Goal: Information Seeking & Learning: Learn about a topic

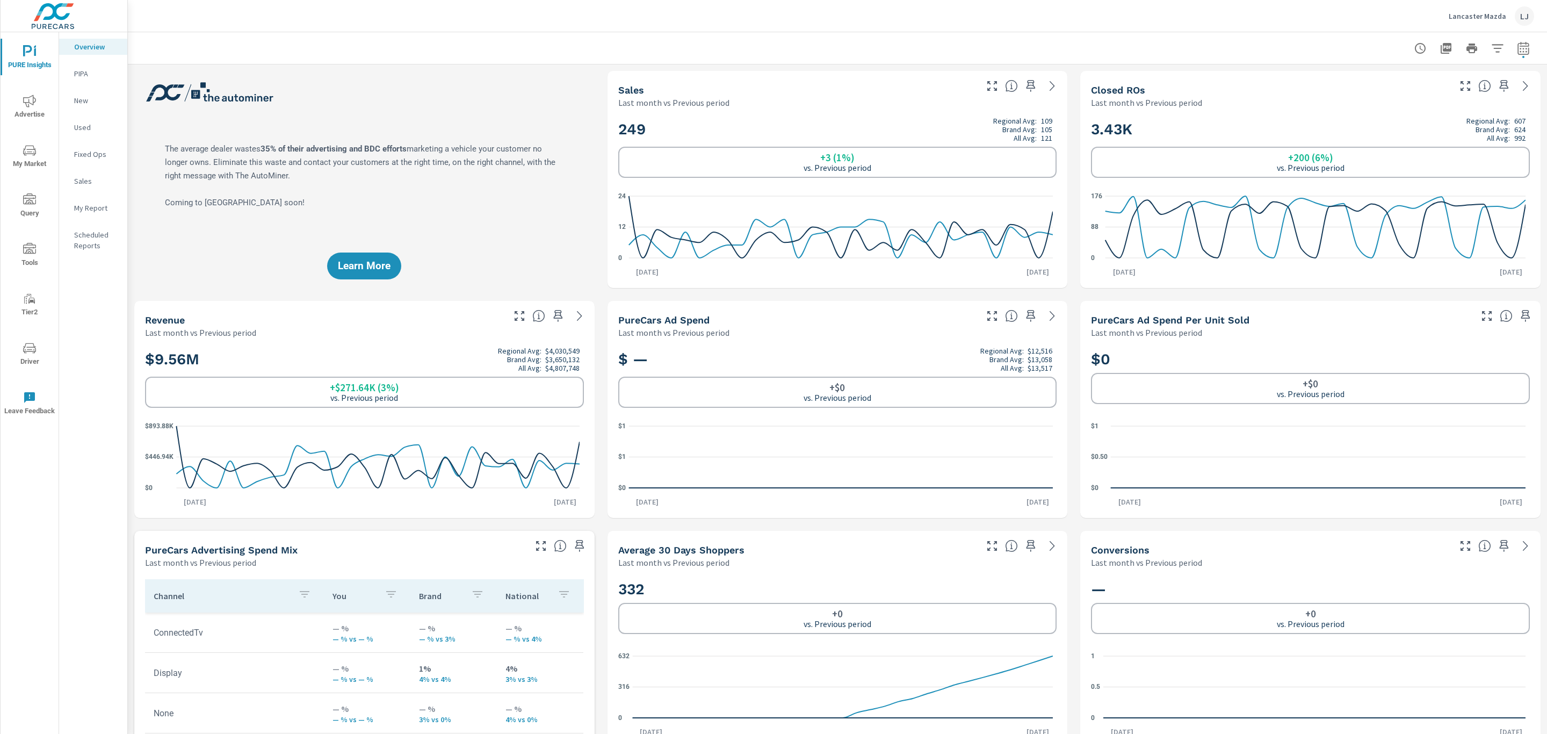
scroll to position [2095, 0]
click at [25, 350] on icon "nav menu" at bounding box center [25, 349] width 1 height 1
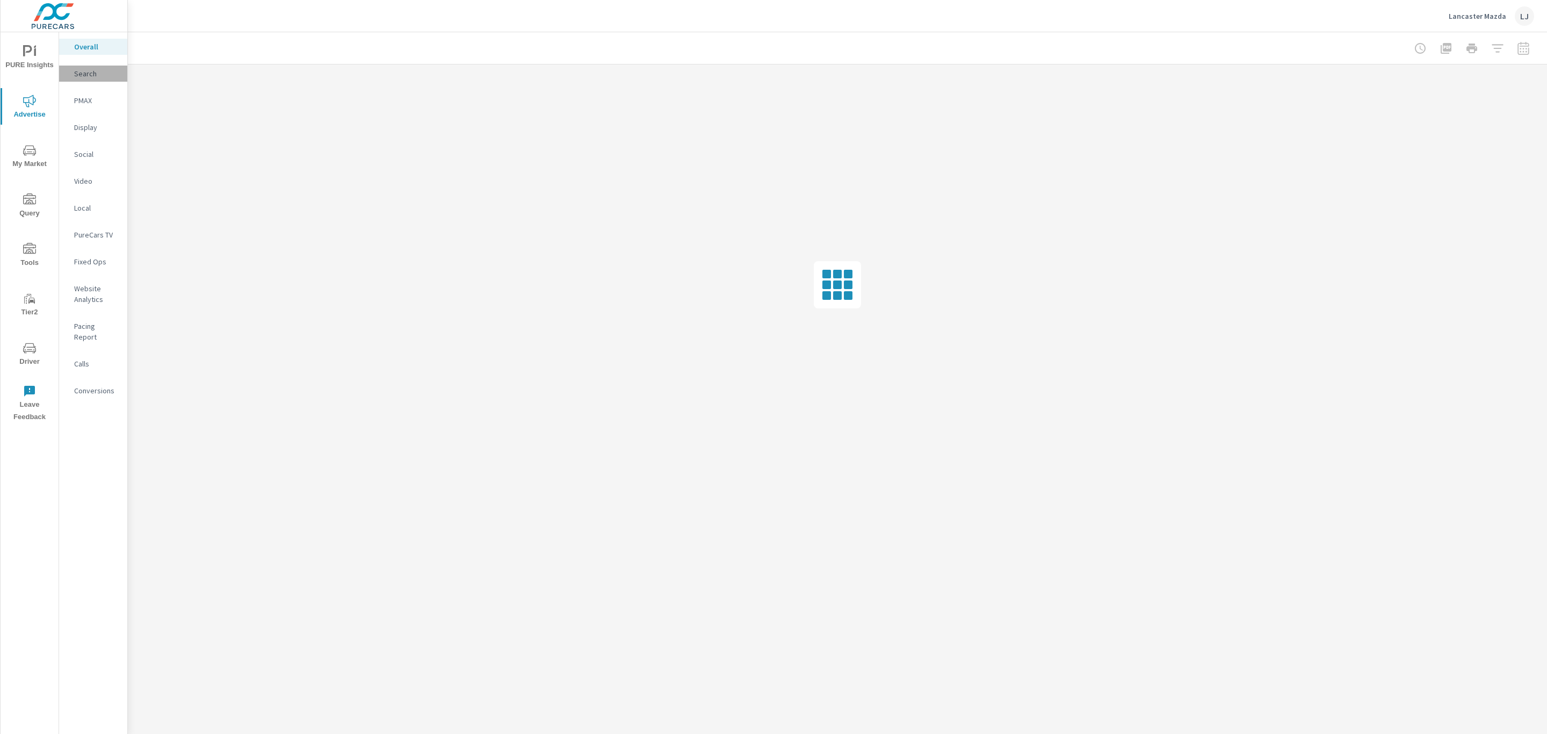
click at [91, 71] on p "Search" at bounding box center [96, 73] width 45 height 11
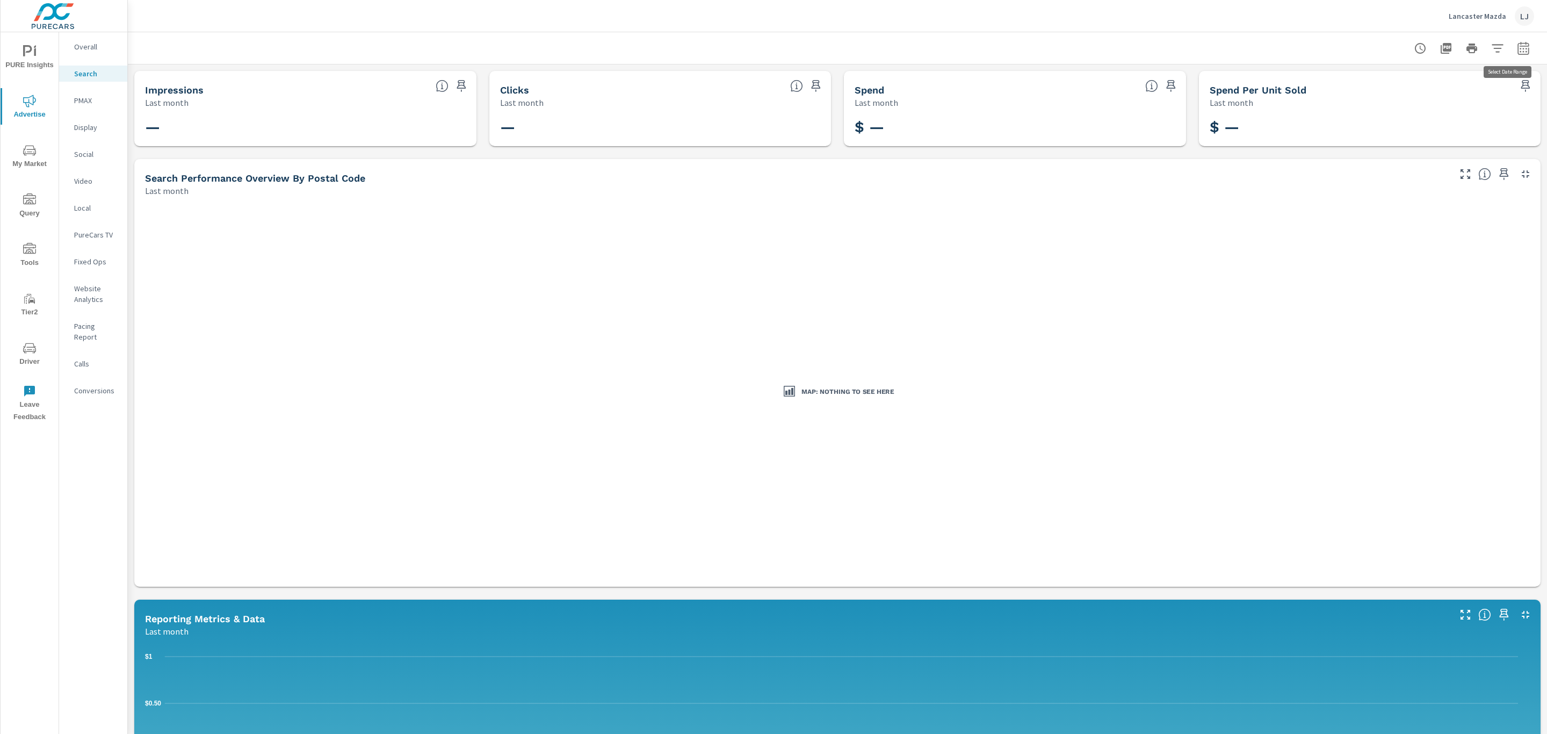
click at [1517, 47] on icon "button" at bounding box center [1523, 48] width 13 height 13
select select "Last month"
click at [1402, 124] on p "+ Add comparison" at bounding box center [1435, 120] width 137 height 13
select select "Previous period"
click at [1408, 88] on select "Custom Yesterday Last week Last 7 days Last 14 days Last 30 days Last 45 days L…" at bounding box center [1424, 92] width 107 height 21
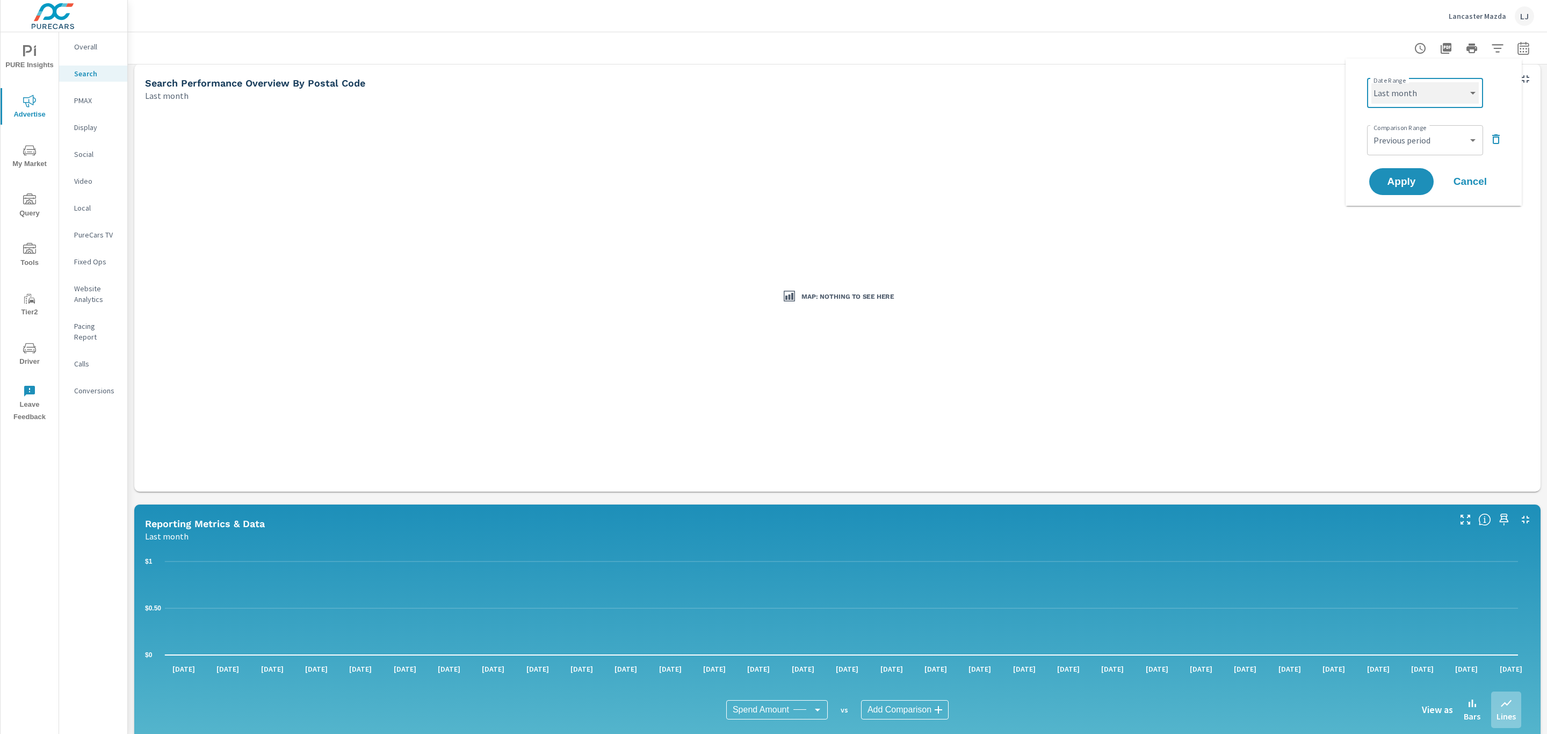
scroll to position [72, 0]
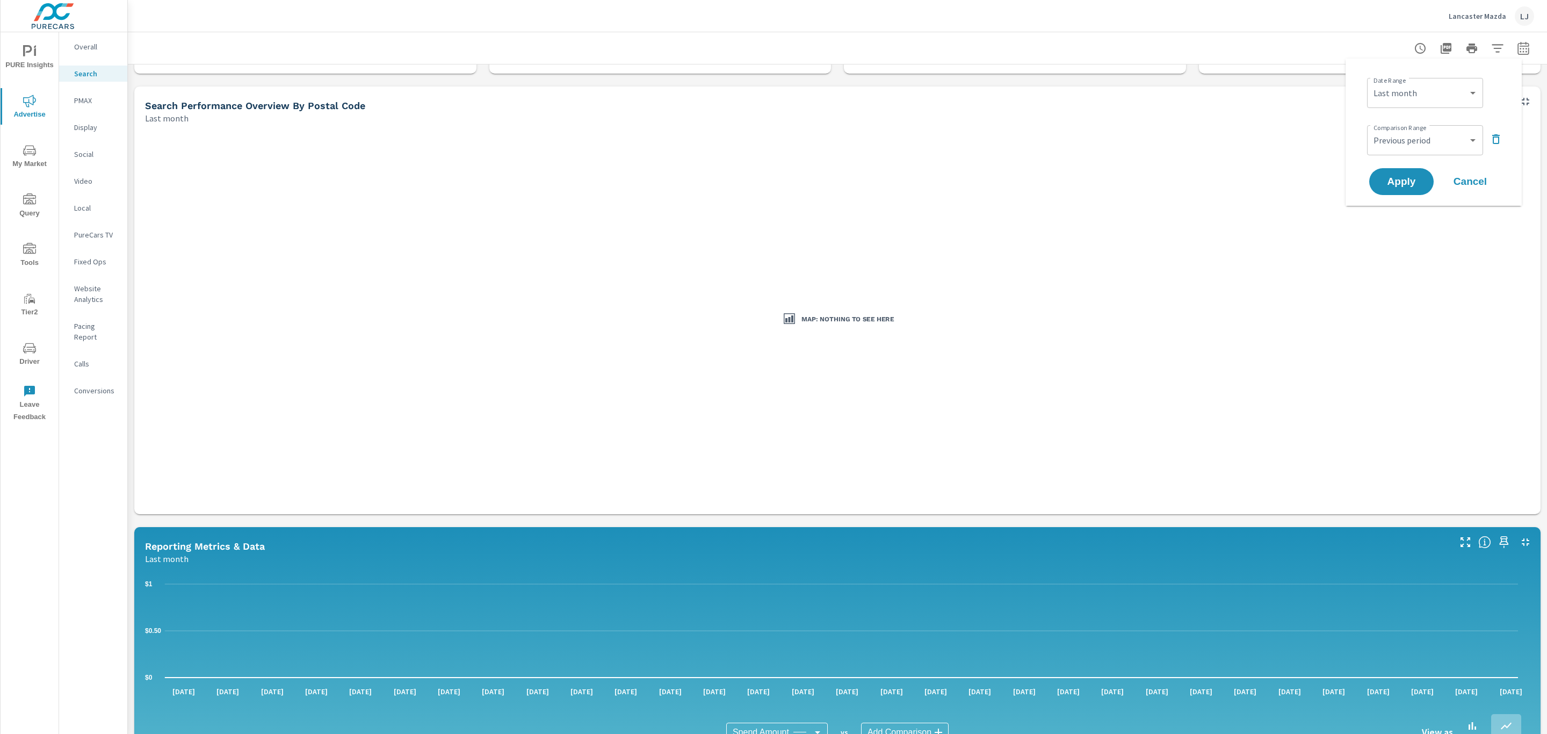
click at [99, 37] on nav "Overall Search PMAX Display Social Video Local PureCars TV Fixed Ops Website An…" at bounding box center [93, 222] width 68 height 381
click at [97, 41] on p "Overall" at bounding box center [96, 46] width 45 height 11
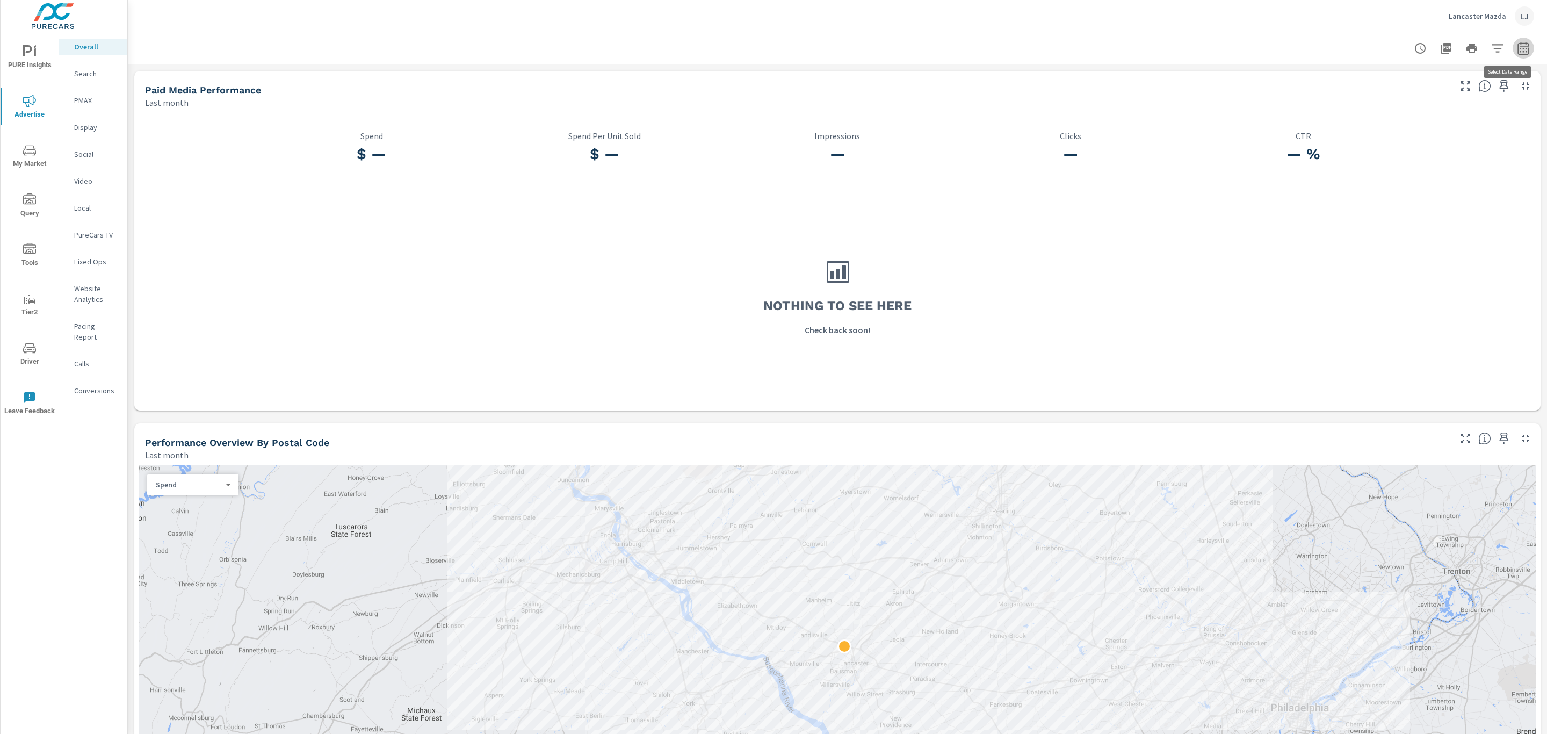
click at [1517, 49] on icon "button" at bounding box center [1523, 48] width 13 height 13
click at [1394, 100] on select "Custom Yesterday Last week Last 7 days Last 14 days Last 30 days Last 45 days L…" at bounding box center [1424, 92] width 107 height 21
click at [1371, 82] on select "Custom Yesterday Last week Last 7 days Last 14 days Last 30 days Last 45 days L…" at bounding box center [1424, 92] width 107 height 21
select select "Month to date"
click at [1409, 147] on span "Apply" at bounding box center [1401, 152] width 44 height 10
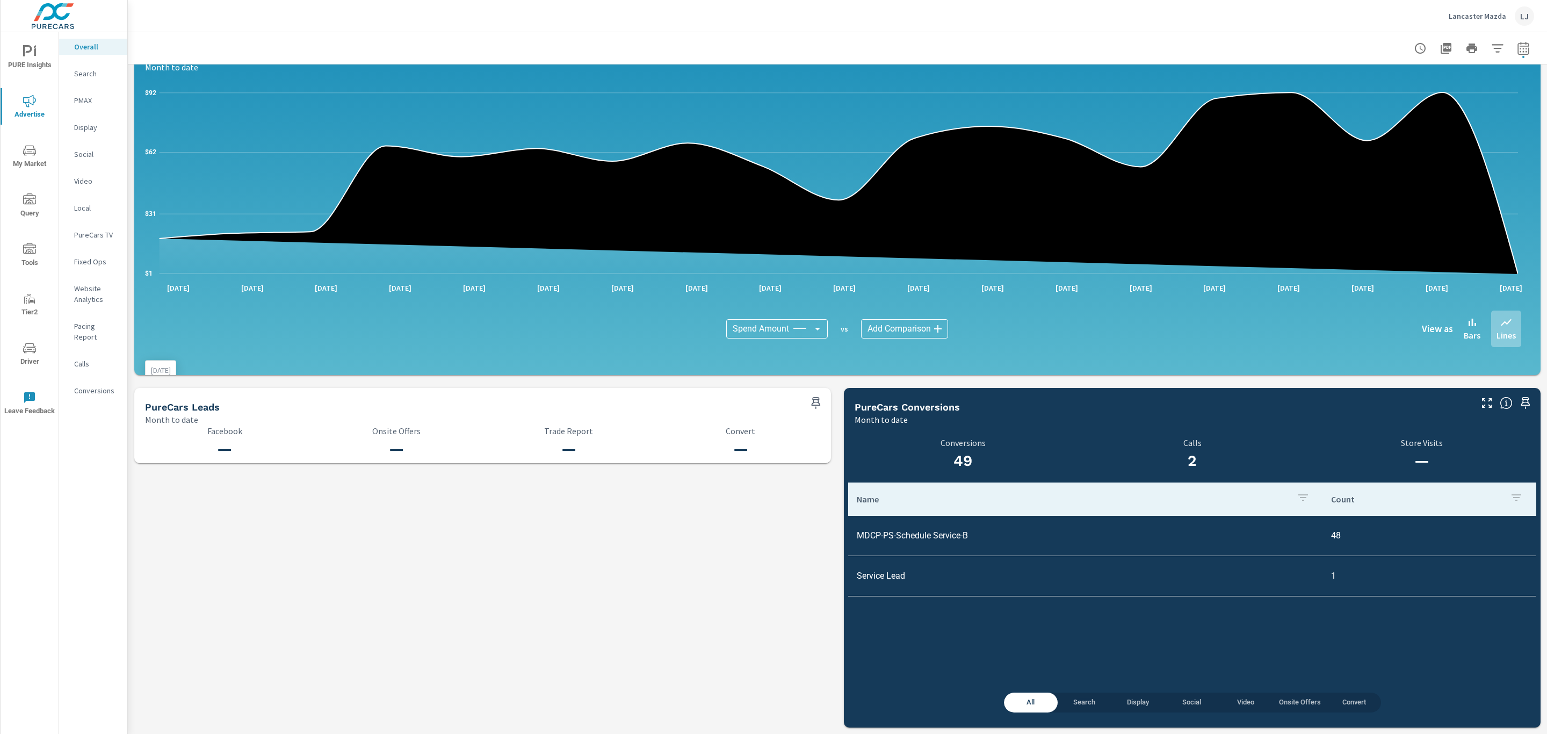
scroll to position [506, 0]
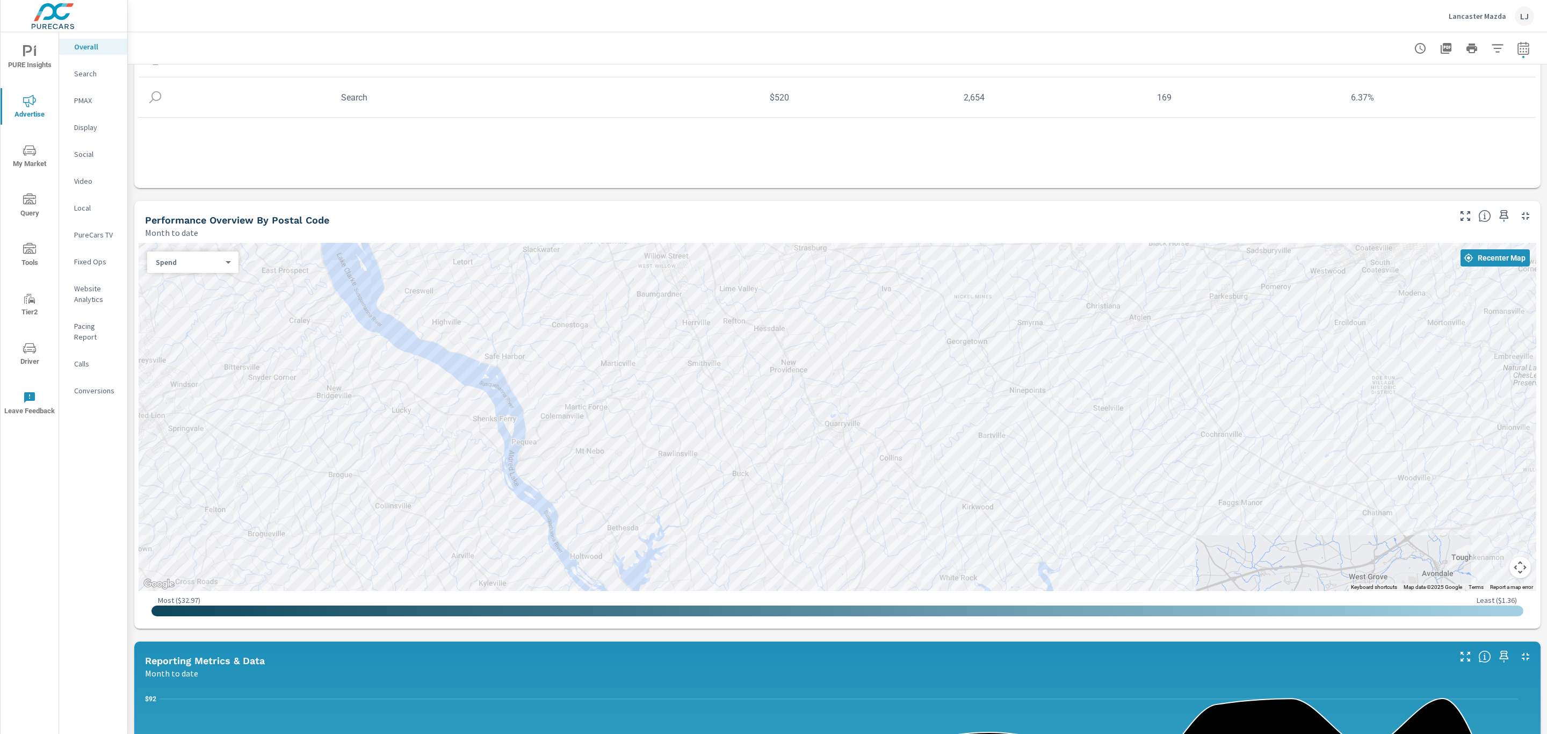
scroll to position [242, 0]
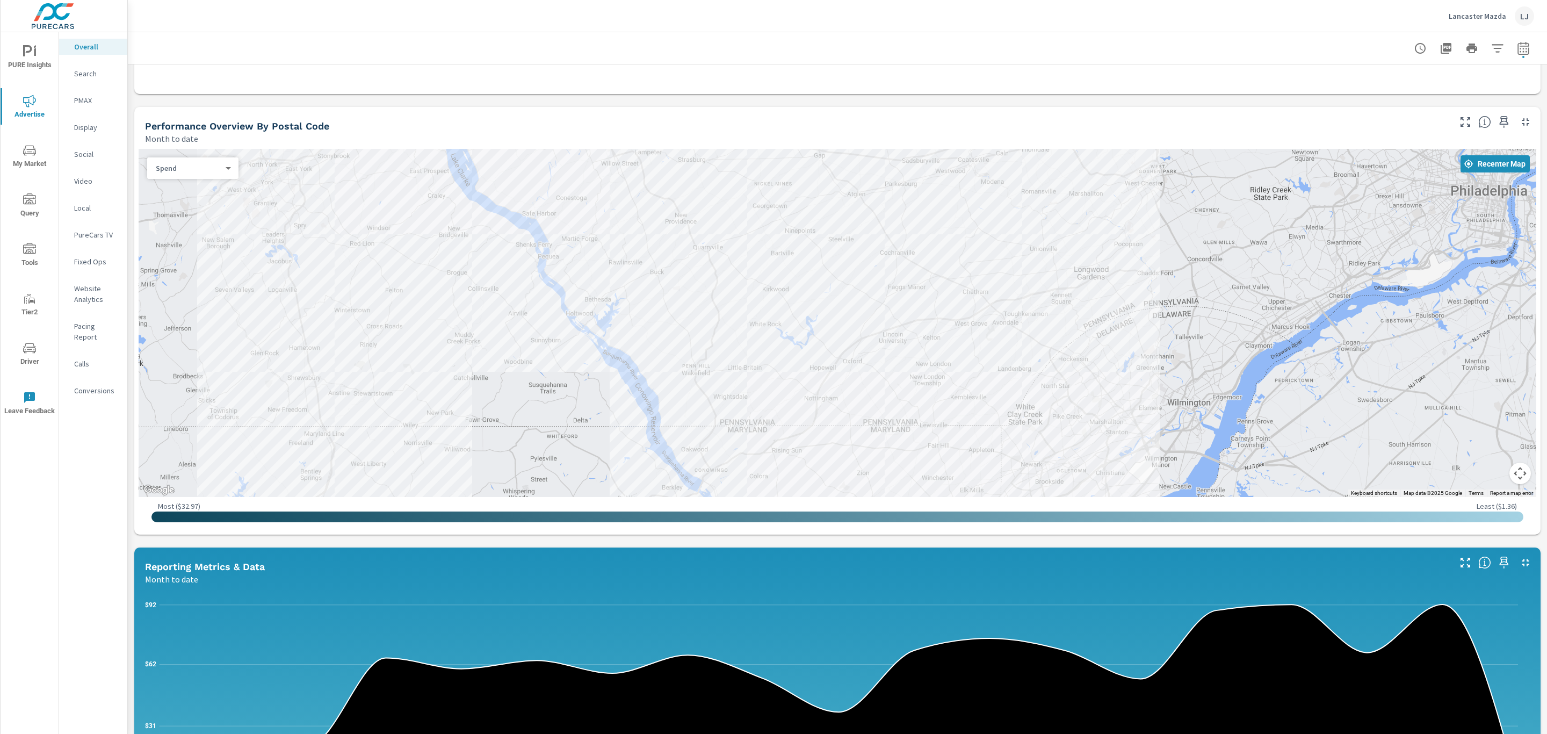
scroll to position [262, 0]
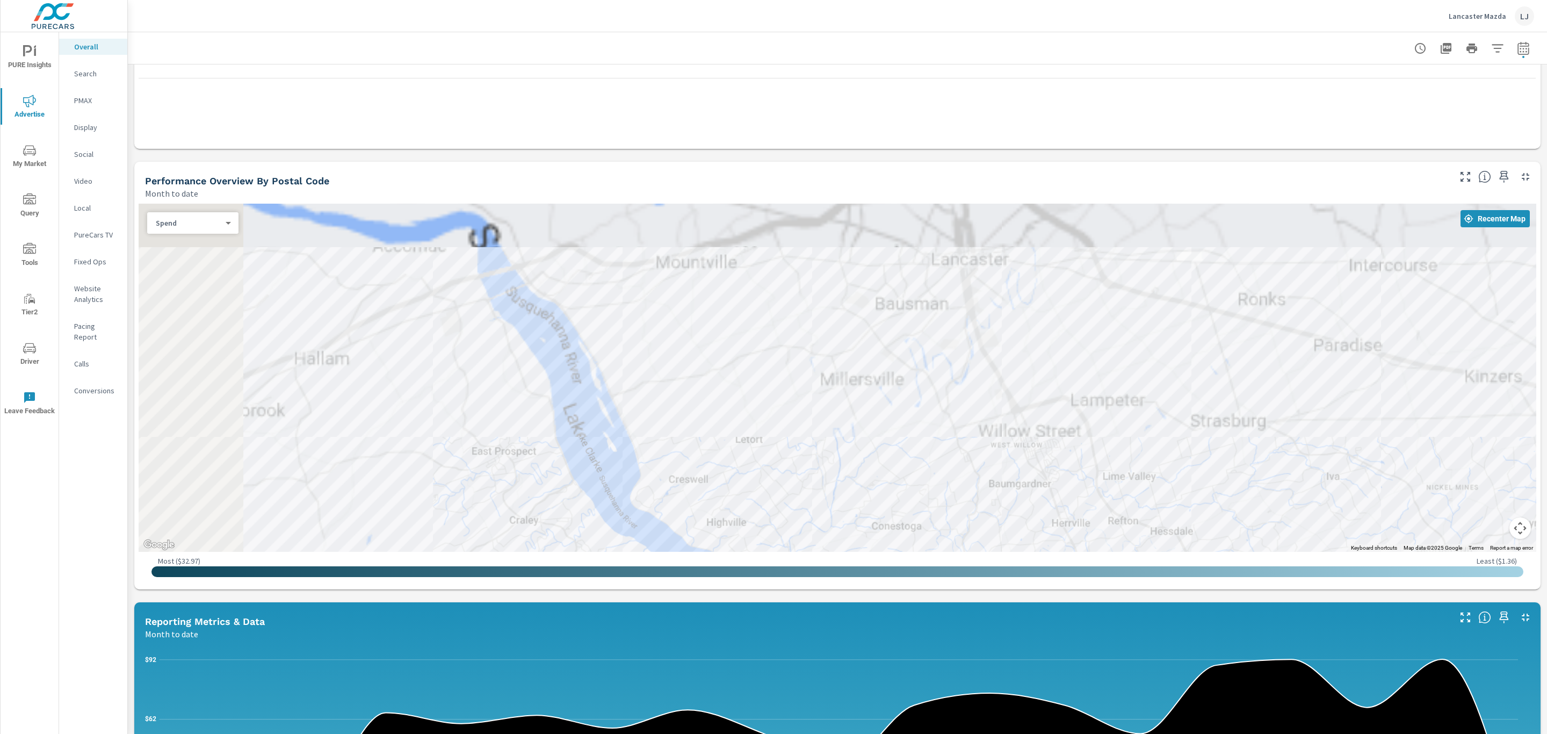
drag, startPoint x: 556, startPoint y: 264, endPoint x: 883, endPoint y: 559, distance: 440.3
click at [937, 628] on div "Paid Media Performance Month to date $1,079 Spend $10.27 Spend Per Unit Sold 71…" at bounding box center [837, 551] width 1419 height 1497
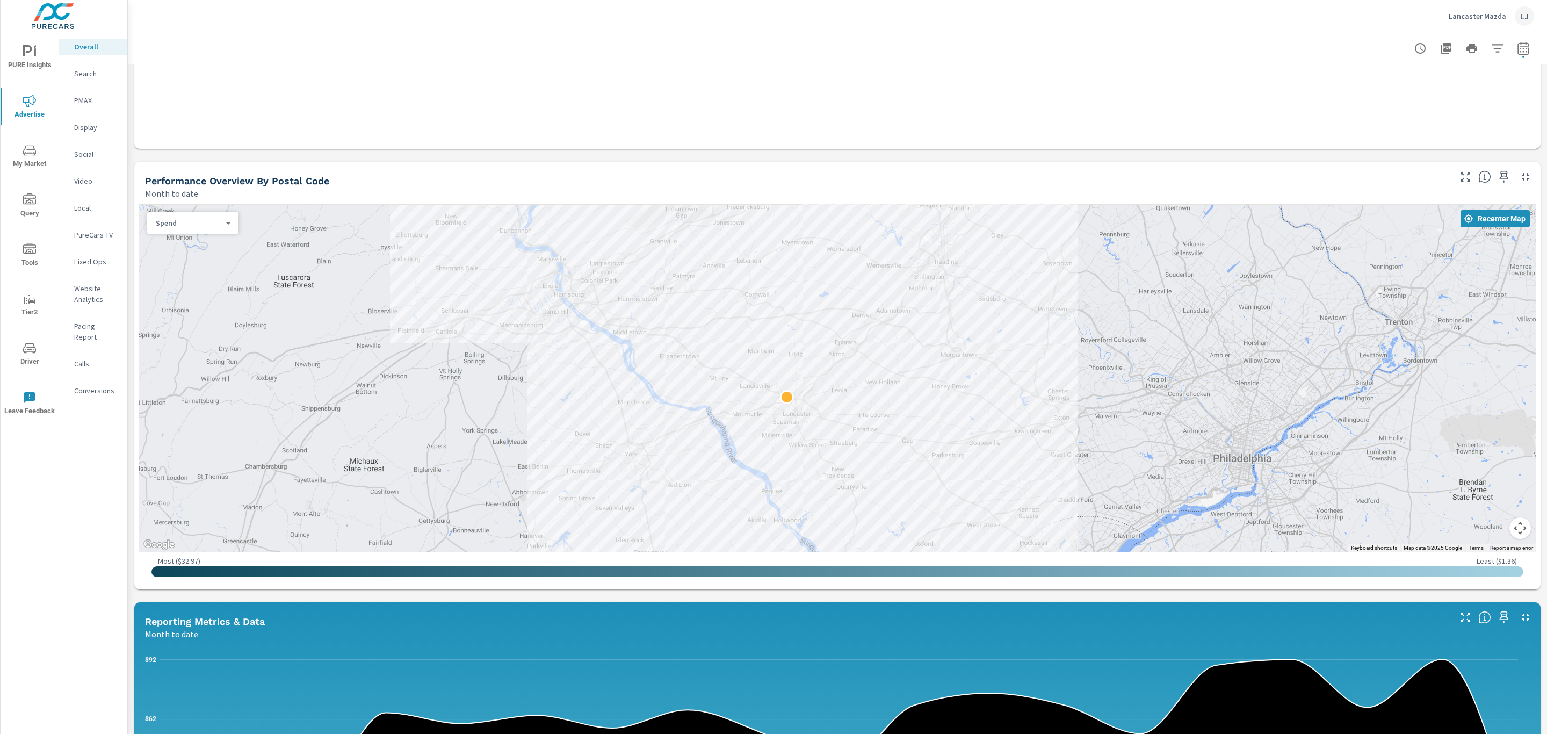
drag, startPoint x: 736, startPoint y: 296, endPoint x: 796, endPoint y: 402, distance: 121.2
click at [783, 393] on div at bounding box center [837, 378] width 1397 height 348
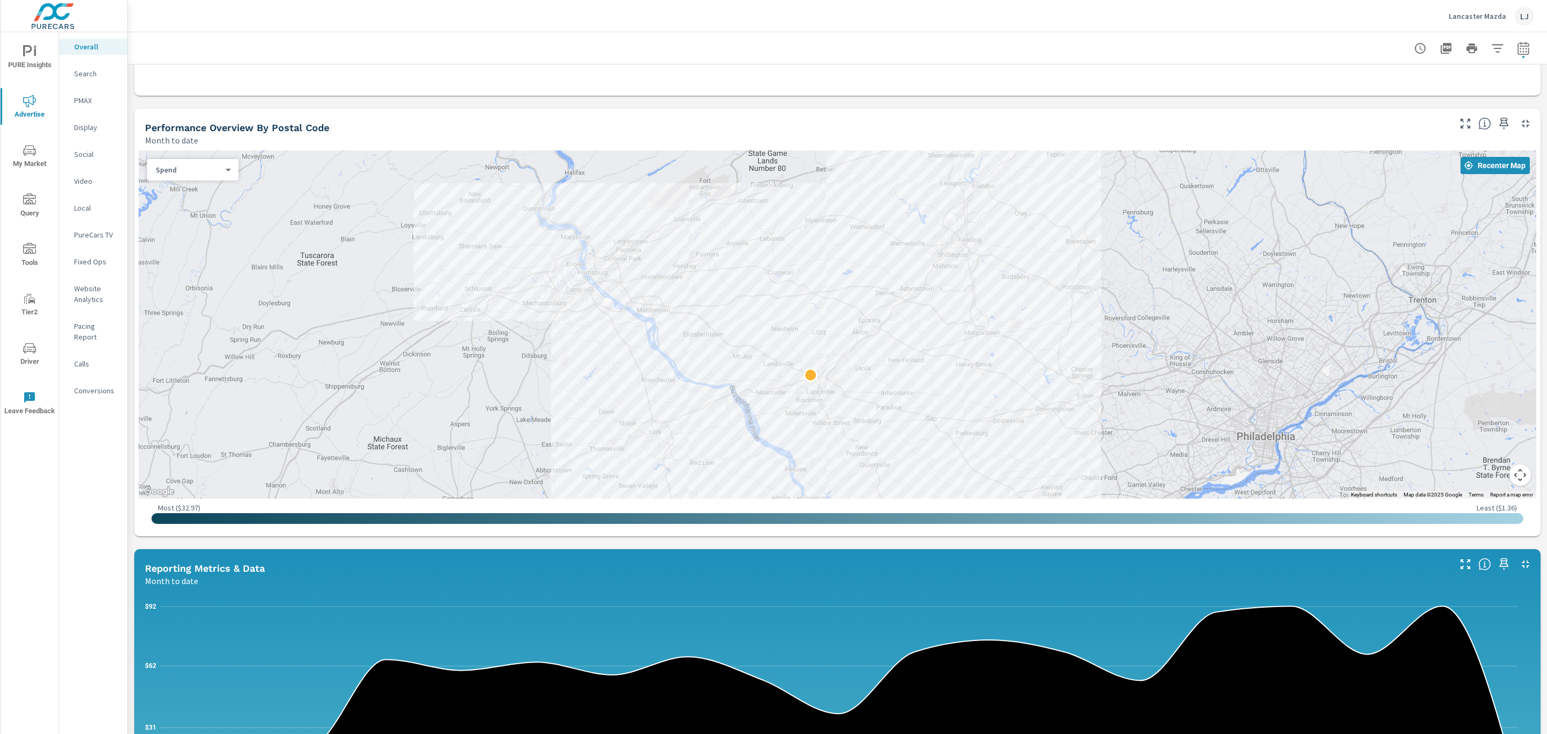
scroll to position [322, 0]
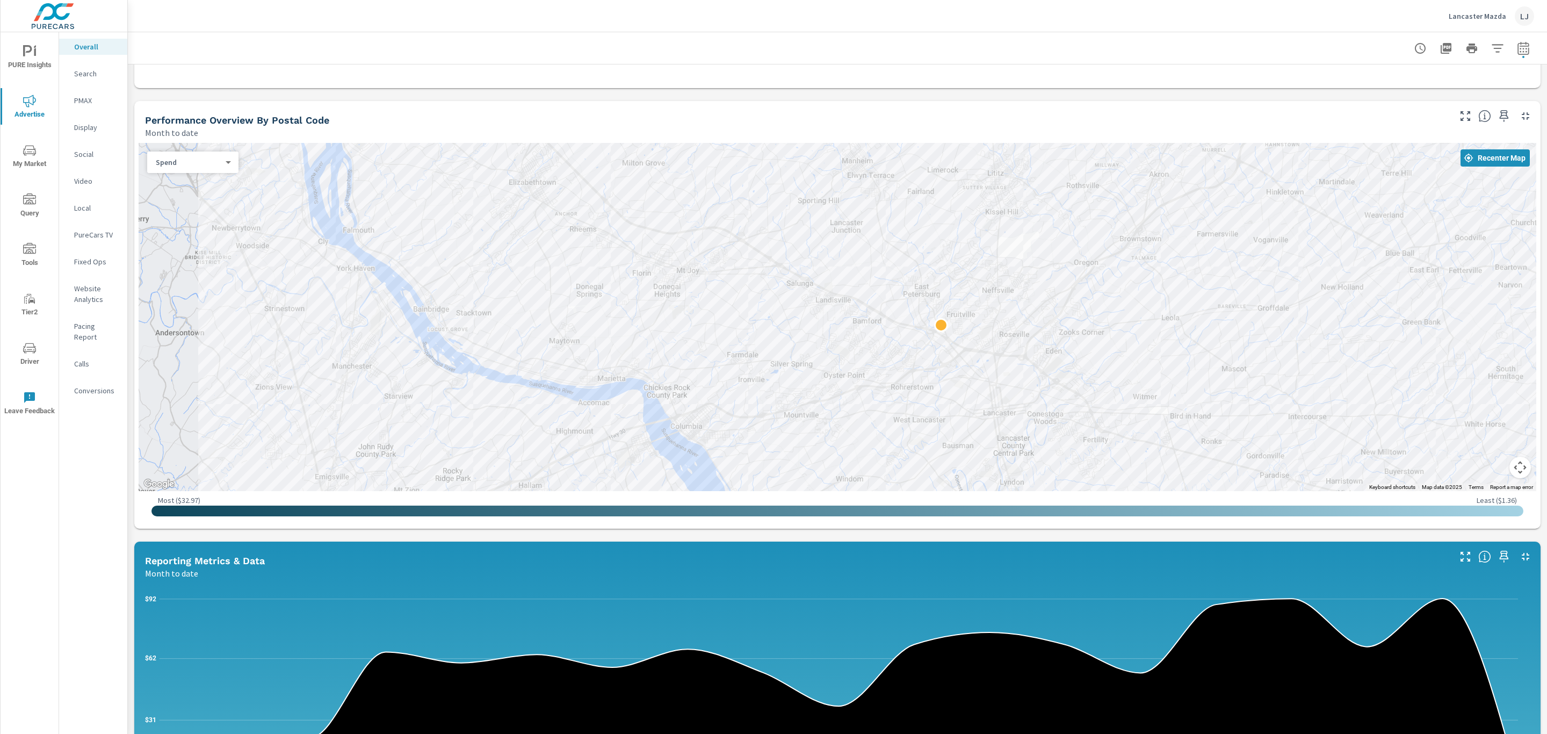
drag, startPoint x: 630, startPoint y: 309, endPoint x: 999, endPoint y: 233, distance: 376.8
click at [999, 233] on div at bounding box center [837, 317] width 1397 height 348
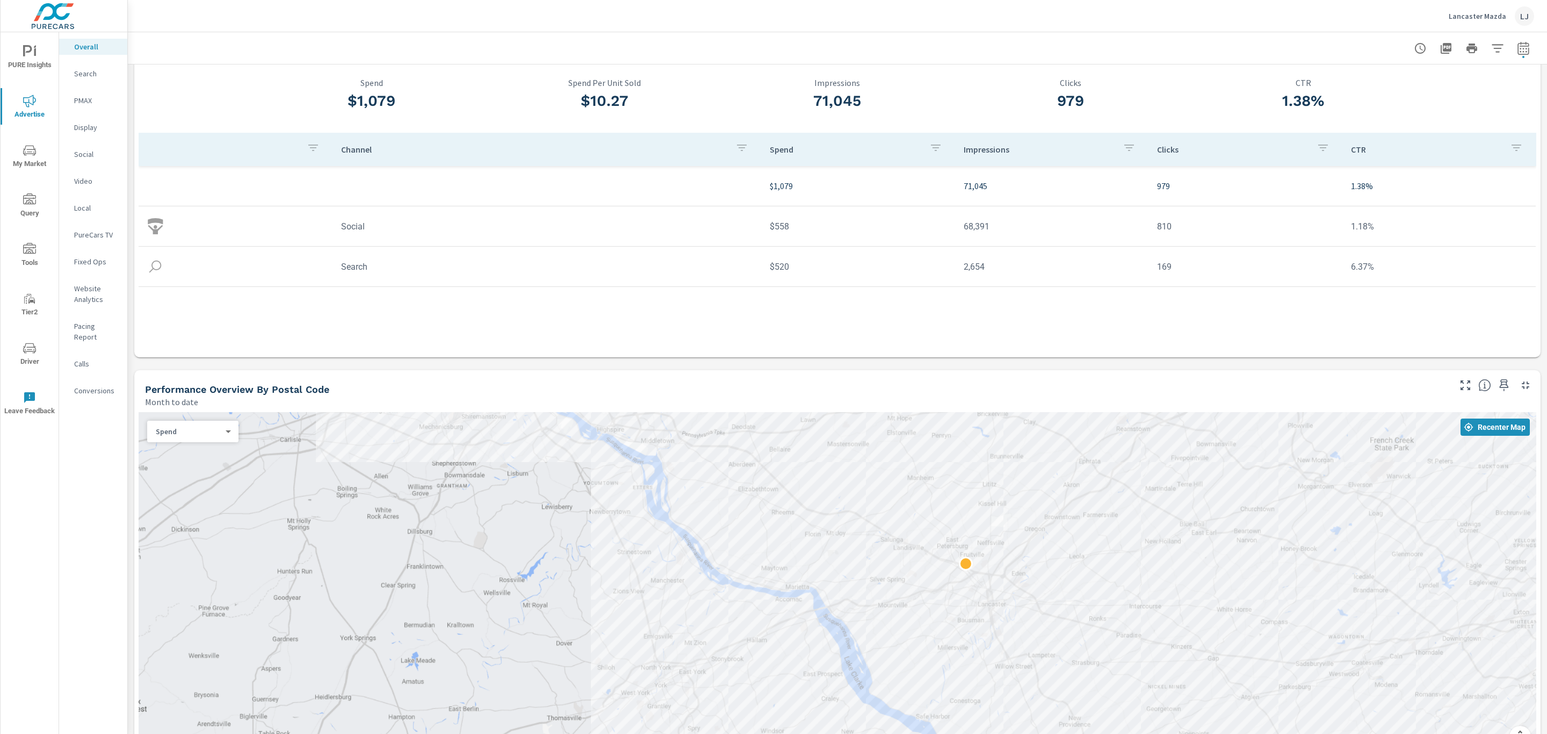
scroll to position [50, 0]
click at [35, 150] on icon "nav menu" at bounding box center [29, 150] width 13 height 10
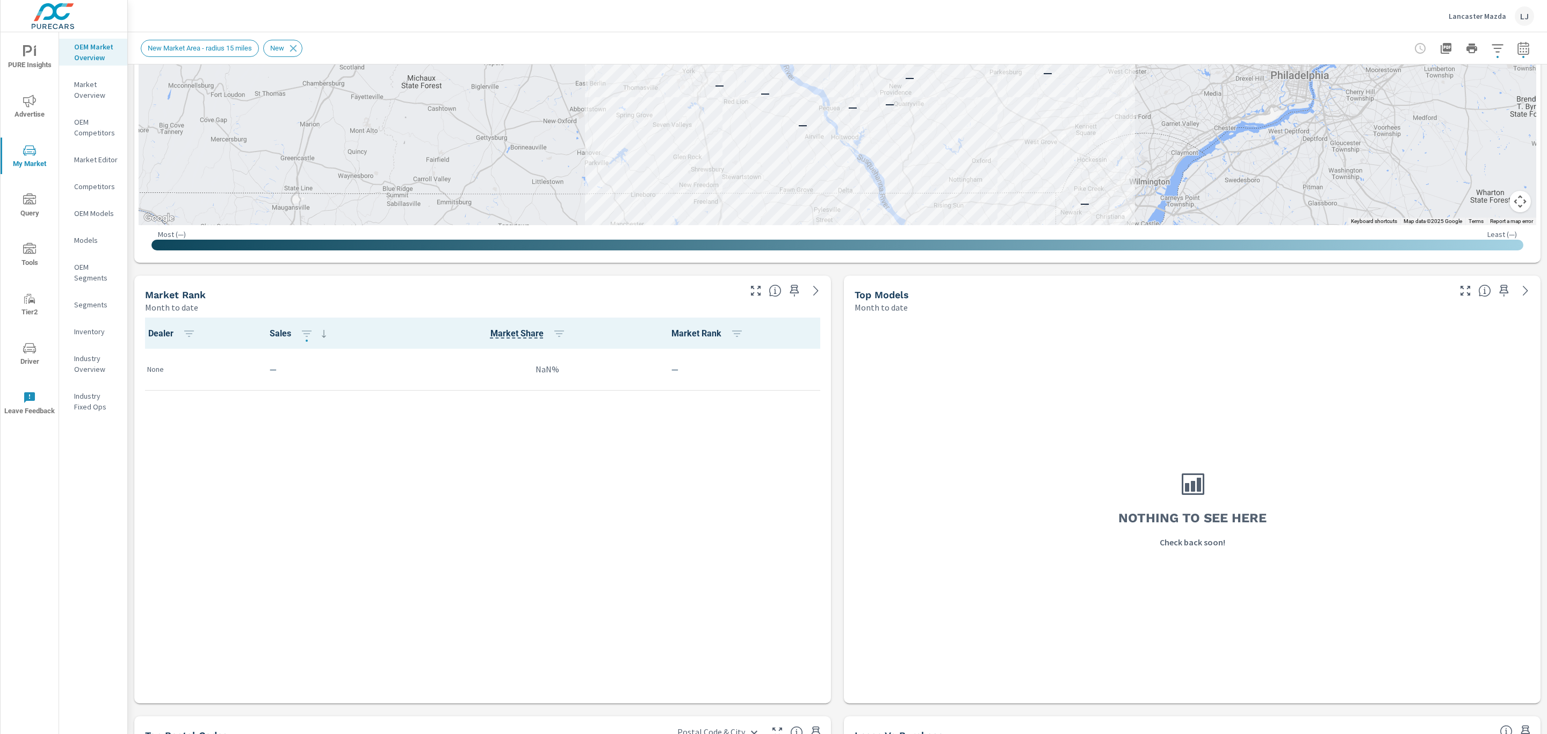
scroll to position [322, 0]
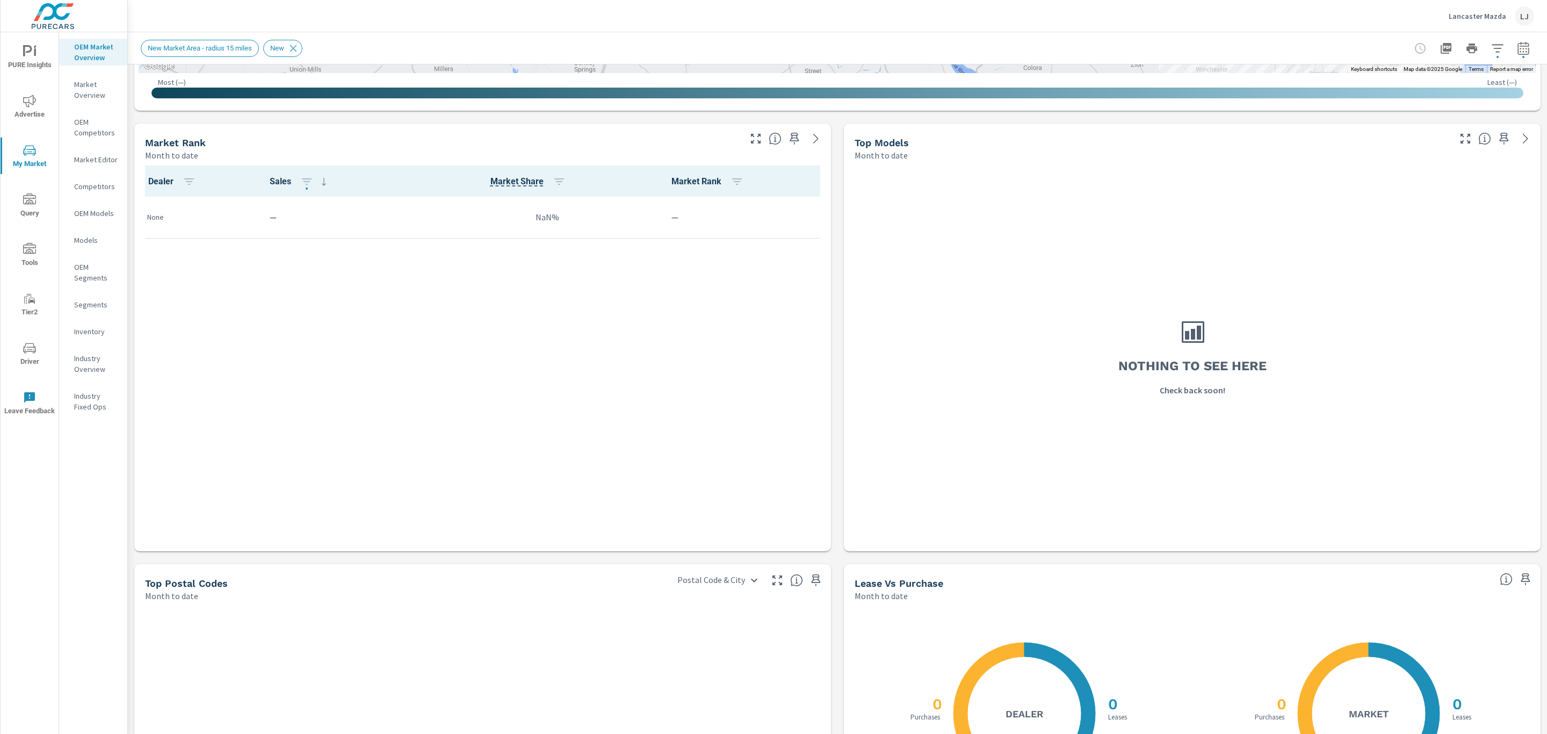
scroll to position [483, 0]
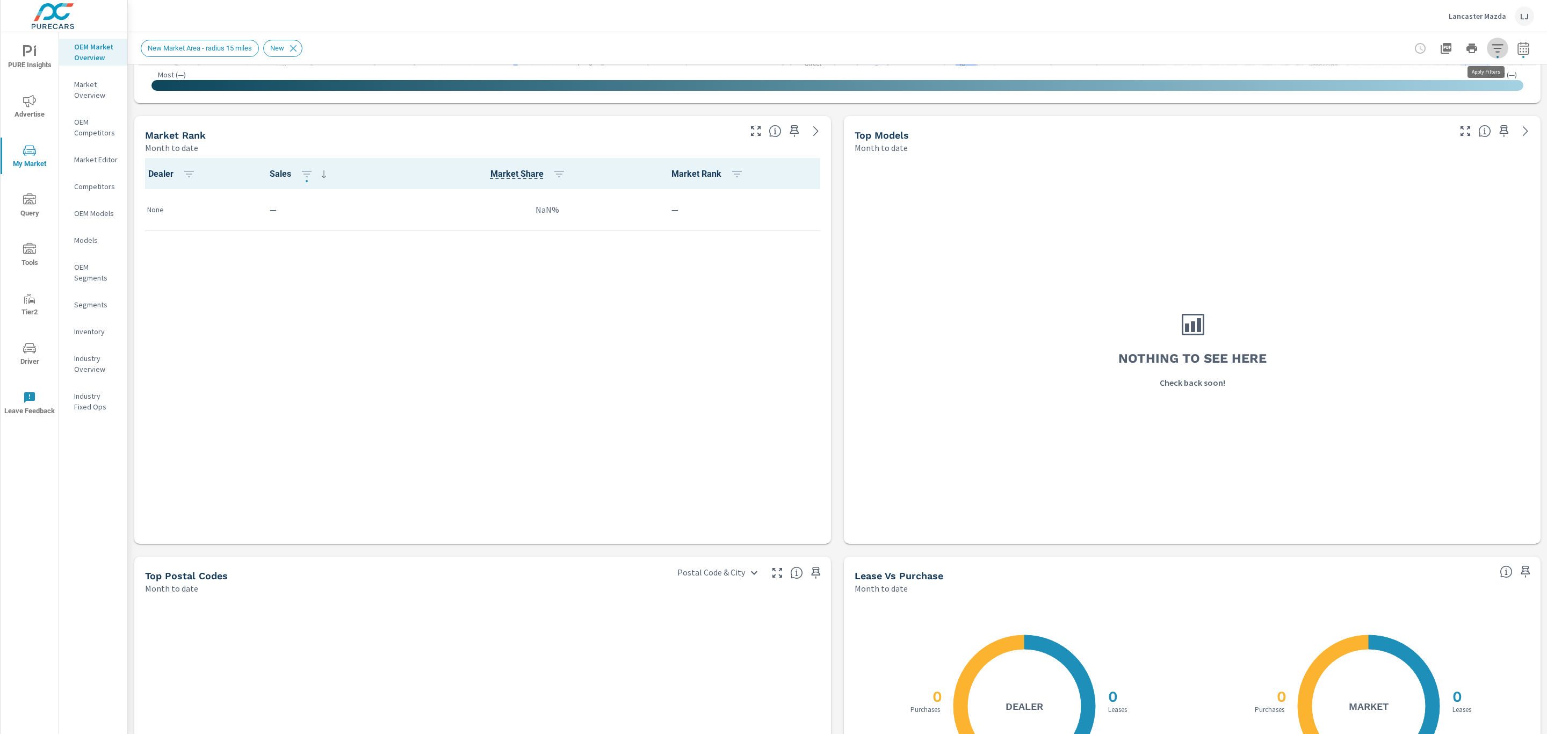
click at [1491, 47] on icon "button" at bounding box center [1497, 48] width 13 height 13
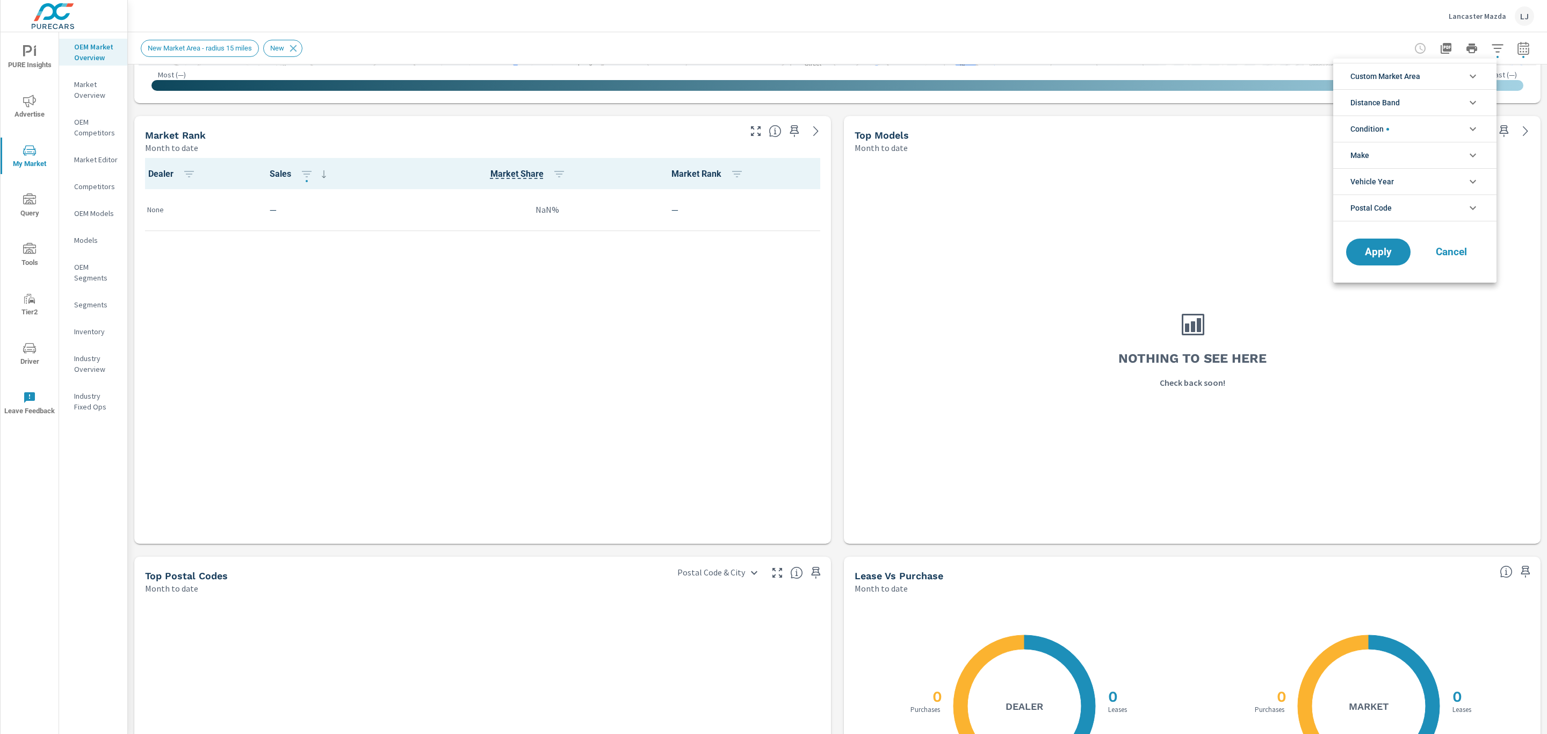
click at [1434, 125] on li "Condition" at bounding box center [1414, 128] width 163 height 26
click at [1497, 54] on div at bounding box center [773, 367] width 1547 height 734
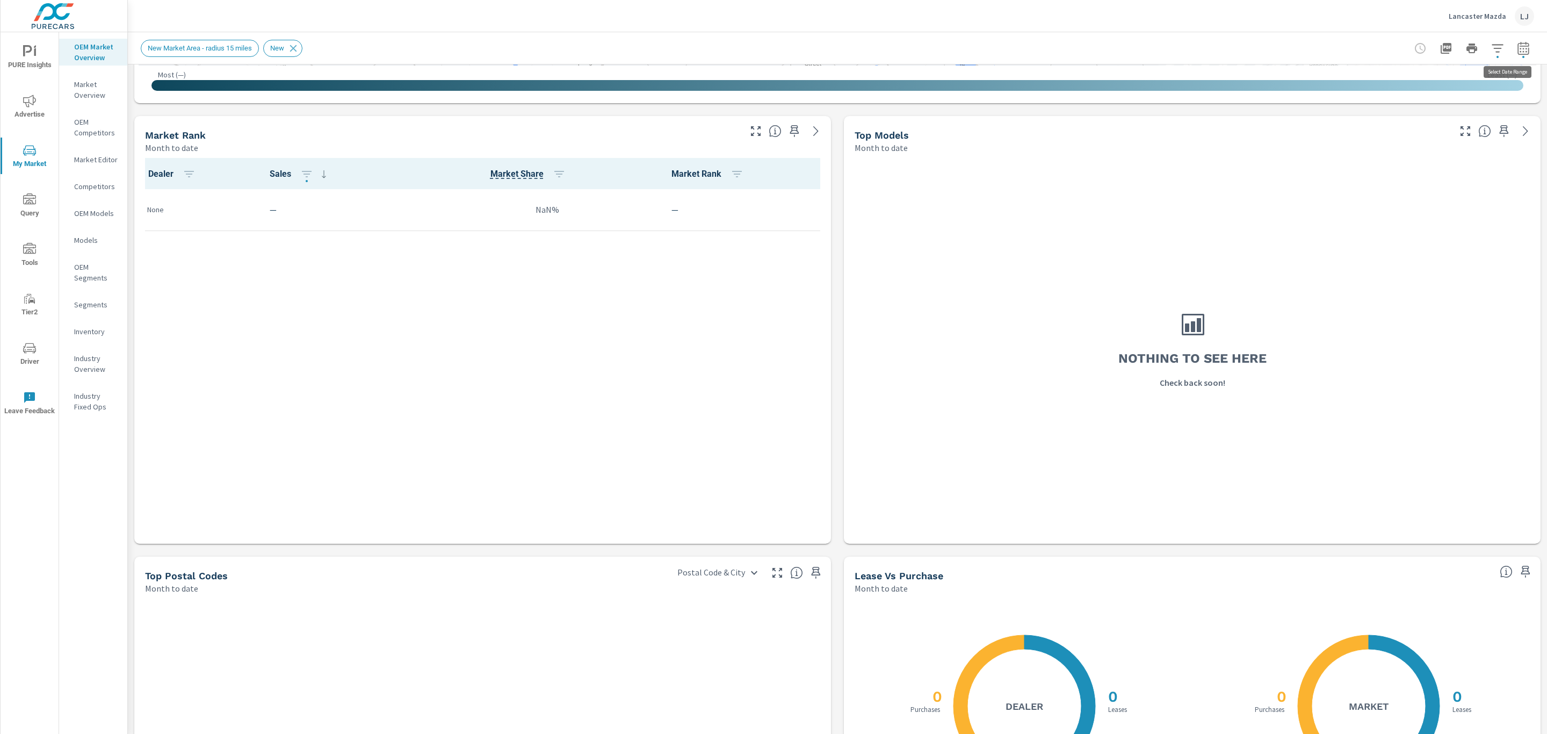
click at [1517, 45] on icon "button" at bounding box center [1523, 48] width 13 height 13
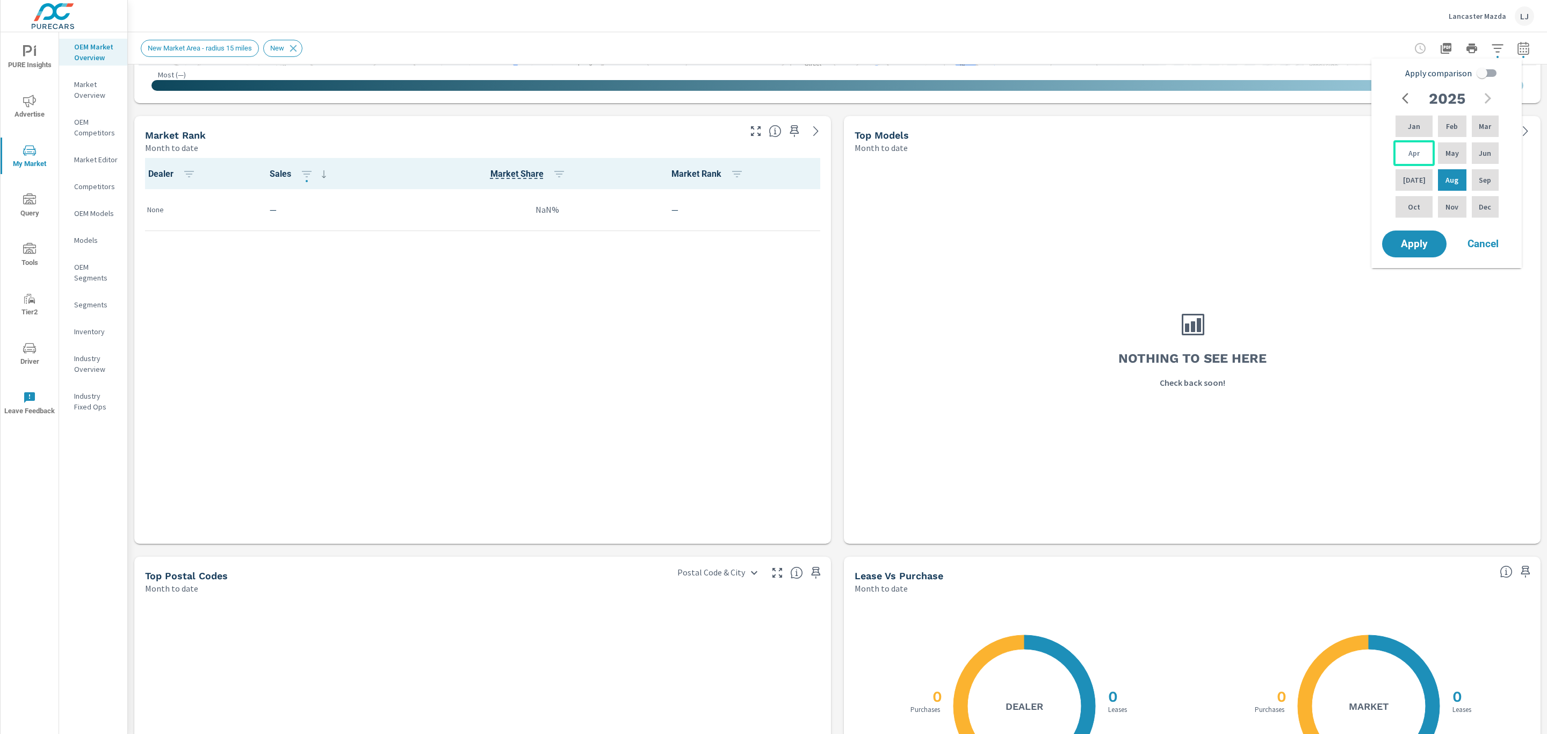
click at [1413, 148] on p "Apr" at bounding box center [1413, 153] width 11 height 11
click at [1445, 182] on p "Aug" at bounding box center [1451, 180] width 13 height 11
click at [1483, 126] on p "Mar" at bounding box center [1484, 126] width 12 height 11
click at [1445, 177] on p "Aug" at bounding box center [1451, 180] width 13 height 11
click at [1404, 241] on span "Apply" at bounding box center [1414, 244] width 44 height 10
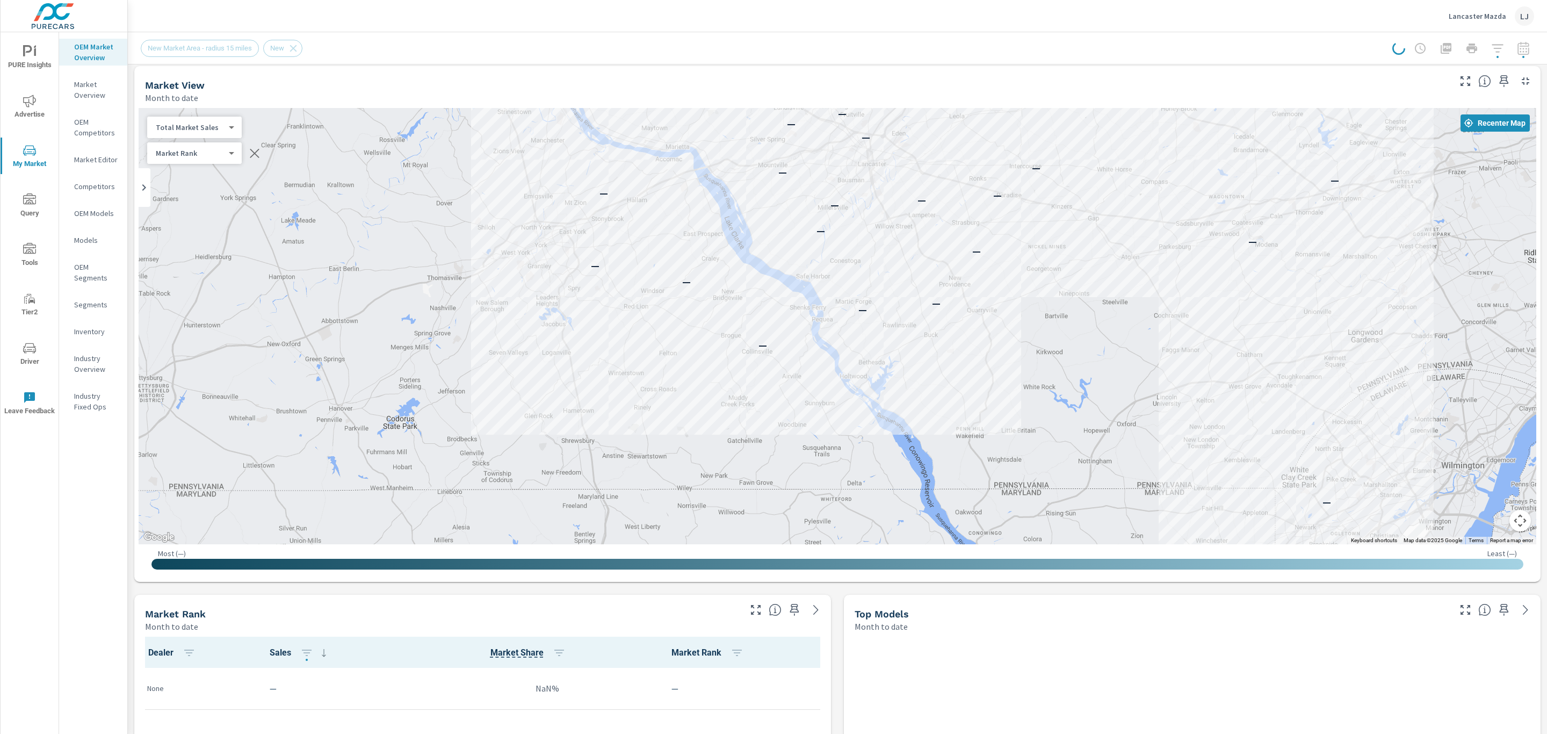
scroll to position [0, 0]
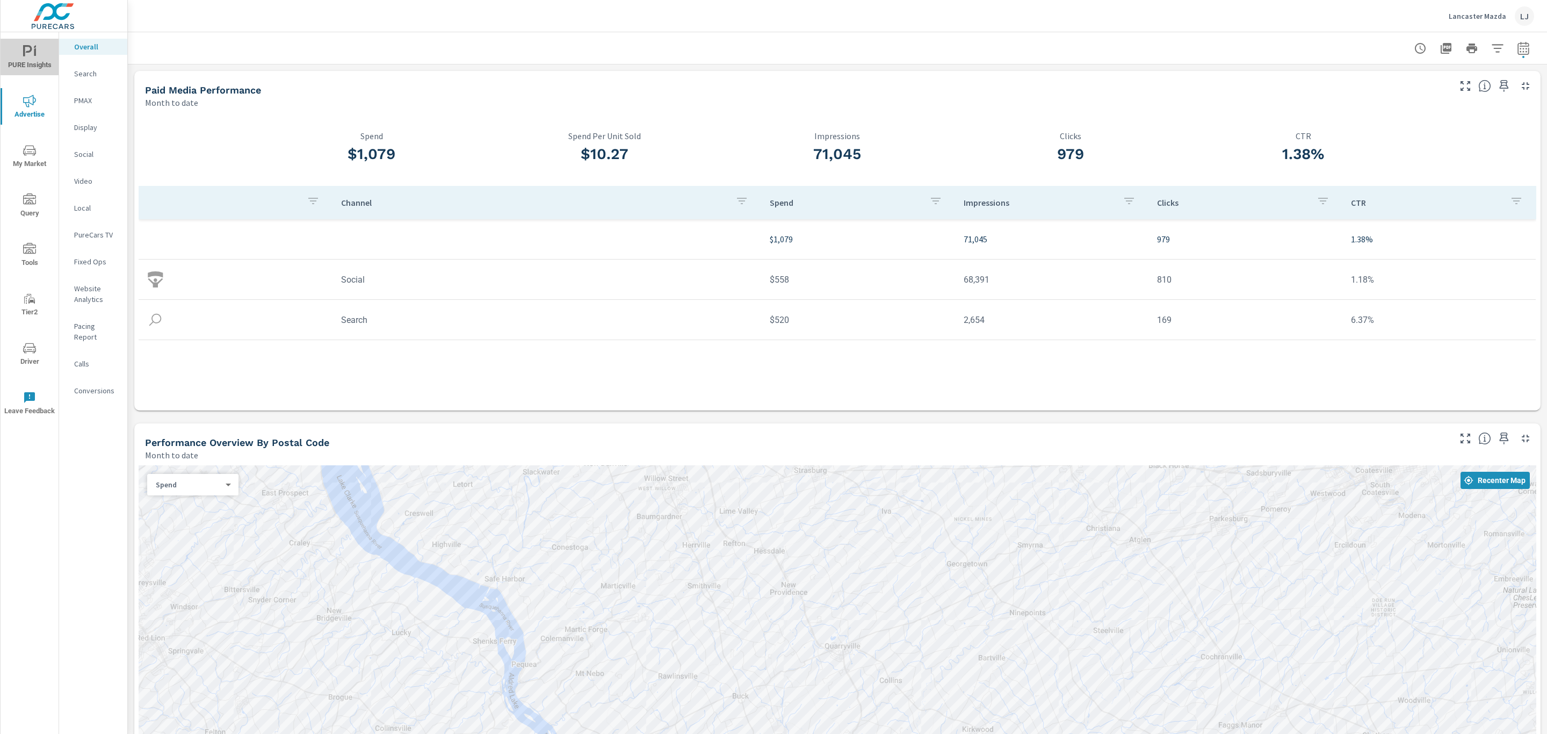
click at [32, 64] on span "PURE Insights" at bounding box center [30, 58] width 52 height 26
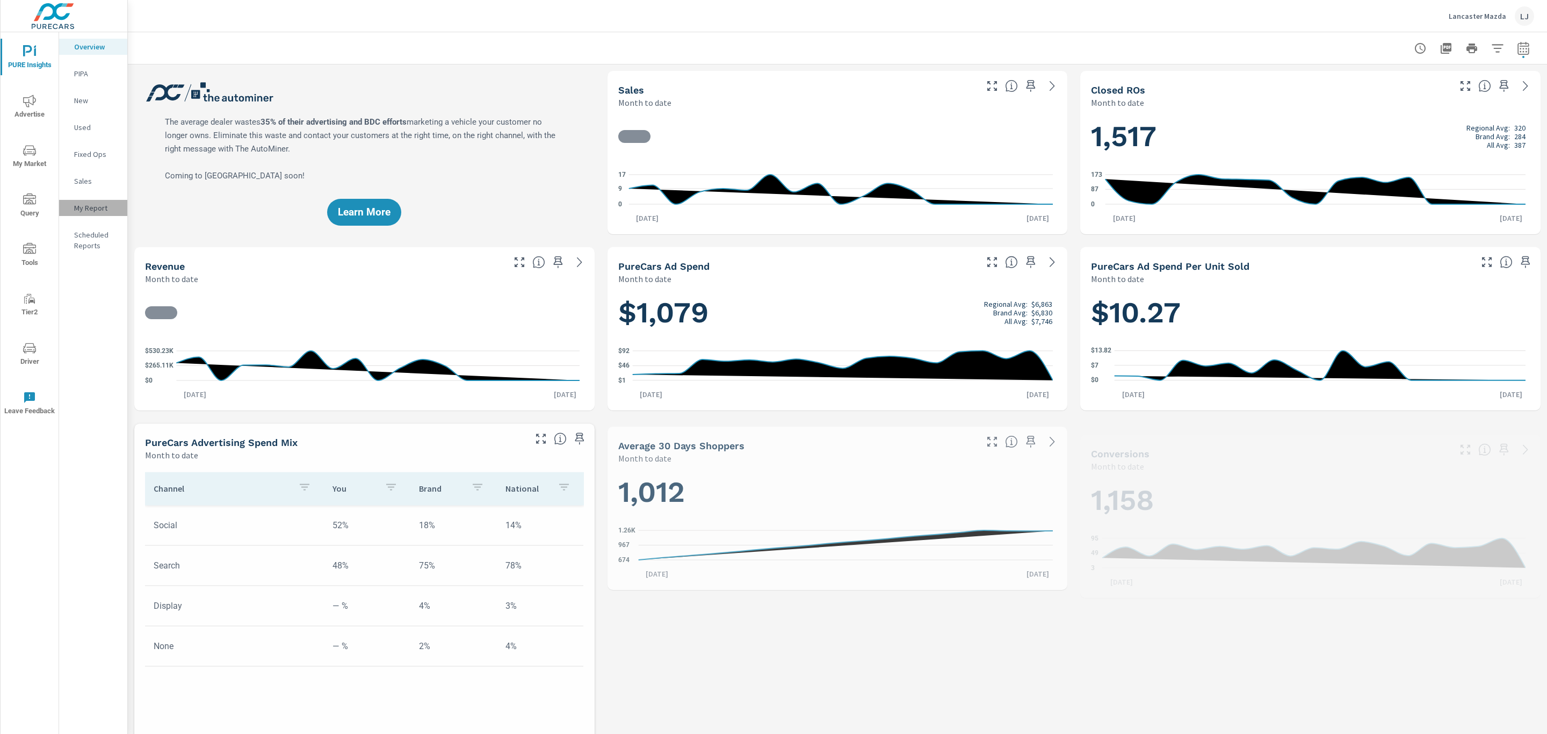
click at [87, 200] on div "My Report" at bounding box center [93, 208] width 68 height 16
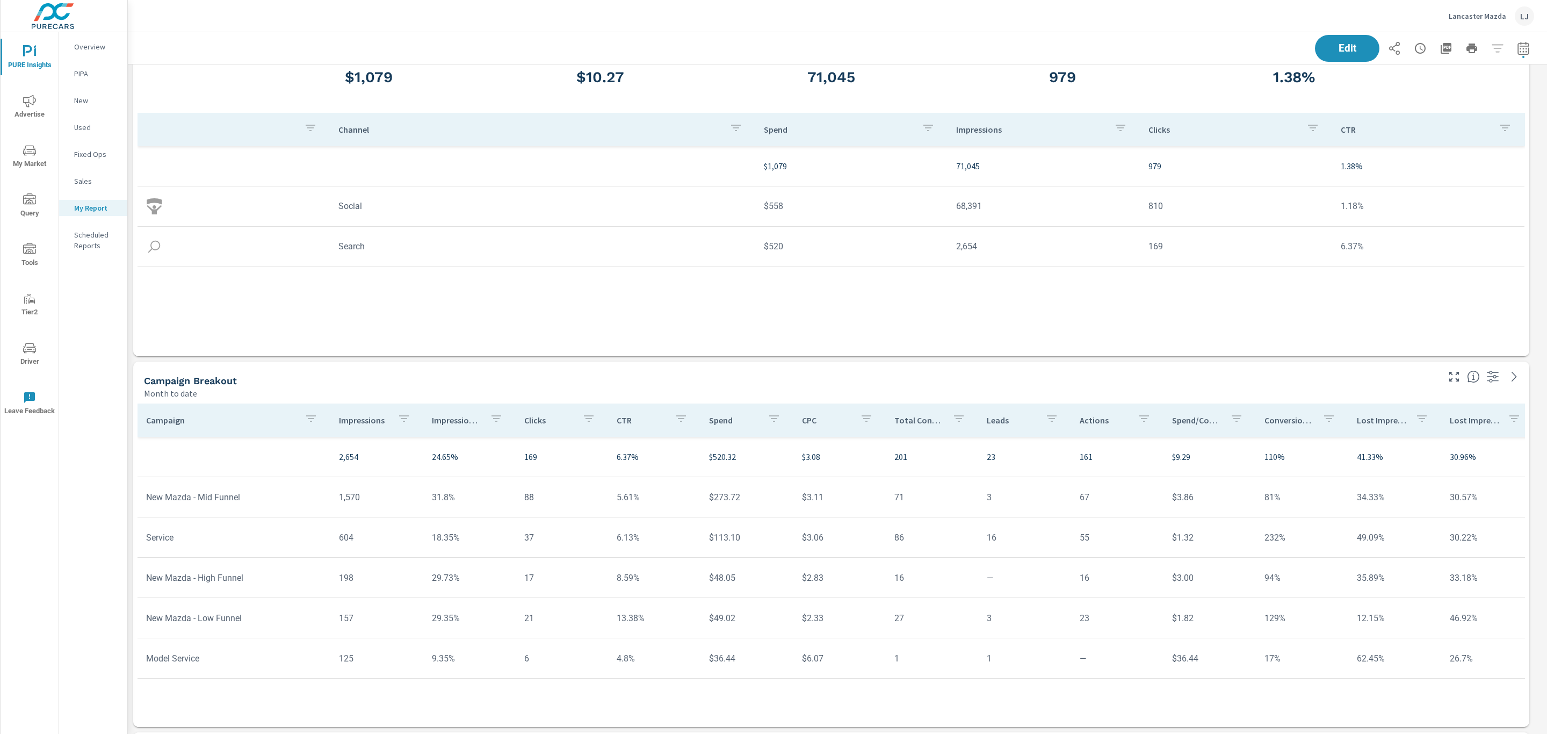
scroll to position [242, 0]
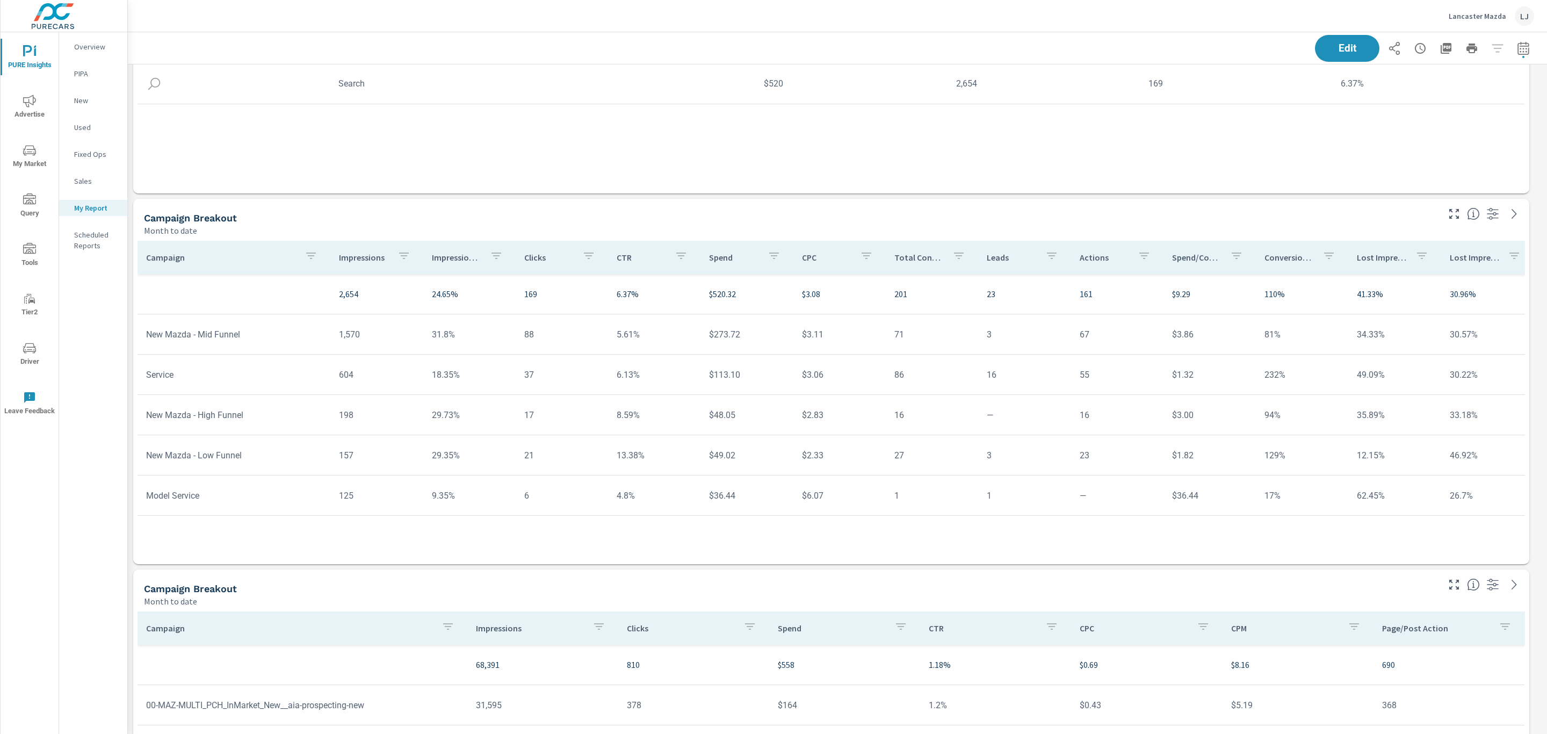
click at [374, 255] on p "Impressions" at bounding box center [363, 257] width 49 height 11
click at [394, 256] on icon "button" at bounding box center [393, 255] width 13 height 13
click at [352, 253] on div at bounding box center [773, 367] width 1547 height 734
click at [353, 260] on p "Impressions" at bounding box center [360, 257] width 38 height 11
click at [354, 253] on p "Impressions" at bounding box center [360, 257] width 38 height 11
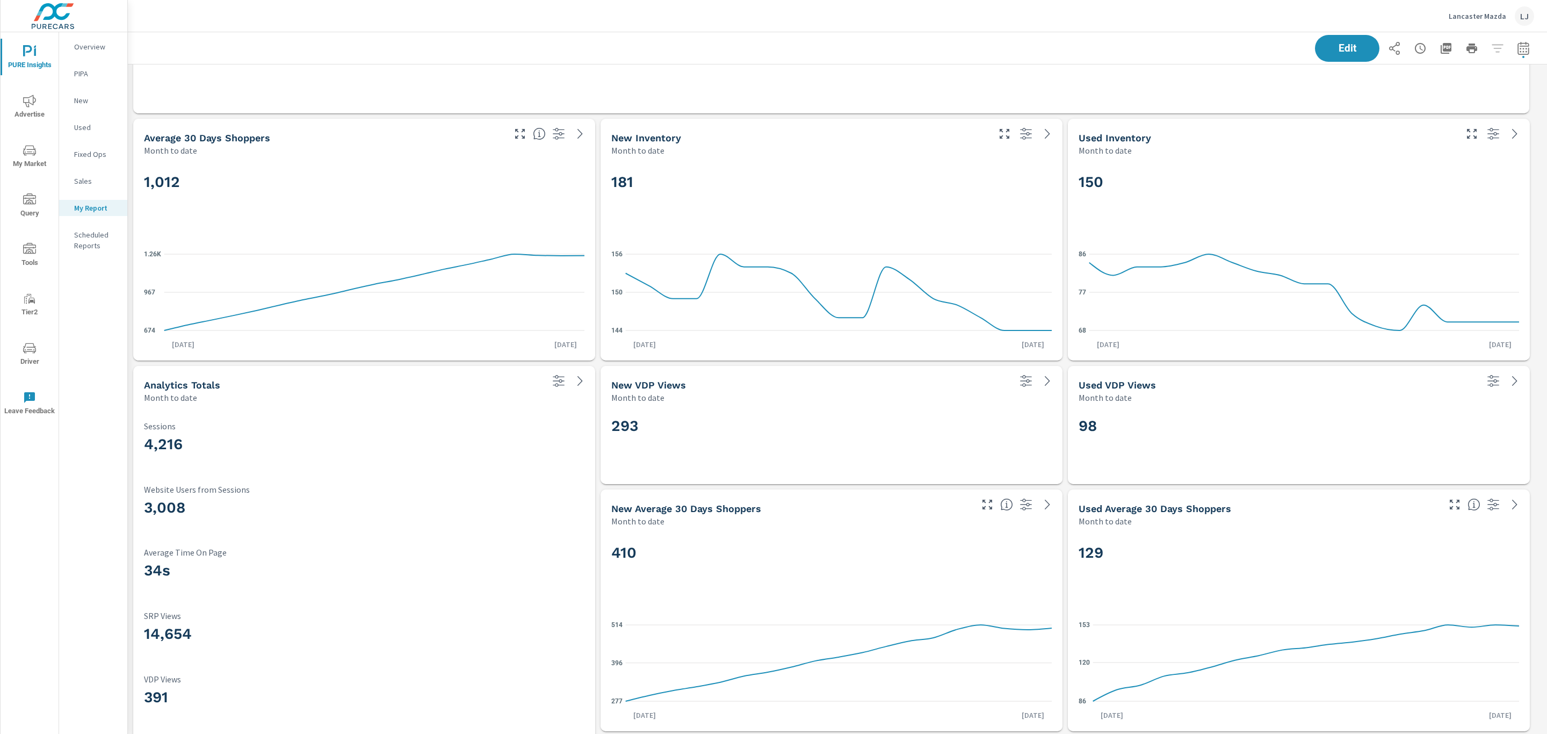
scroll to position [1208, 0]
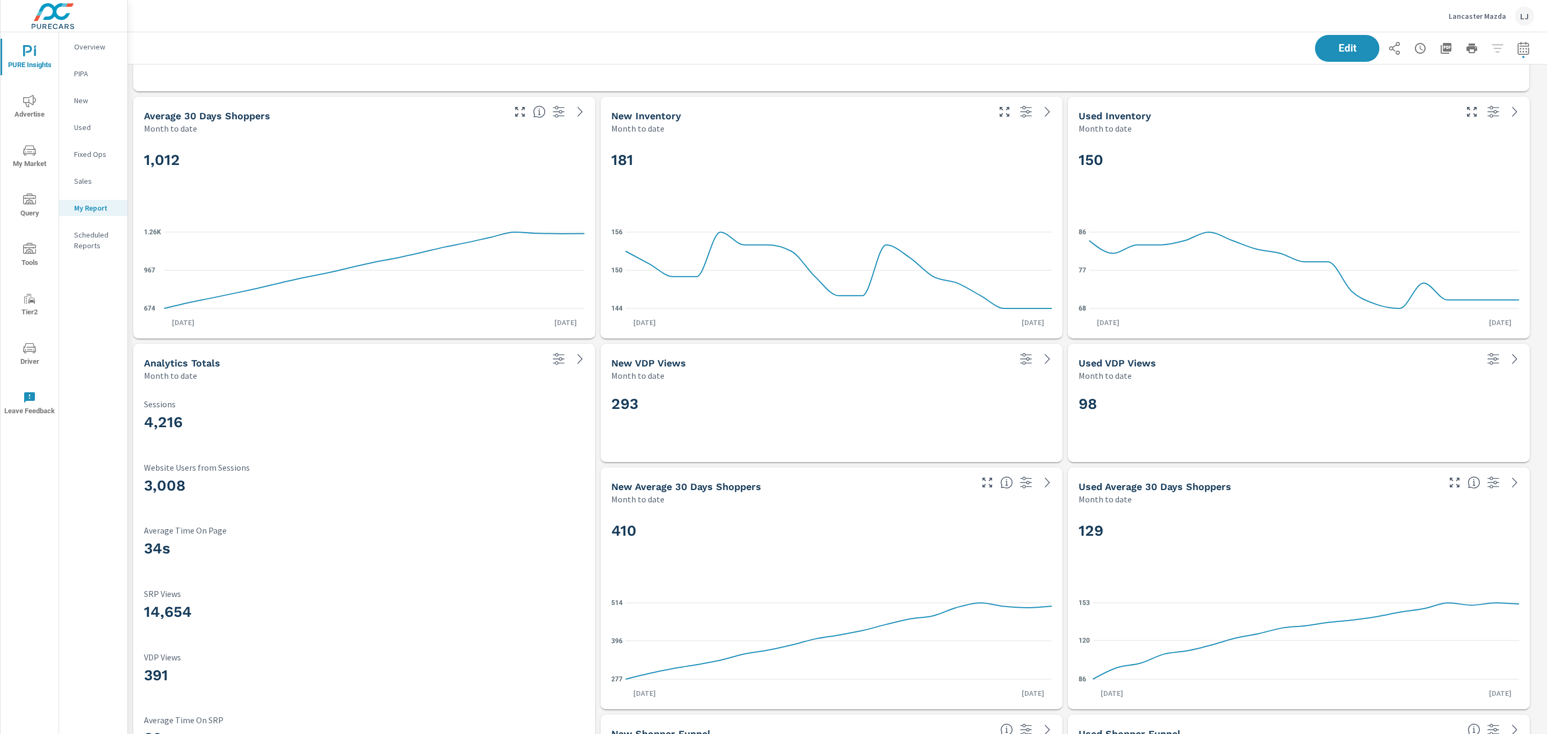
click at [105, 214] on div "My Report" at bounding box center [93, 208] width 68 height 16
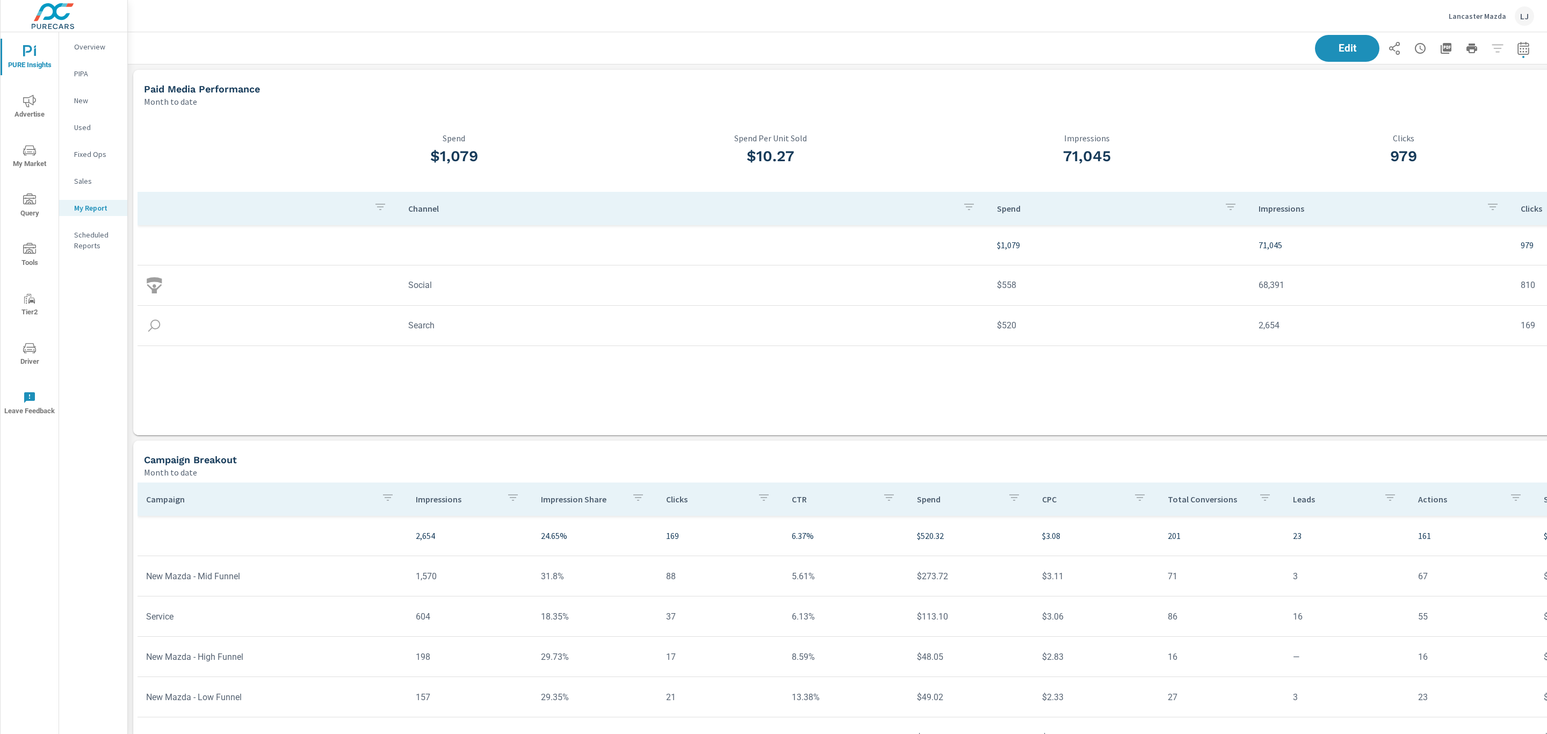
scroll to position [2378, 1431]
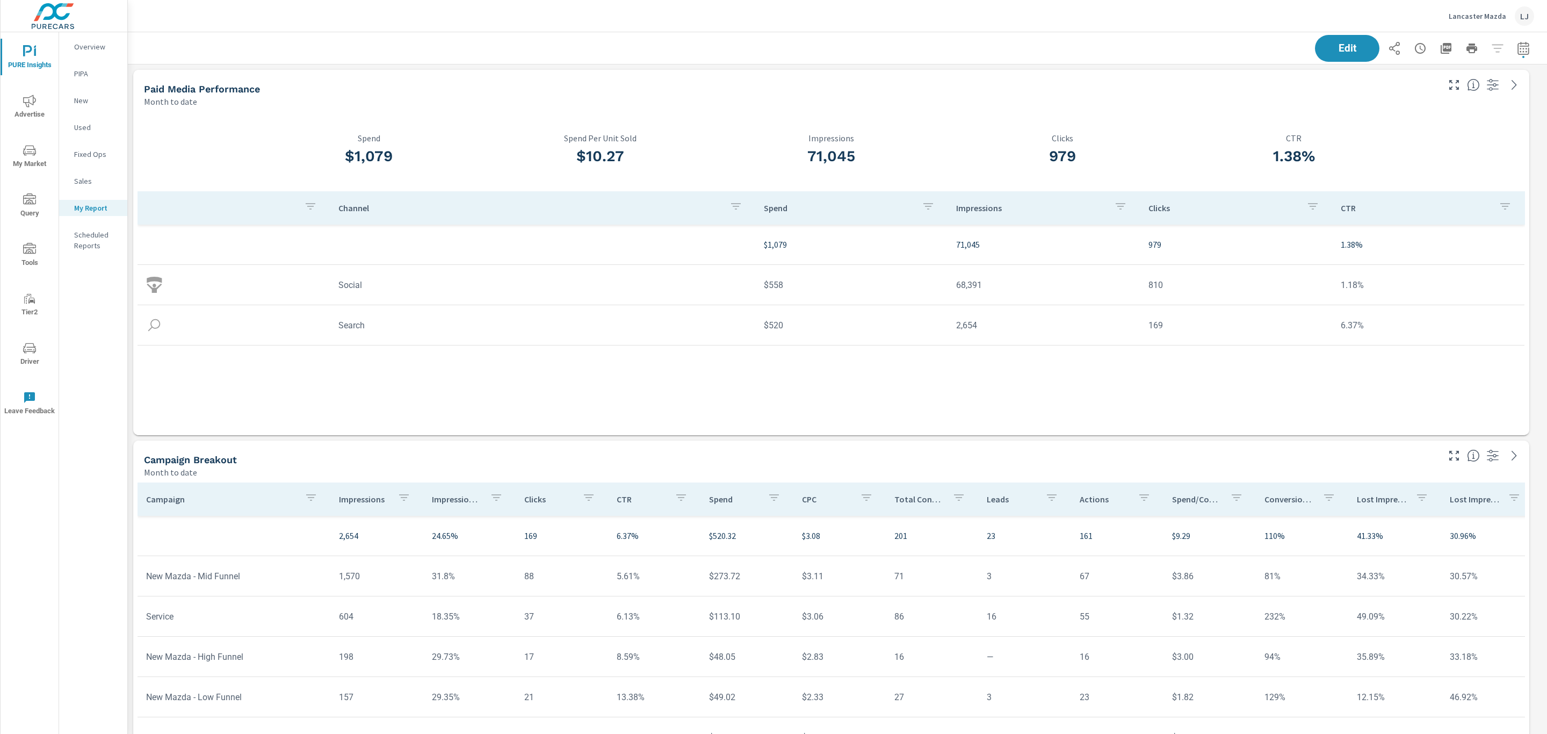
drag, startPoint x: 2012, startPoint y: 1, endPoint x: 1110, endPoint y: 394, distance: 983.4
click at [1110, 394] on div "Channel Spend Impressions Clicks CTR $1,079 71,045 979 1.38% Social $558 68,391…" at bounding box center [830, 302] width 1387 height 223
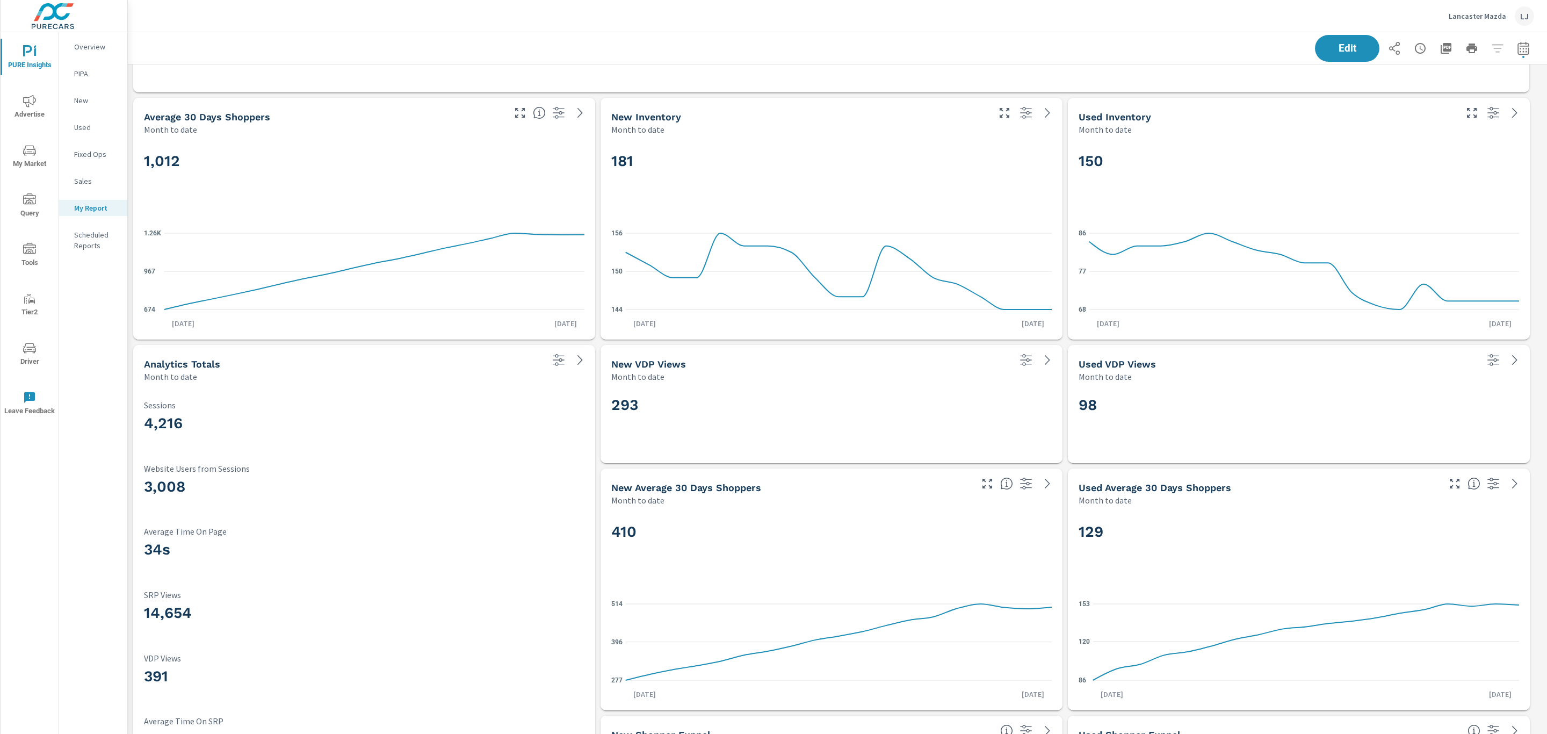
scroll to position [1257, 0]
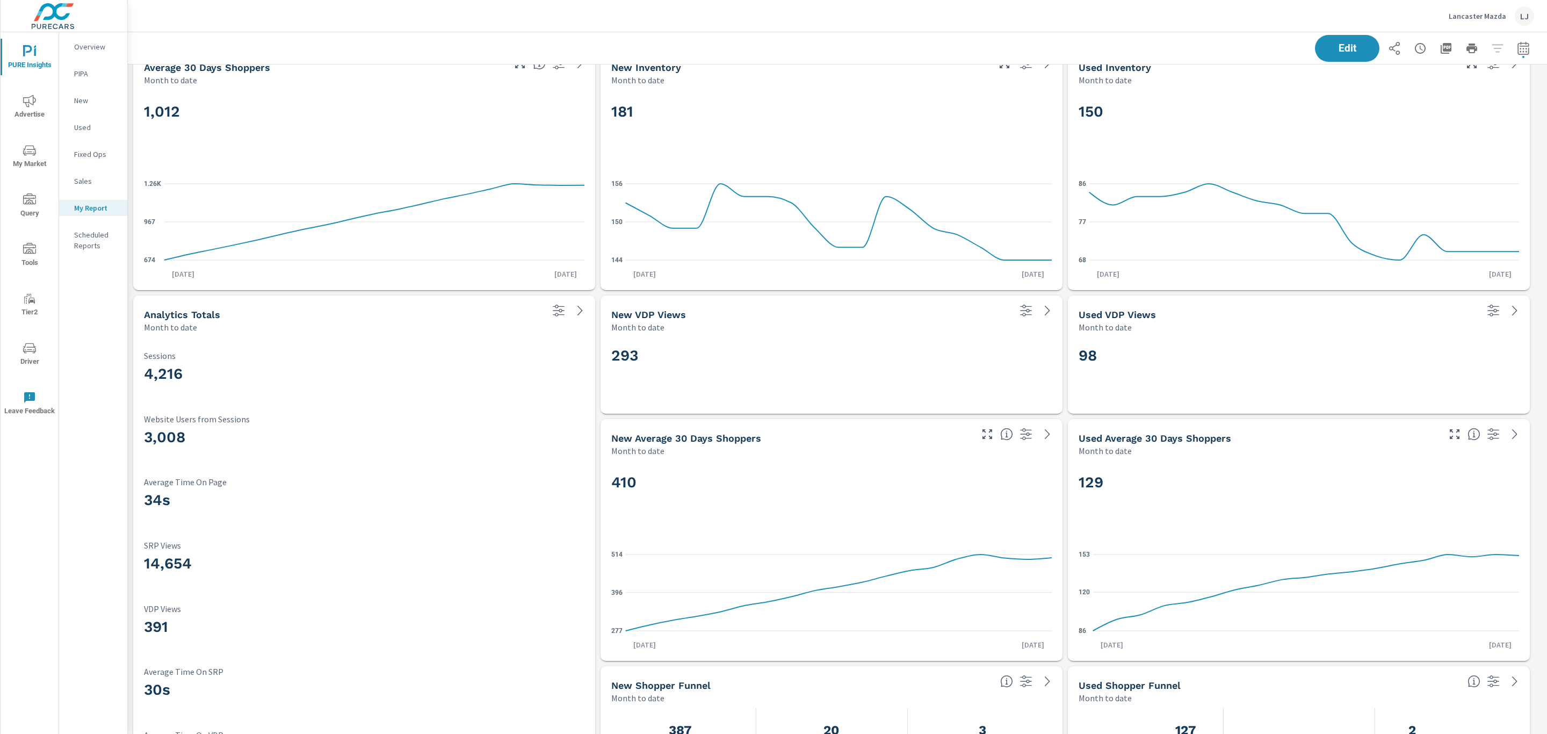
drag, startPoint x: 1501, startPoint y: 8, endPoint x: 941, endPoint y: 371, distance: 667.6
click at [941, 371] on div "293" at bounding box center [831, 373] width 440 height 59
click at [1056, 412] on div "293" at bounding box center [831, 373] width 462 height 81
click at [1328, 43] on span "Edit" at bounding box center [1347, 48] width 44 height 10
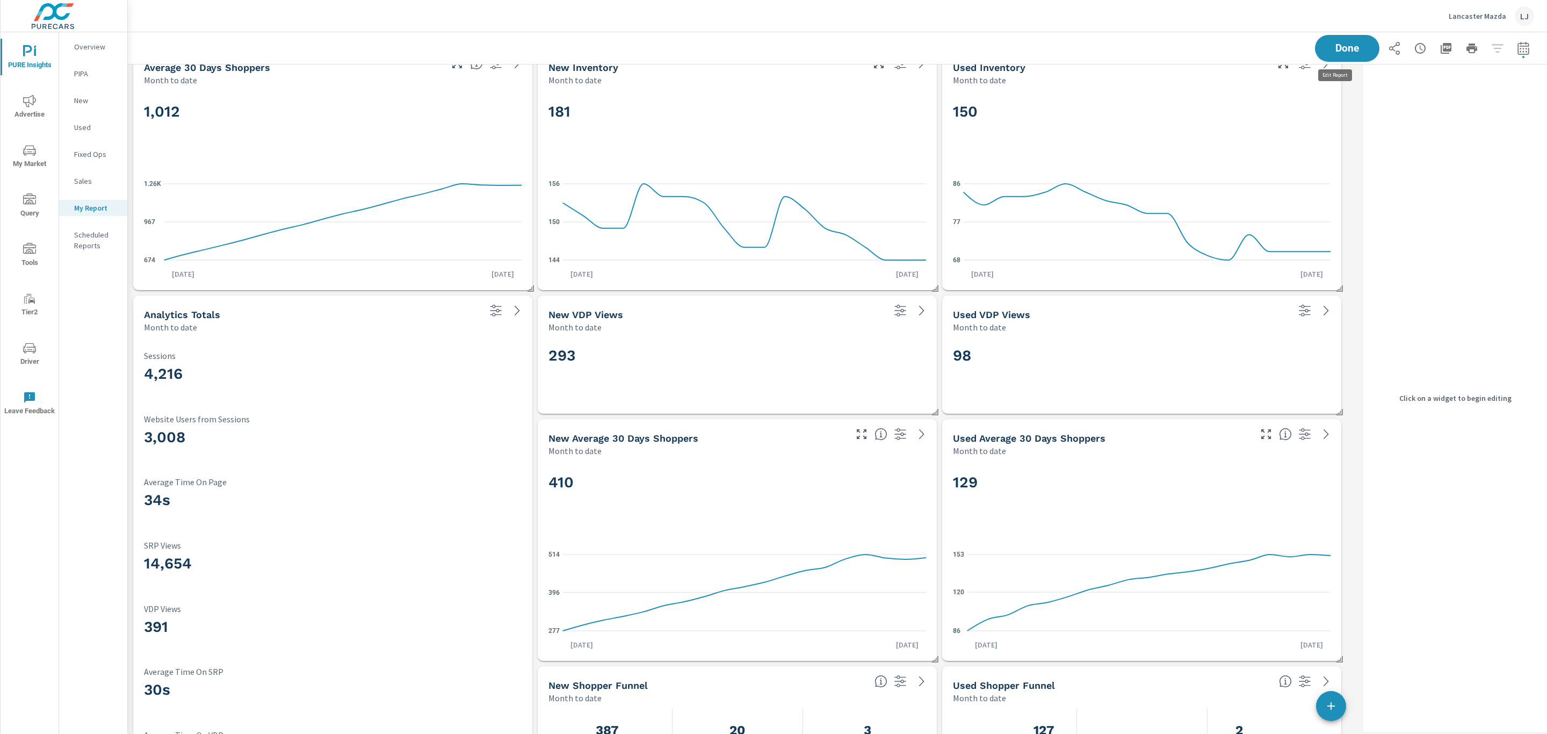
scroll to position [2378, 1244]
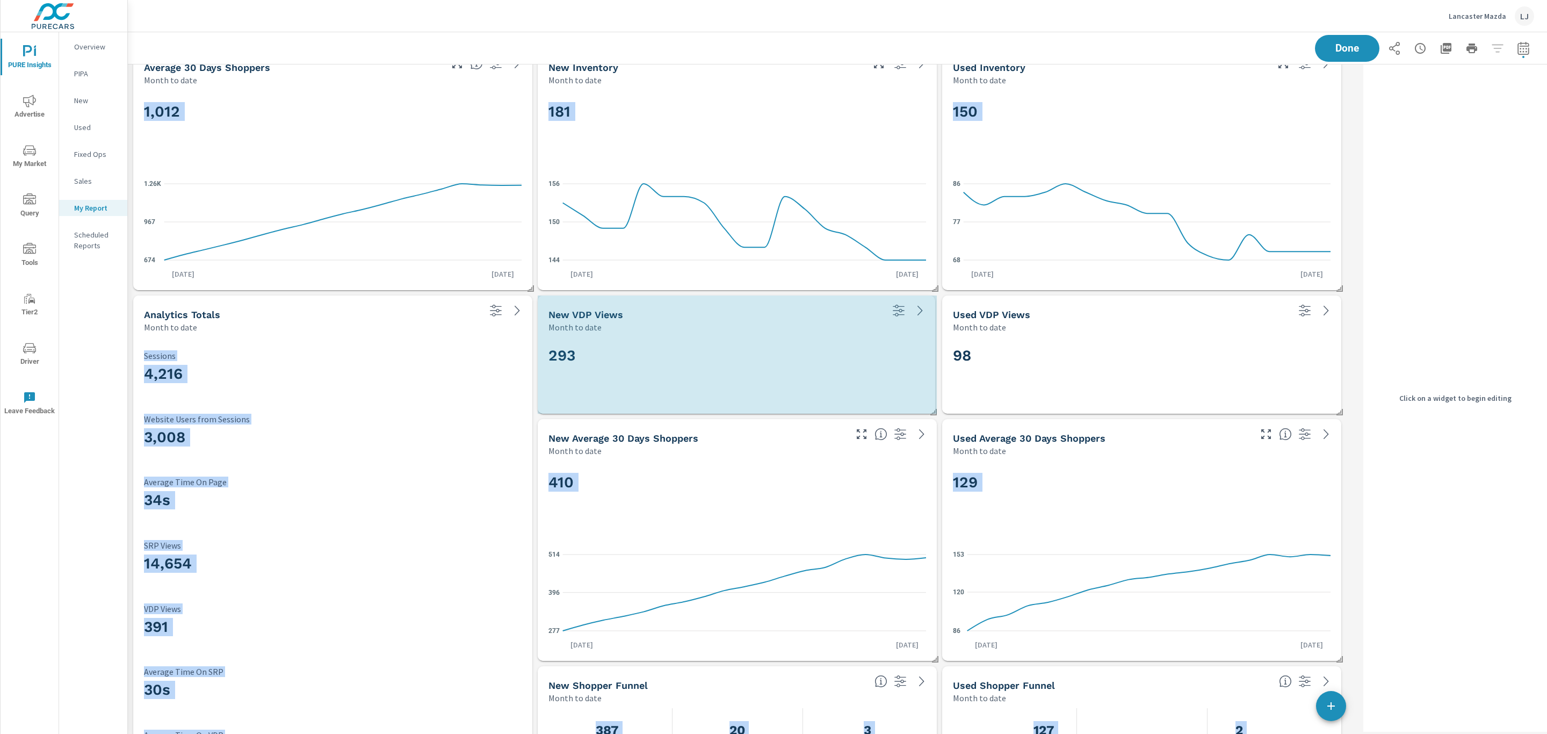
drag, startPoint x: 933, startPoint y: 410, endPoint x: 932, endPoint y: 361, distance: 48.4
drag, startPoint x: 933, startPoint y: 414, endPoint x: 934, endPoint y: 390, distance: 23.7
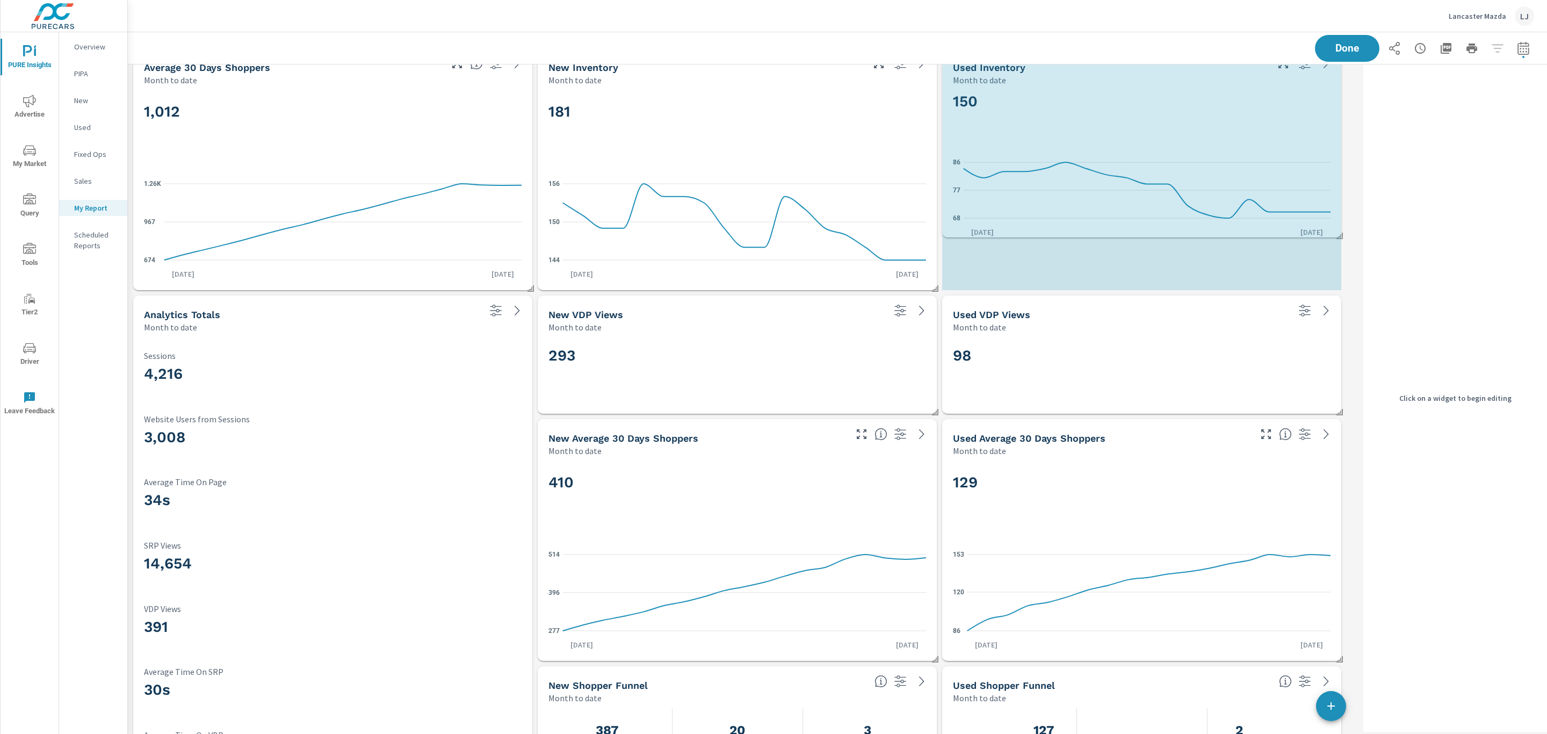
drag, startPoint x: 1342, startPoint y: 287, endPoint x: 1342, endPoint y: 236, distance: 51.6
click at [1341, 236] on span at bounding box center [1335, 232] width 11 height 11
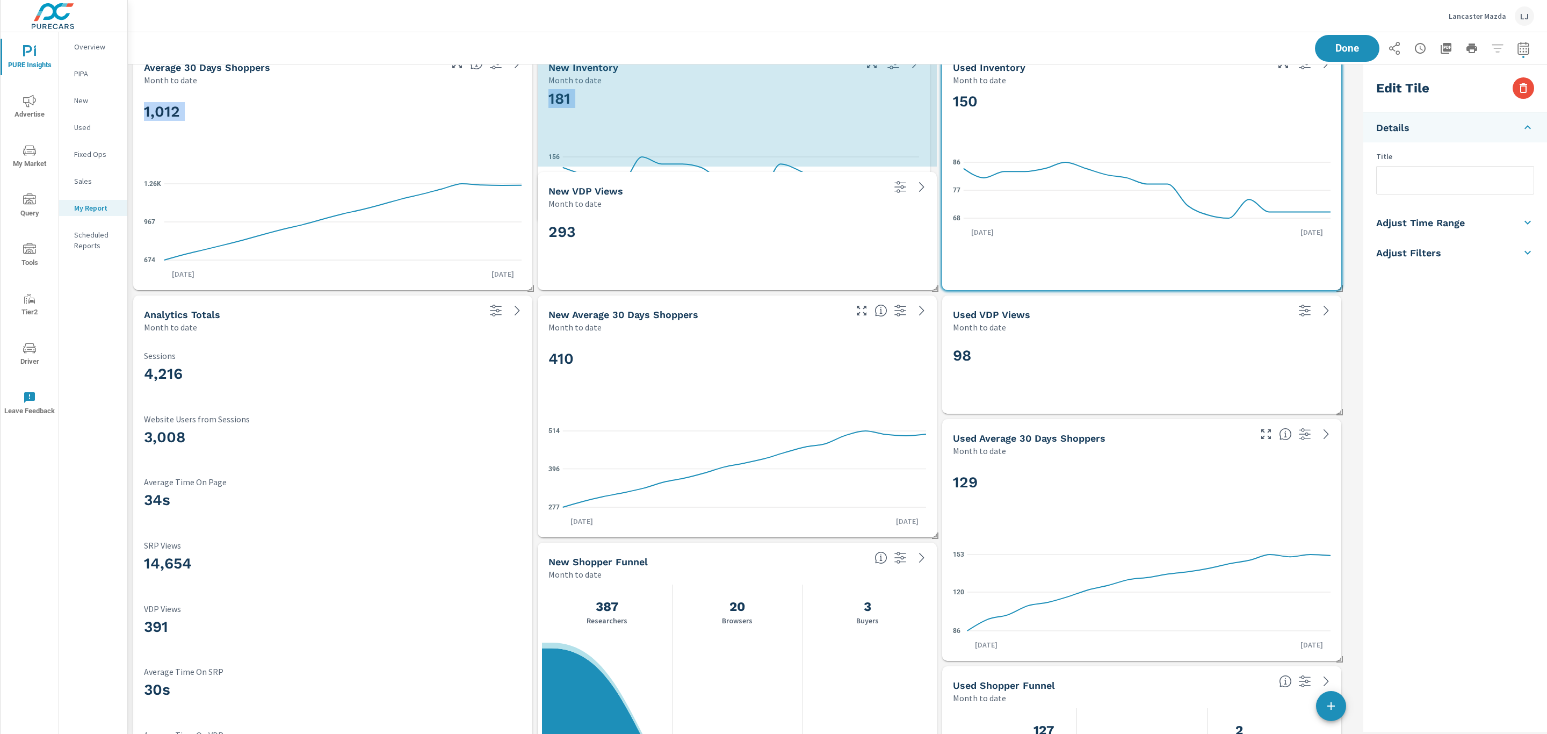
drag, startPoint x: 934, startPoint y: 287, endPoint x: 930, endPoint y: 230, distance: 56.6
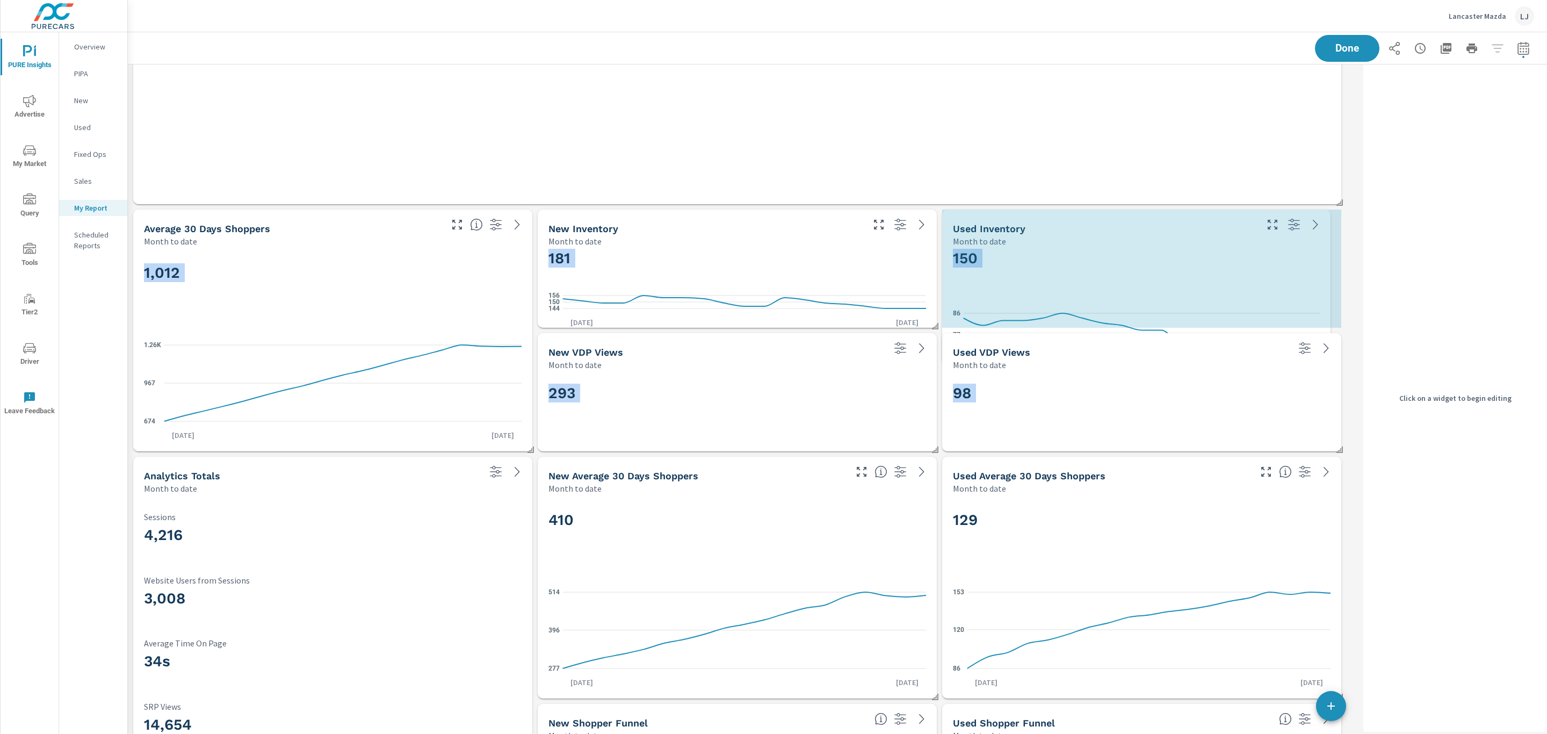
scroll to position [5, 5]
drag, startPoint x: 1340, startPoint y: 451, endPoint x: 1329, endPoint y: 348, distance: 103.7
click at [1329, 348] on div "Used VDP Views Month to date 98 New VDP Views Month to date 293 Paid Media Perf…" at bounding box center [743, 83] width 1231 height 2229
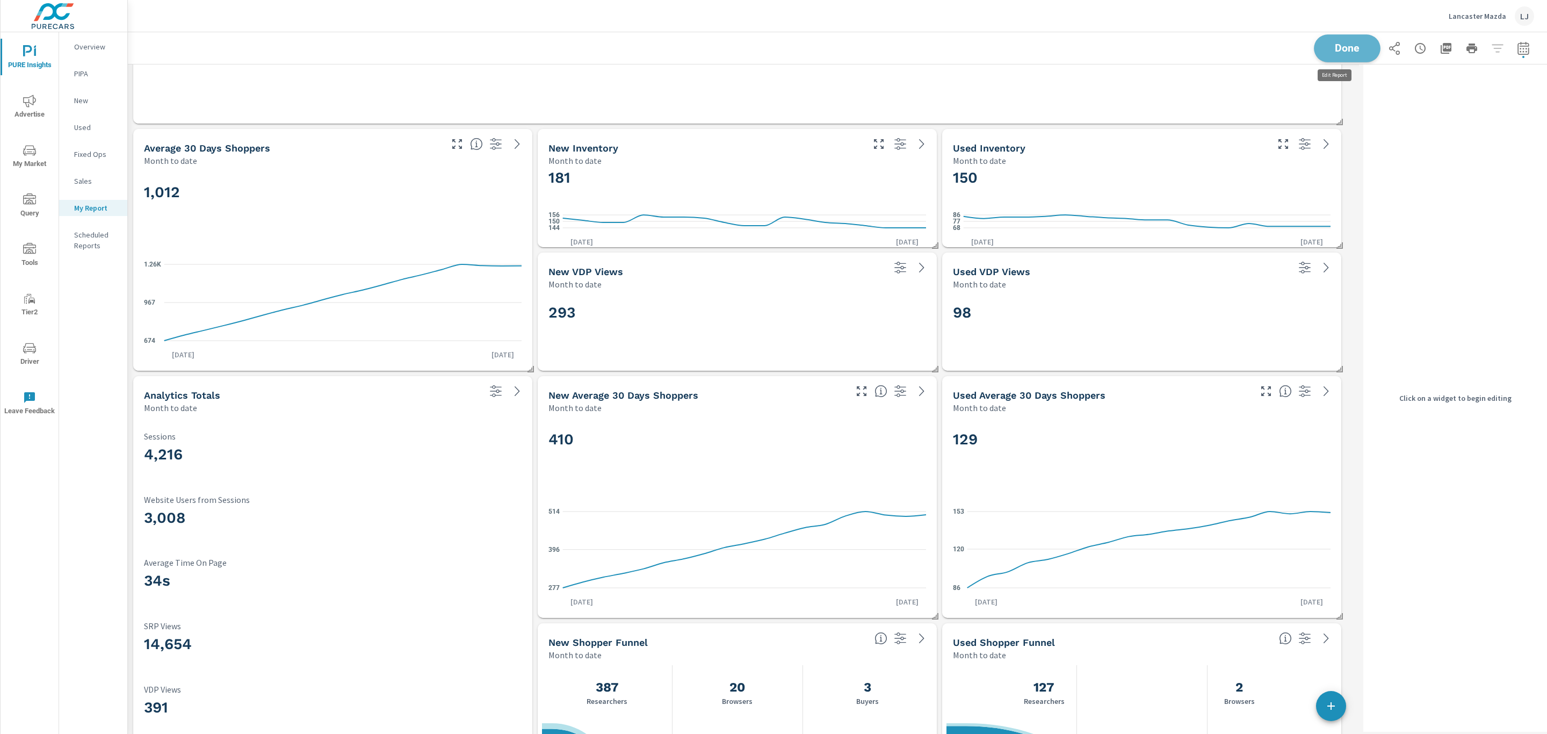
scroll to position [2254, 1244]
click at [1338, 60] on button "Done" at bounding box center [1347, 48] width 67 height 28
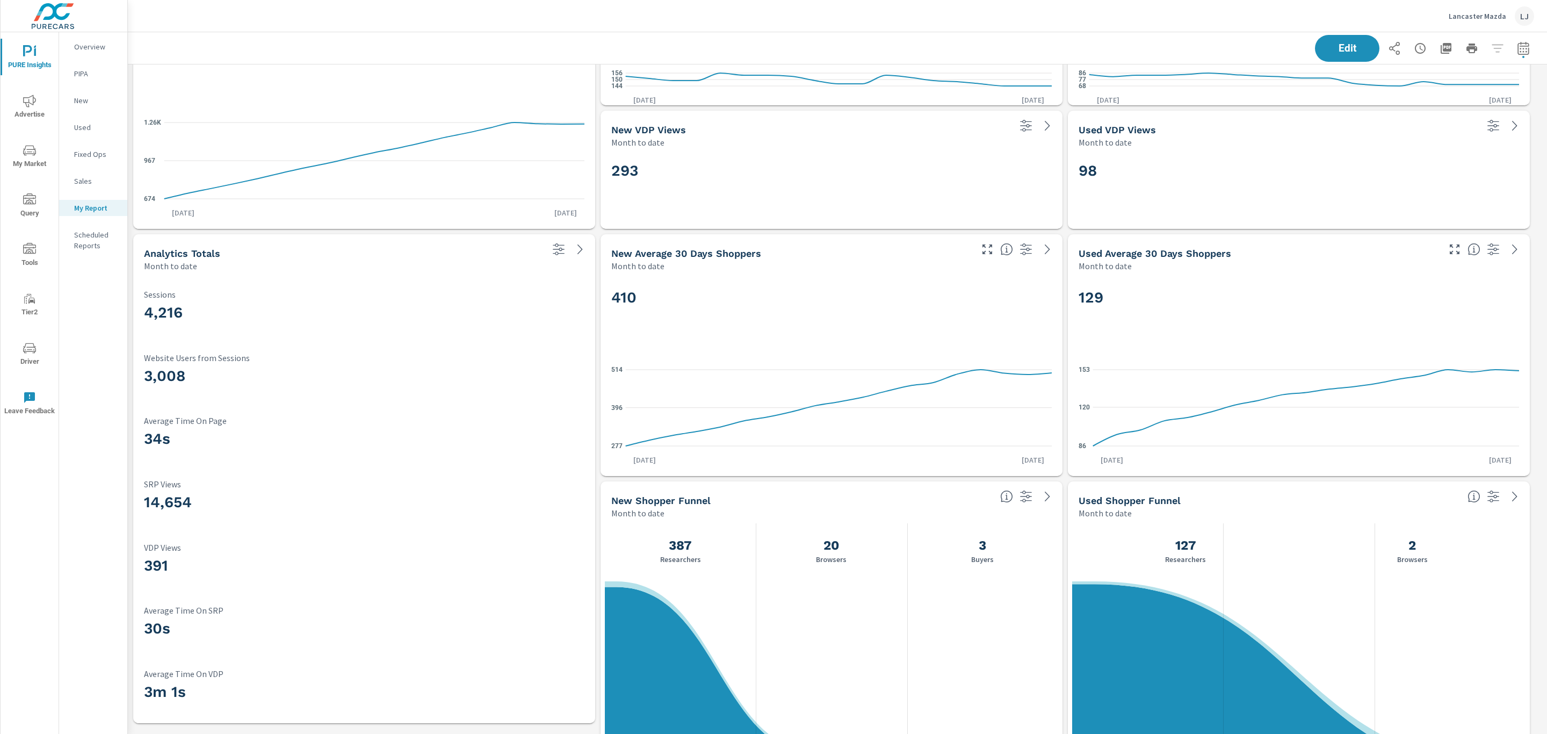
scroll to position [1559, 0]
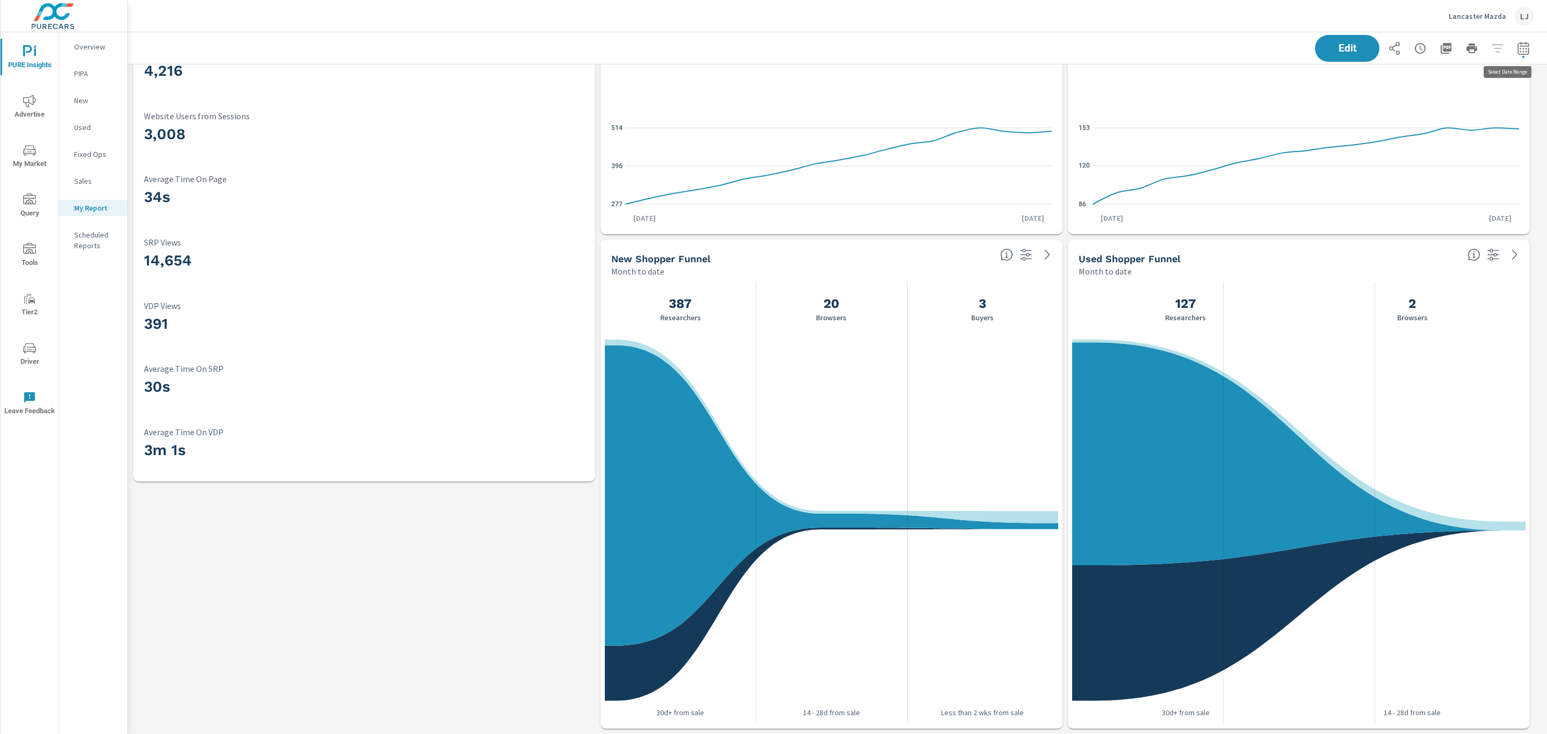
click at [1517, 46] on icon "button" at bounding box center [1523, 48] width 13 height 13
select select "Month to date"
click at [1397, 150] on span "Apply" at bounding box center [1401, 152] width 44 height 10
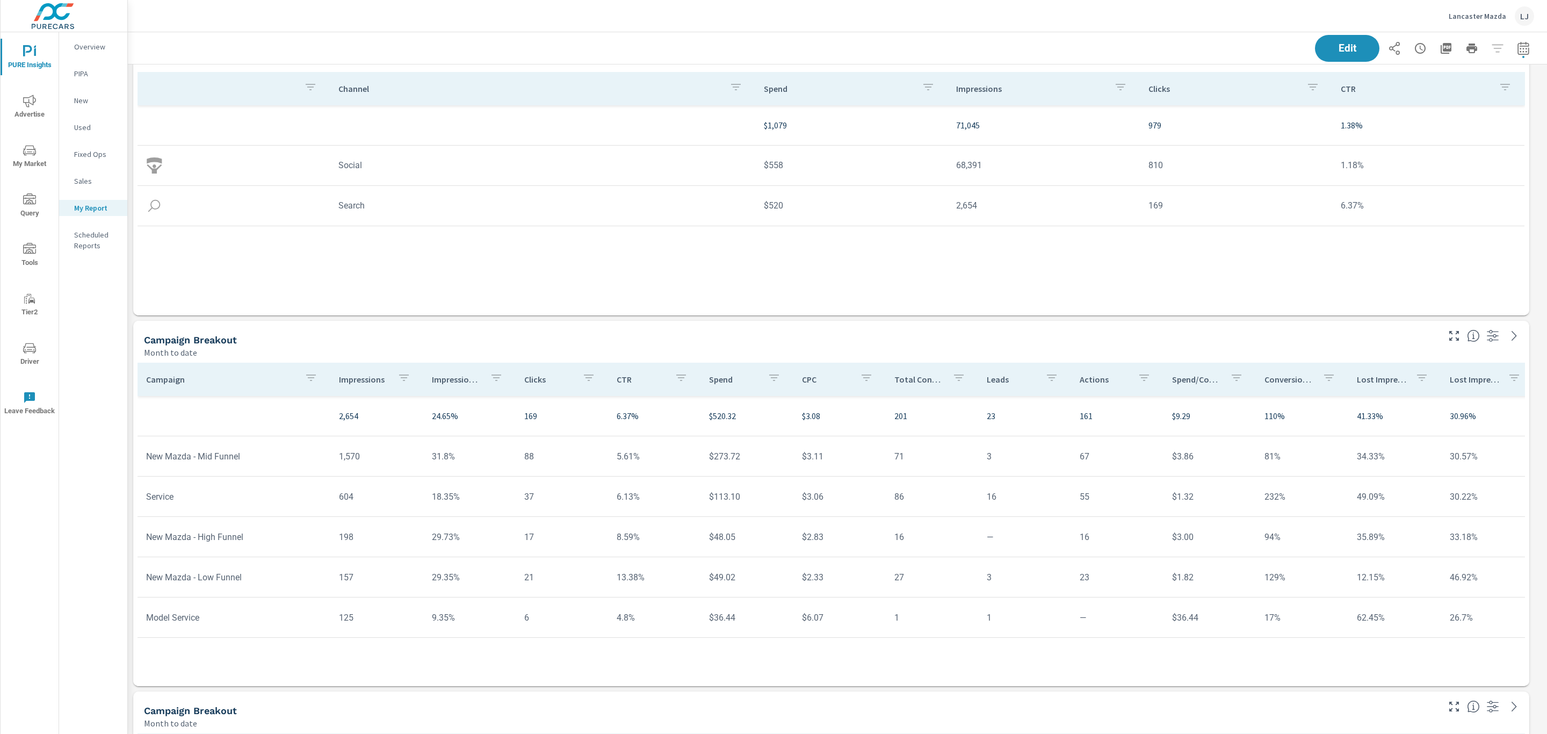
scroll to position [0, 0]
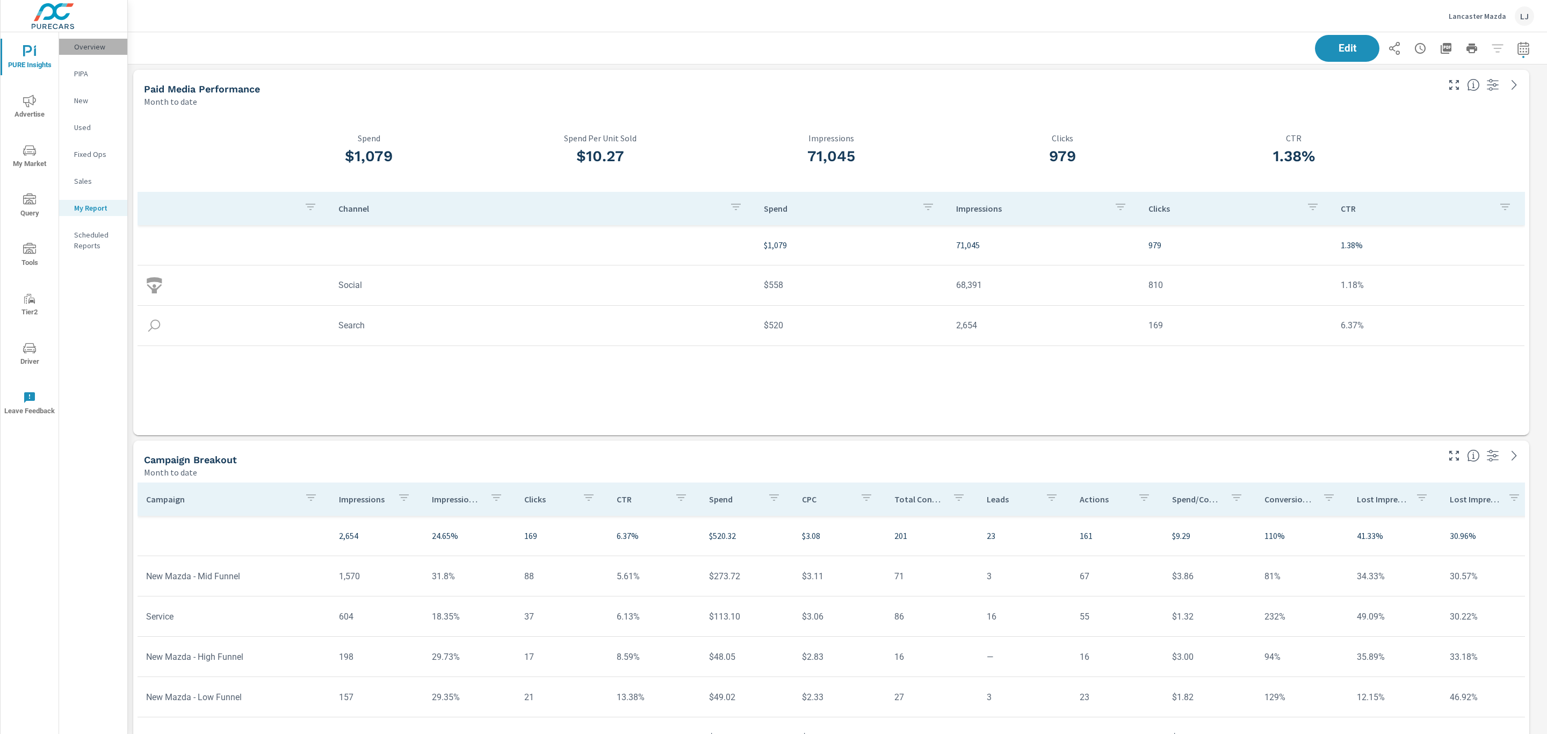
click at [97, 46] on p "Overview" at bounding box center [96, 46] width 45 height 11
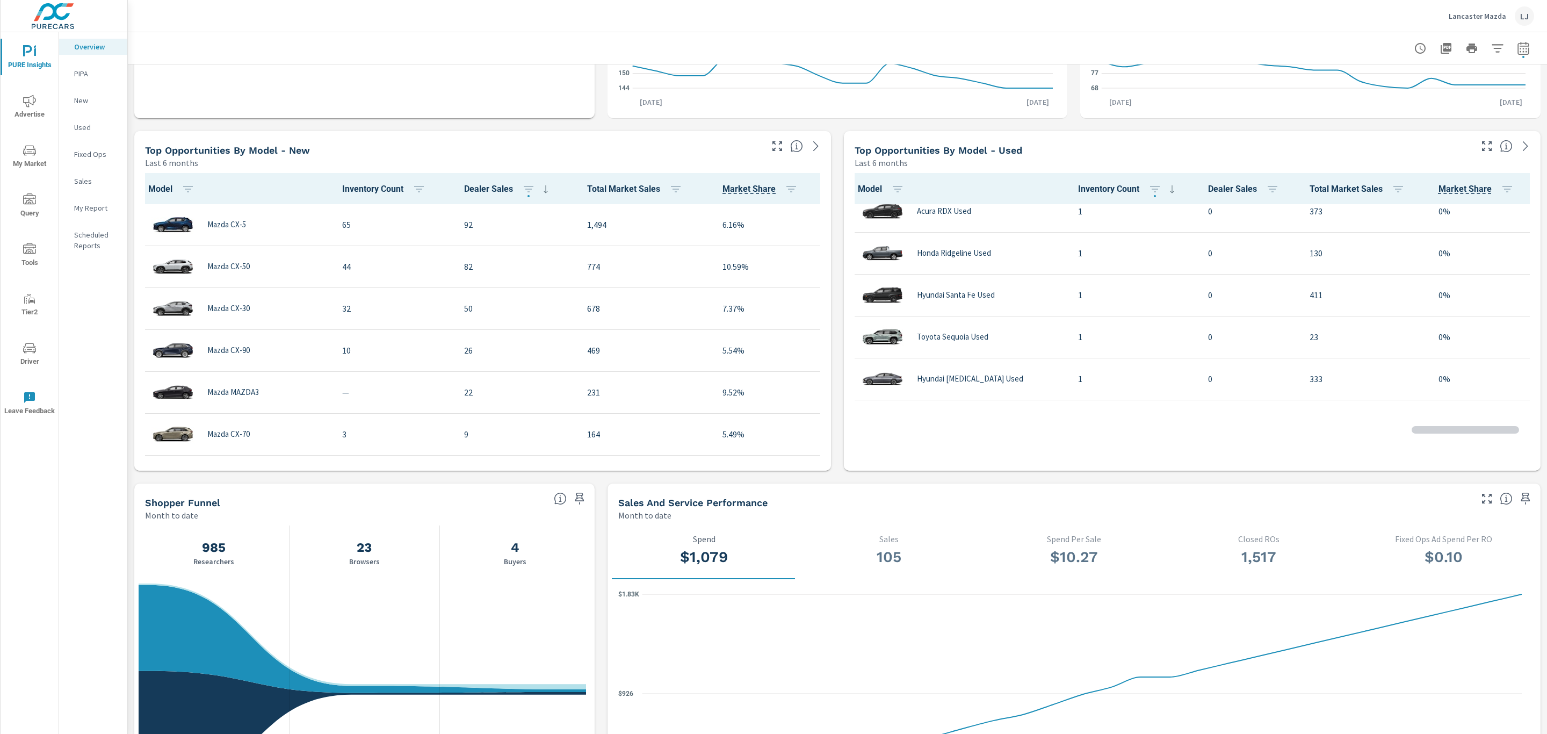
scroll to position [1643, 0]
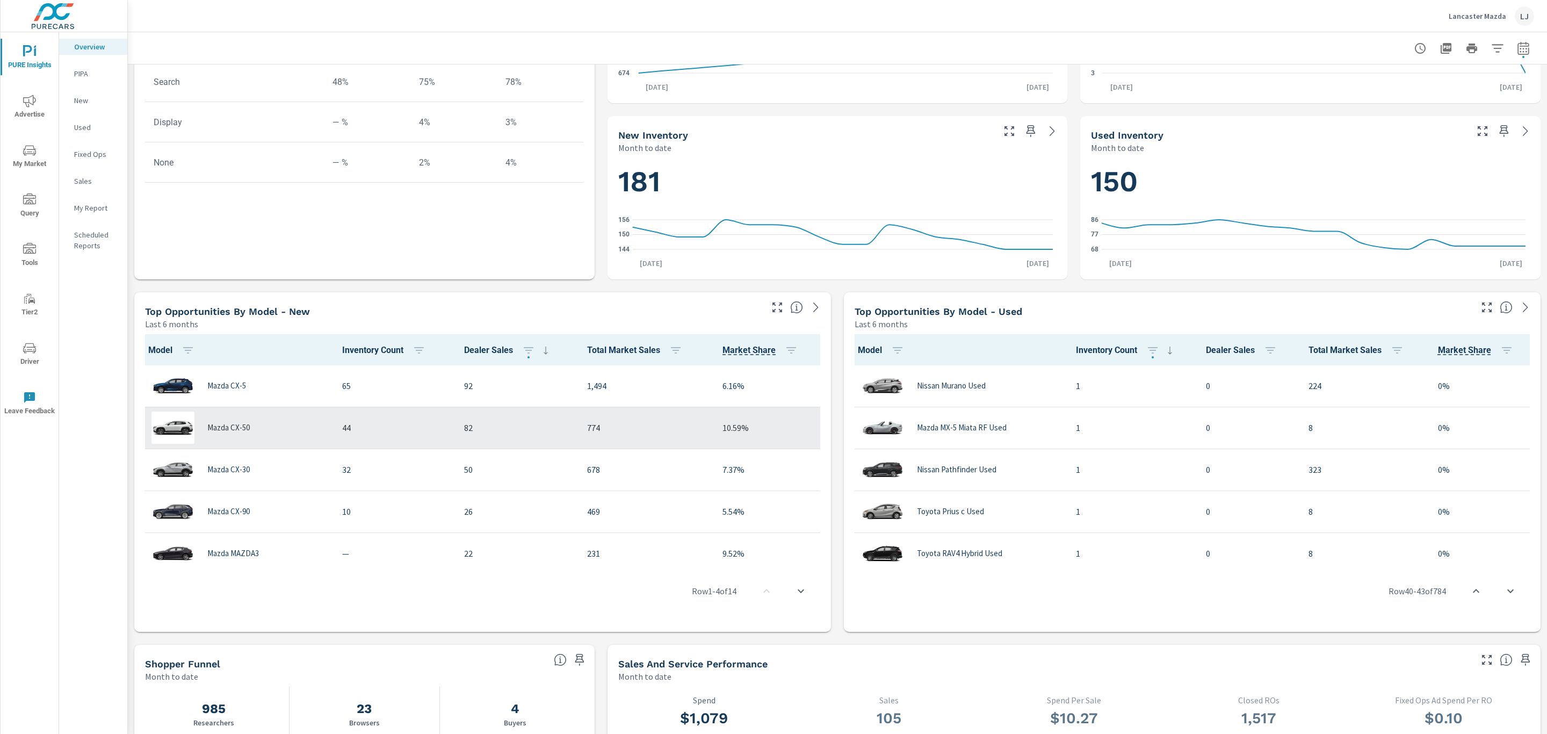
scroll to position [161, 0]
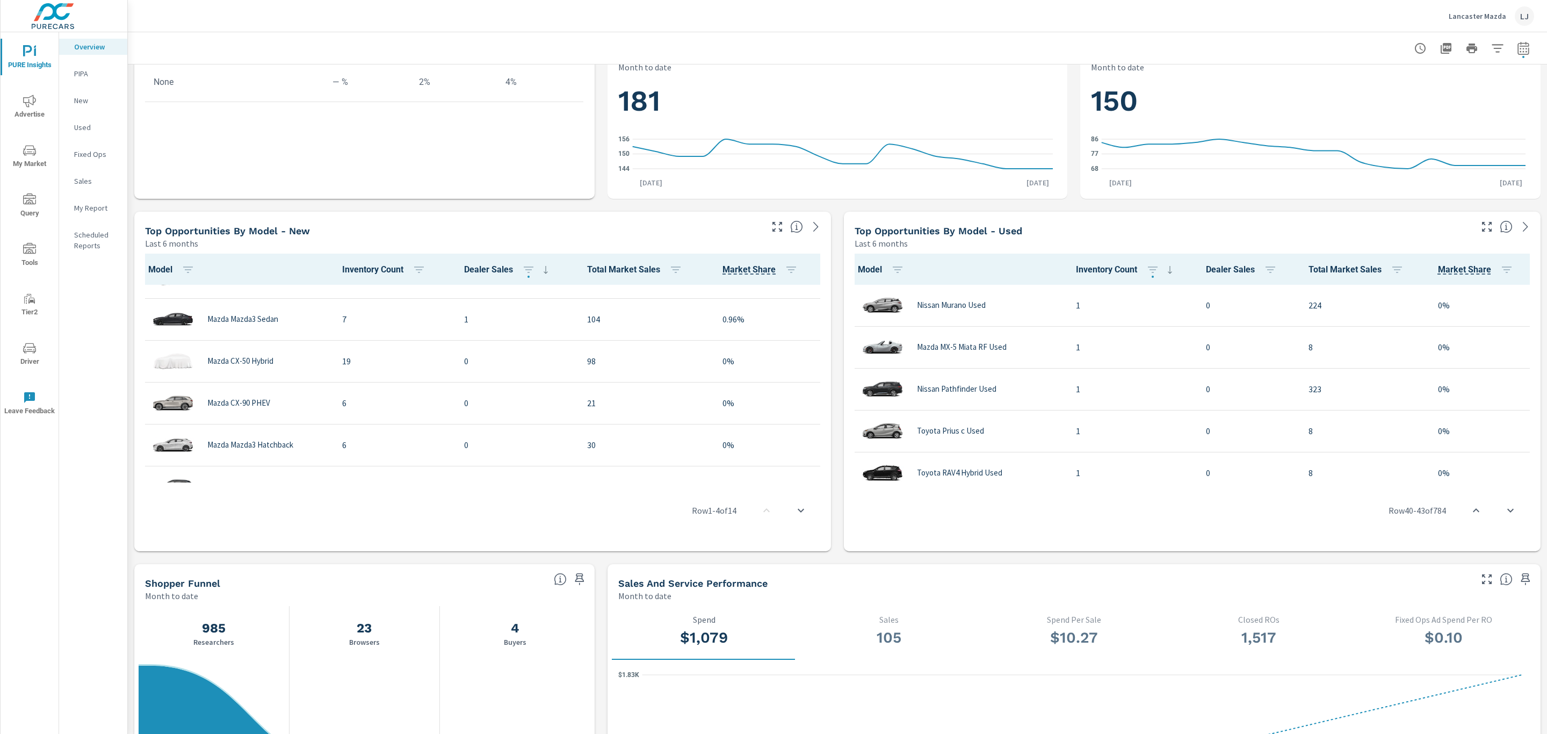
scroll to position [322, 0]
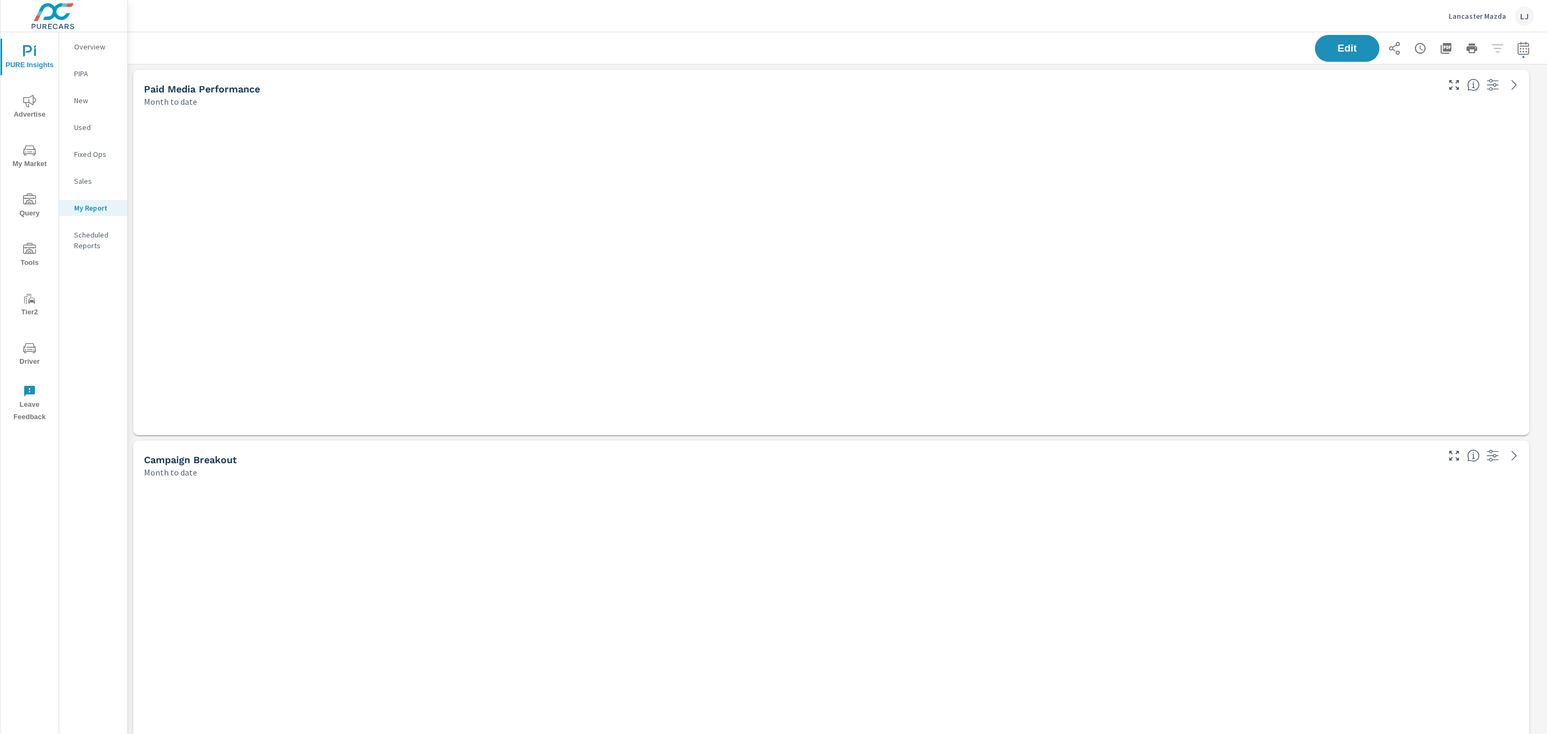
scroll to position [2378, 1431]
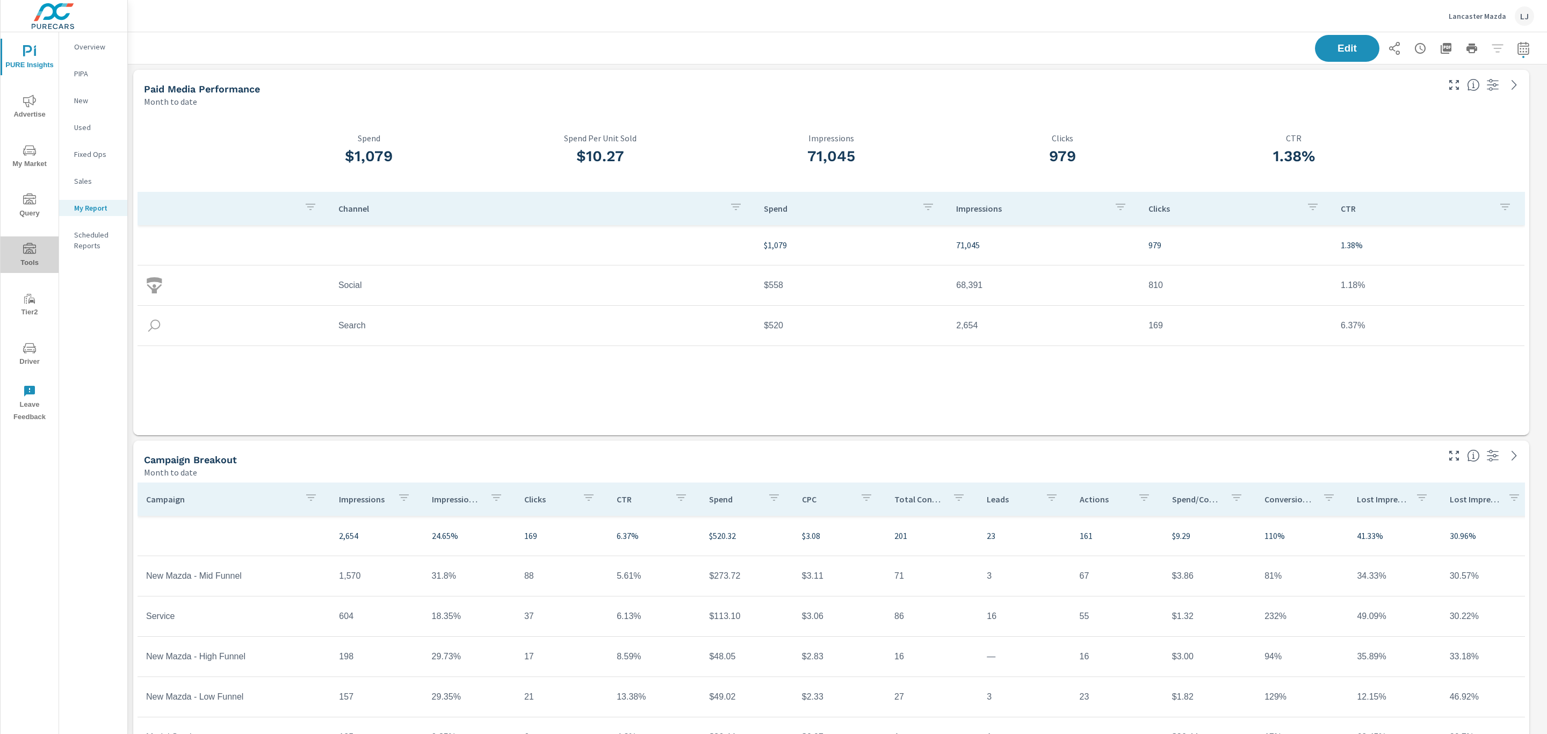
click at [31, 253] on icon "nav menu" at bounding box center [29, 248] width 13 height 11
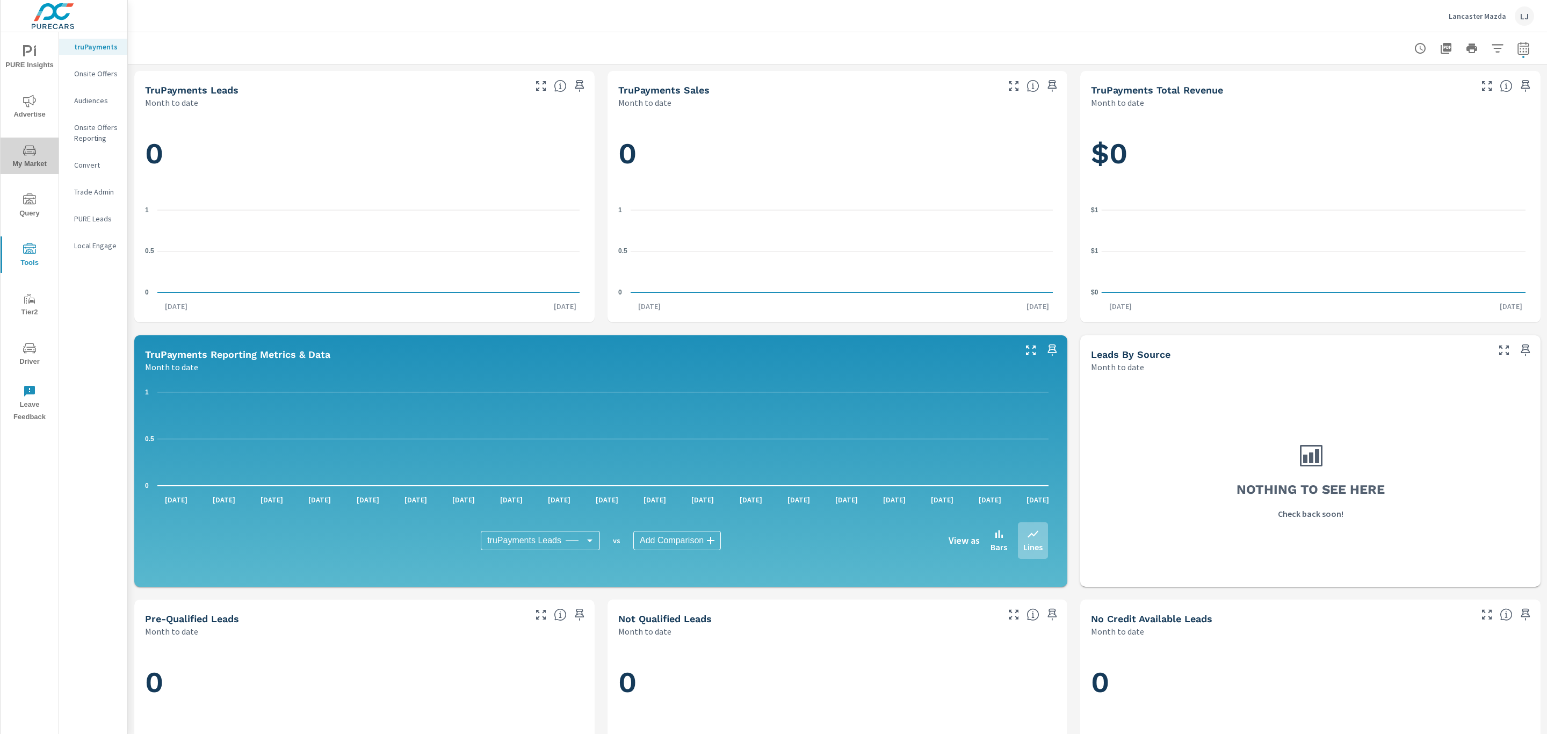
click at [33, 166] on span "My Market" at bounding box center [30, 157] width 52 height 26
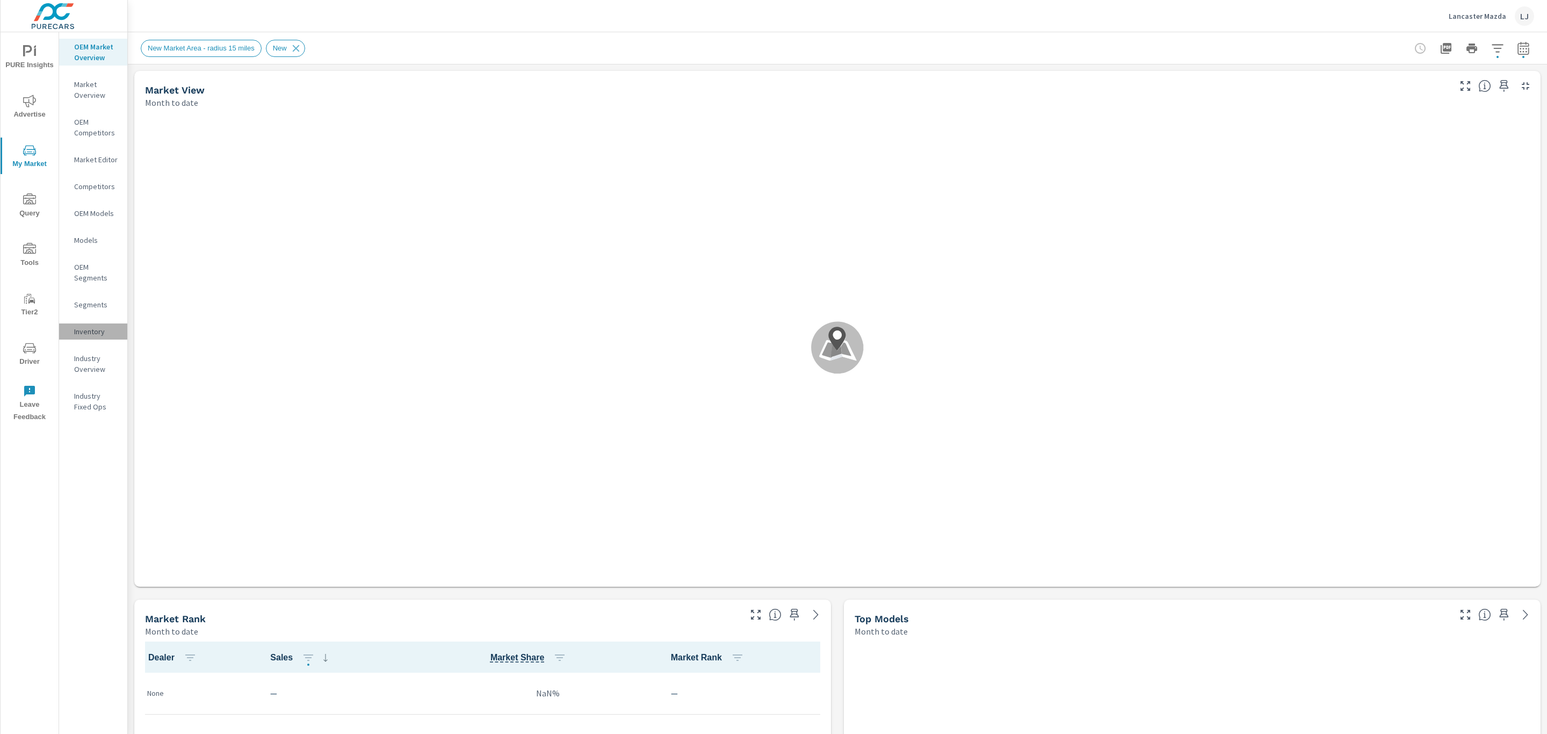
click at [86, 323] on div "Inventory" at bounding box center [93, 331] width 68 height 16
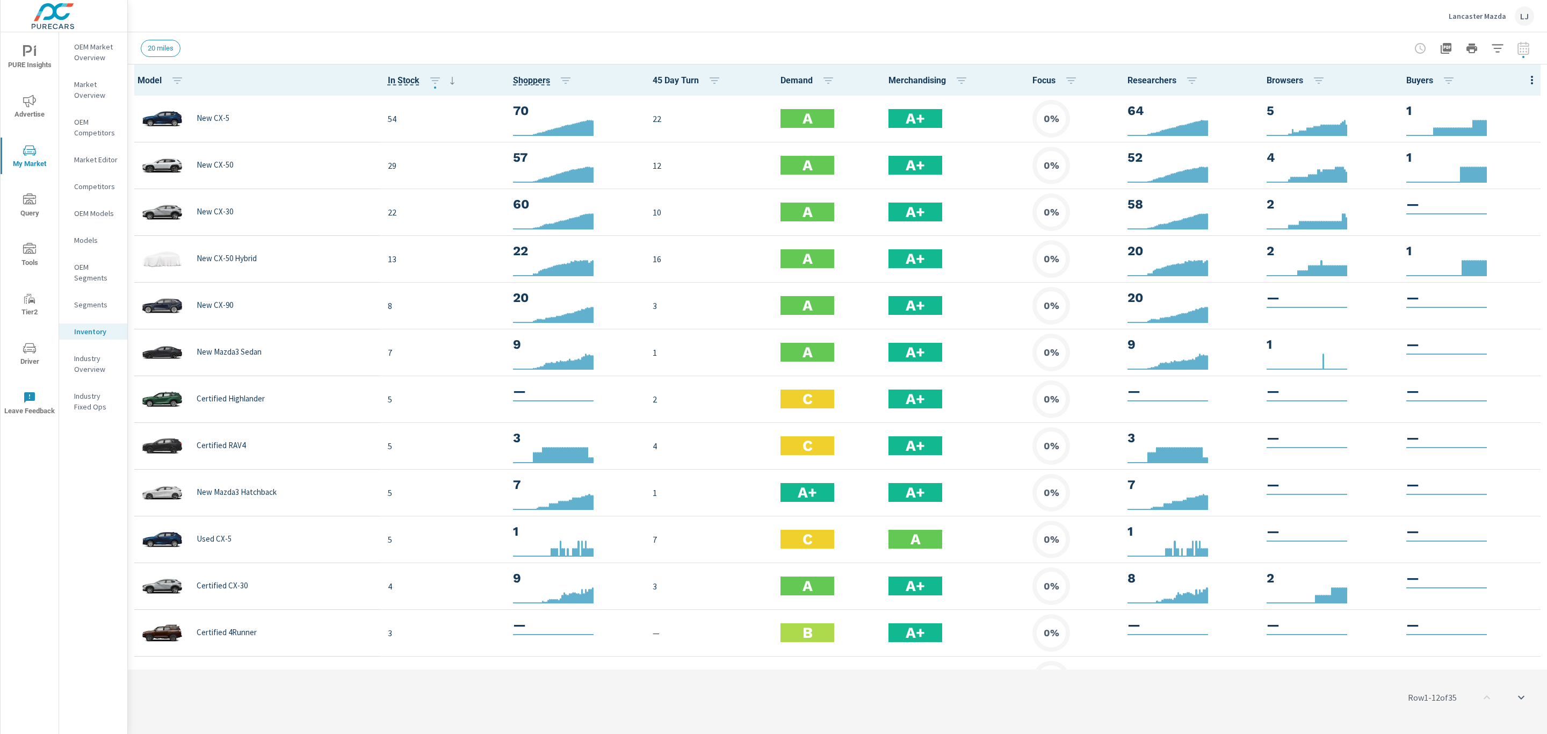
drag, startPoint x: 92, startPoint y: 52, endPoint x: 84, endPoint y: 42, distance: 12.2
click at [84, 42] on p "OEM Market Overview" at bounding box center [96, 51] width 45 height 21
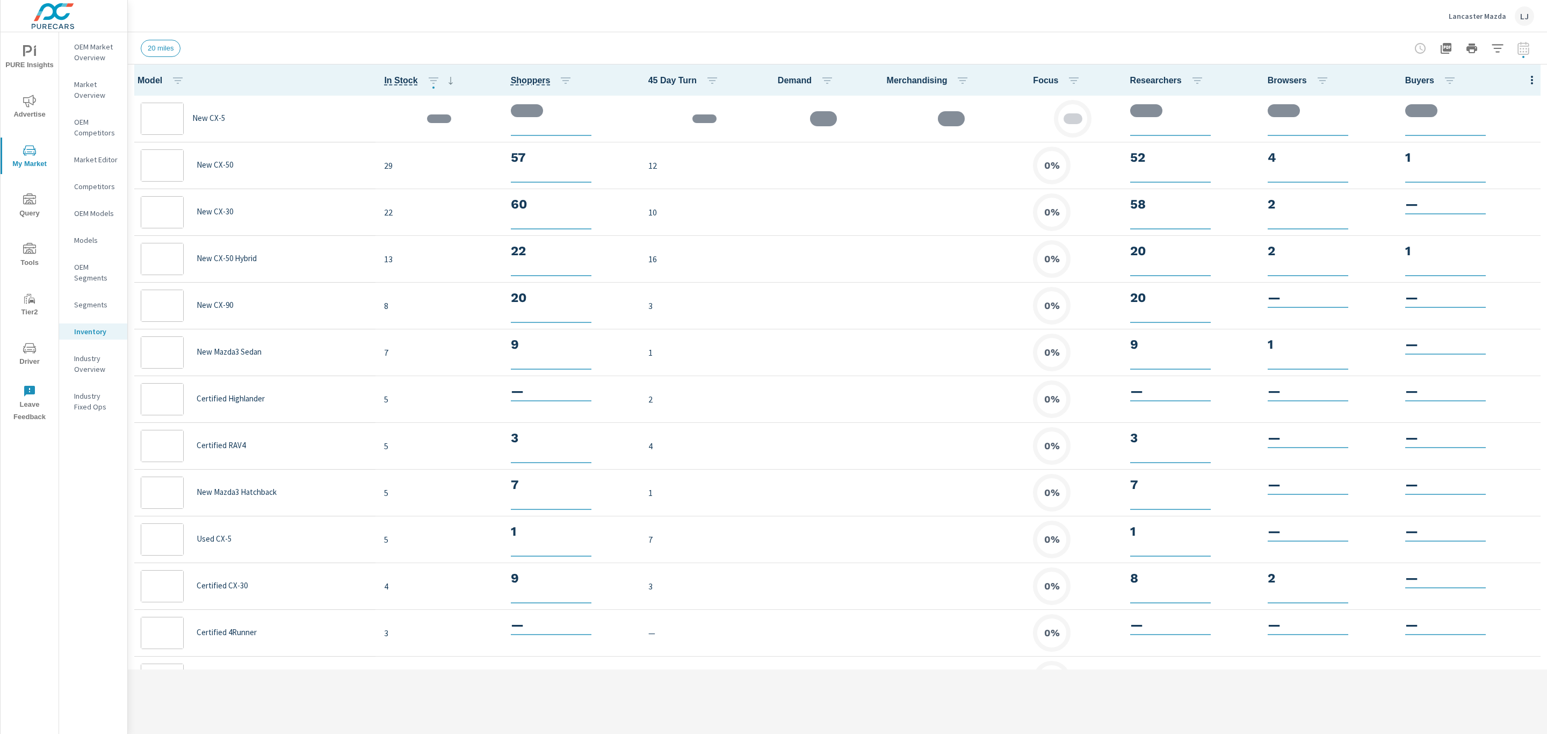
click at [95, 88] on p "Market Overview" at bounding box center [96, 89] width 45 height 21
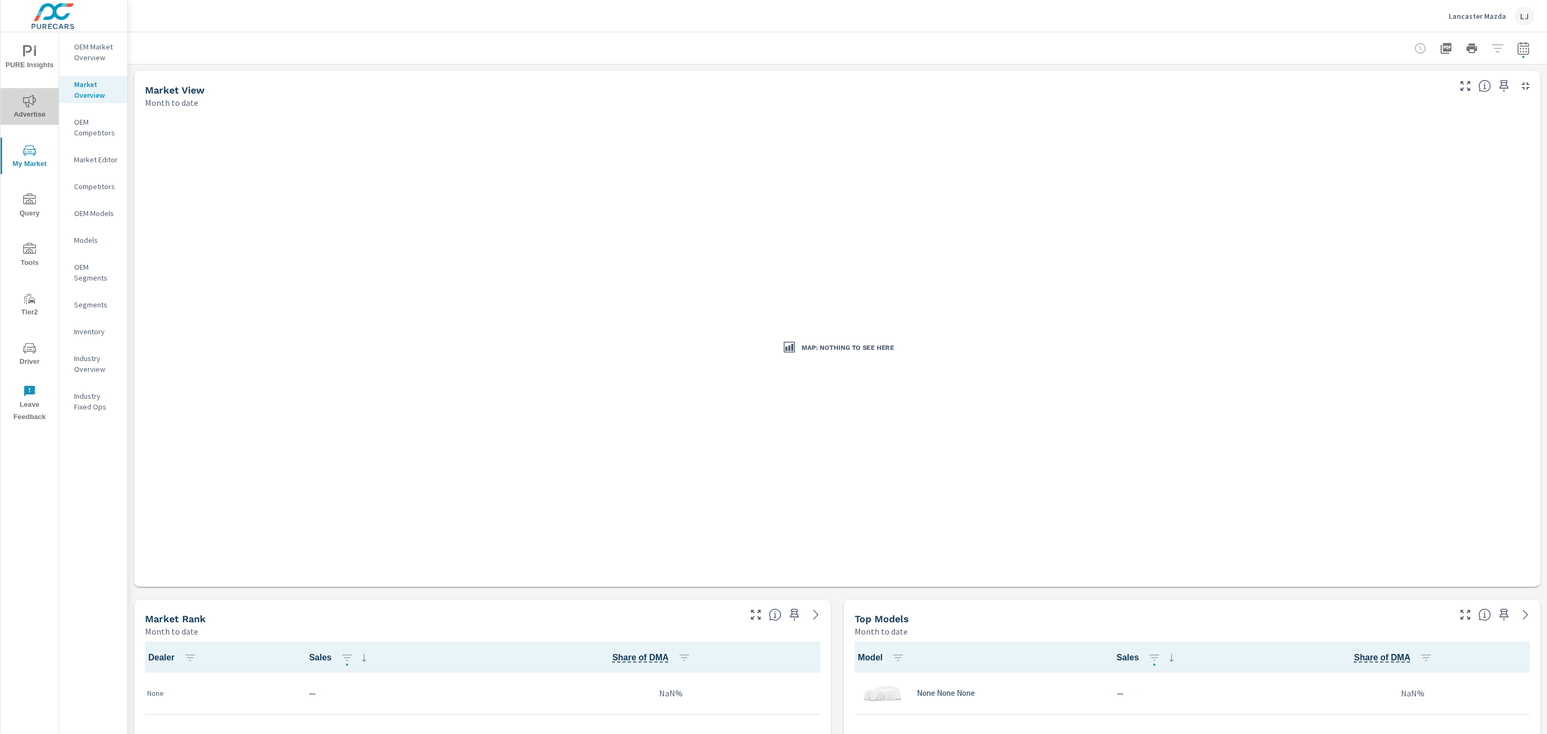
click at [25, 117] on span "Advertise" at bounding box center [30, 108] width 52 height 26
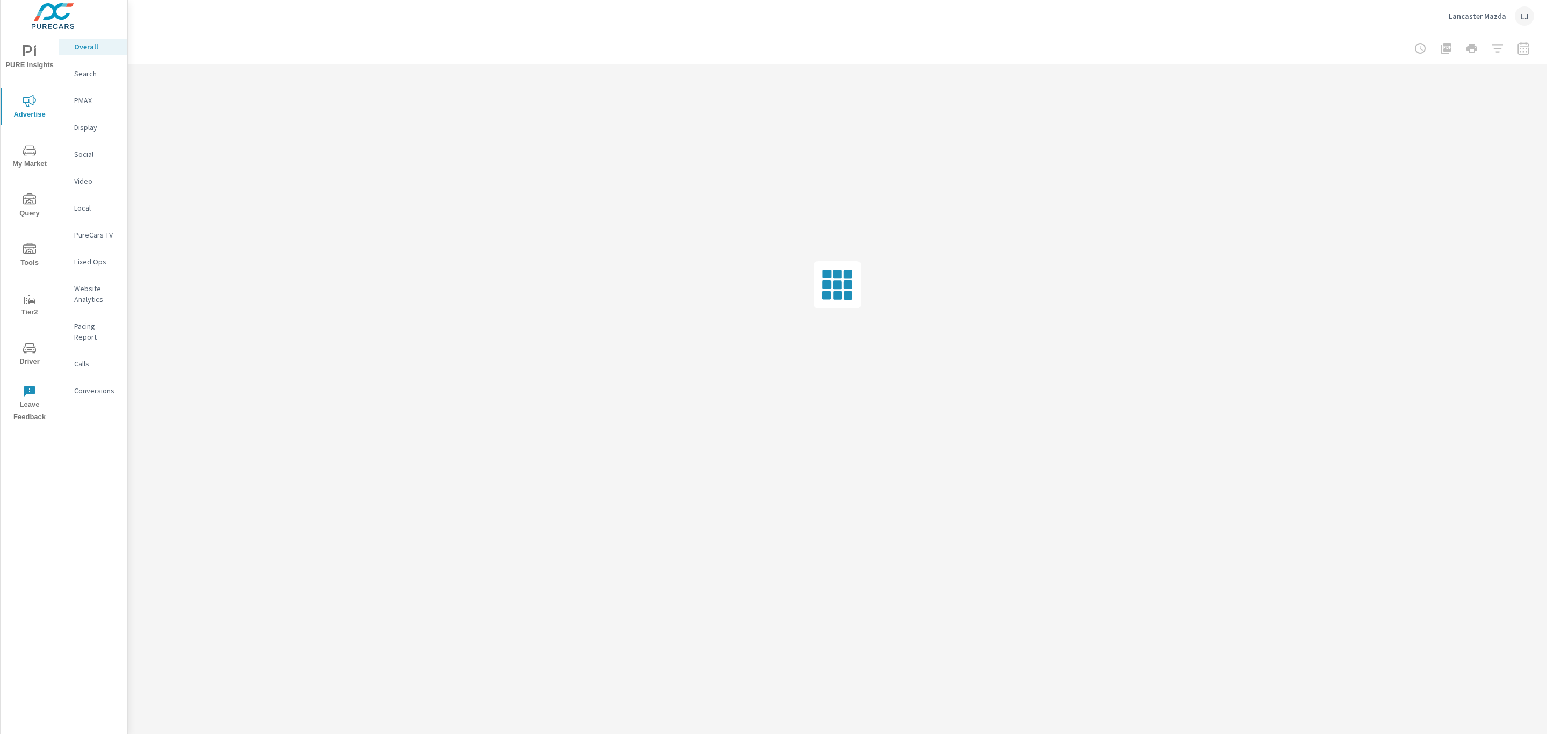
click at [21, 56] on span "PURE Insights" at bounding box center [30, 58] width 52 height 26
click at [81, 200] on div "My Report" at bounding box center [93, 208] width 68 height 16
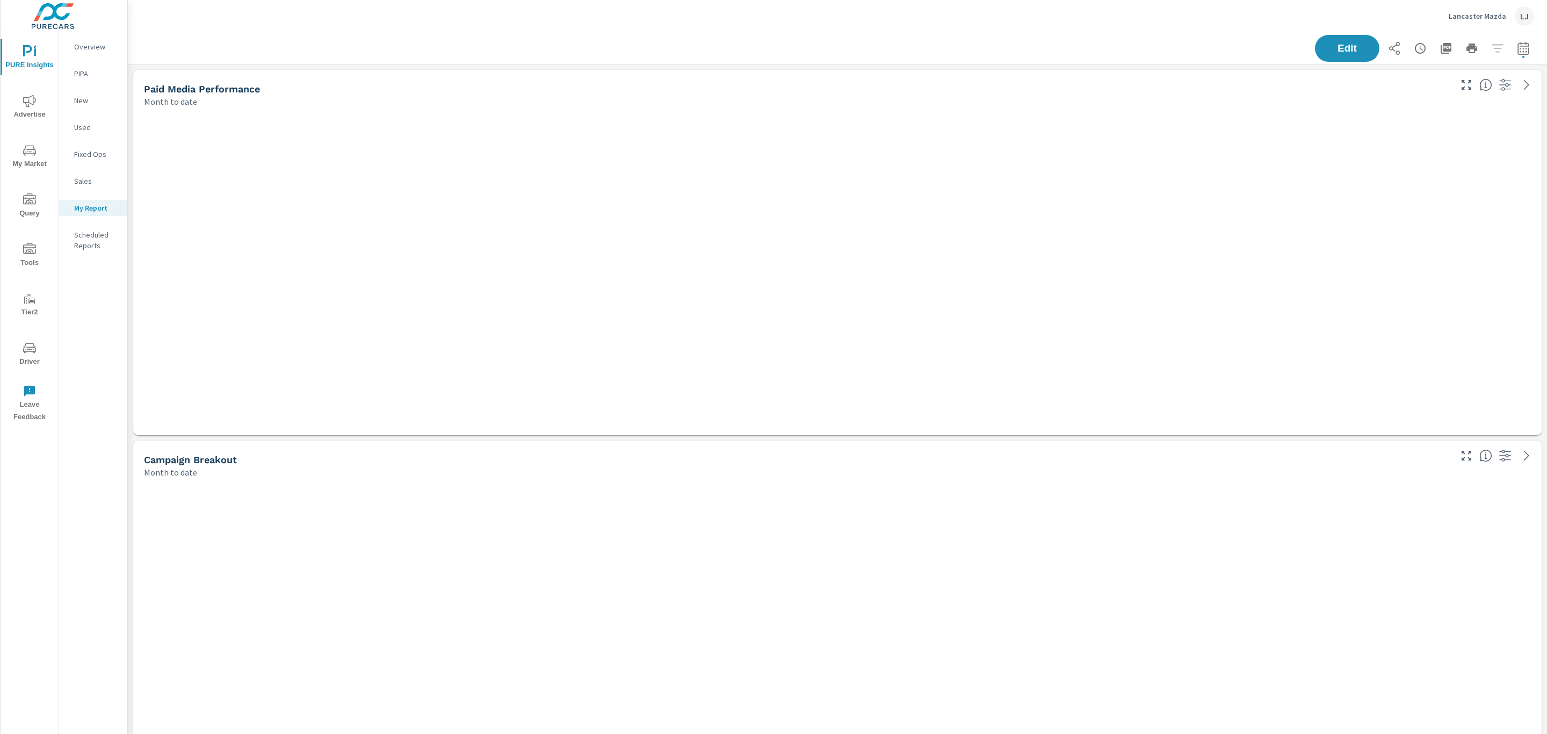
scroll to position [2378, 1431]
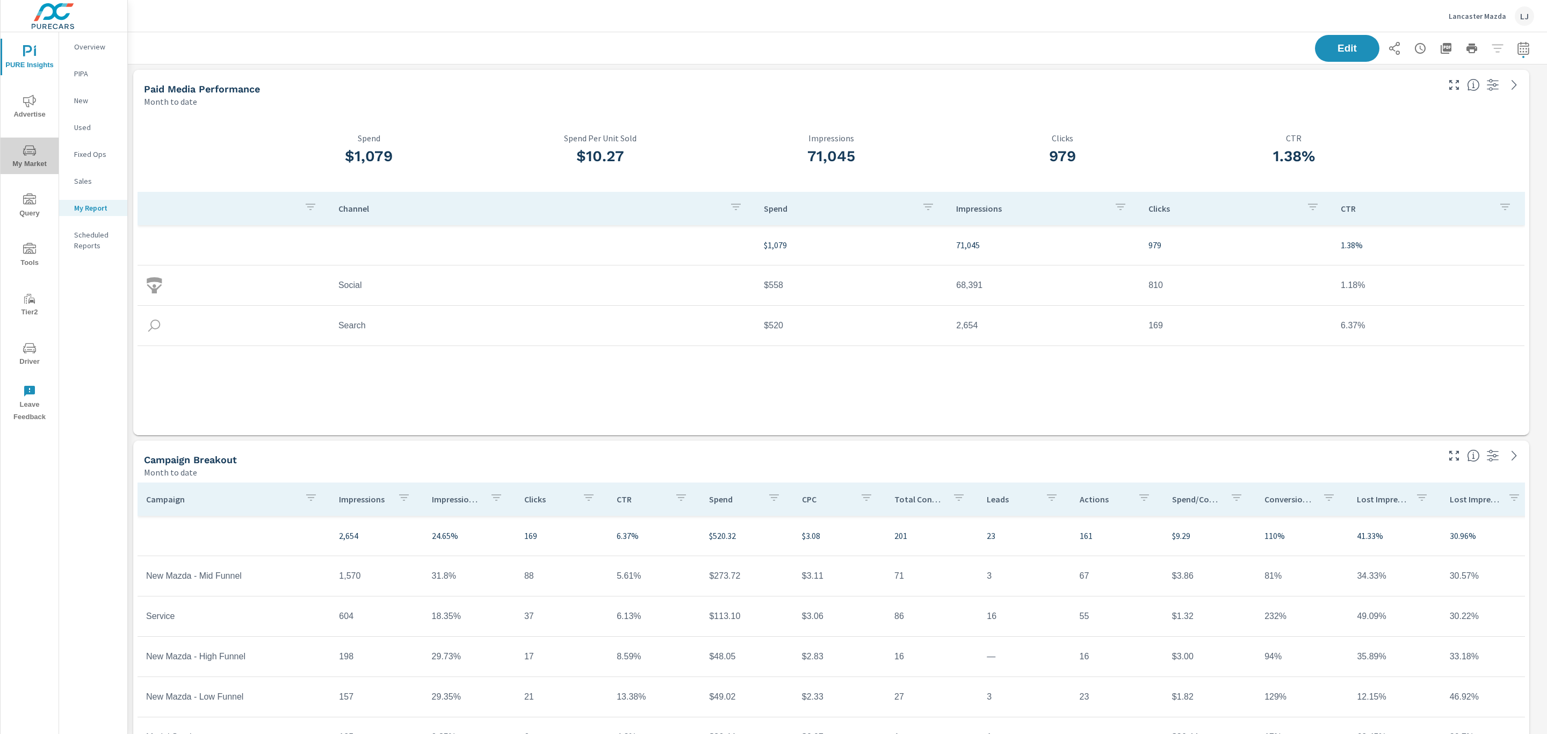
click at [37, 153] on span "My Market" at bounding box center [30, 157] width 52 height 26
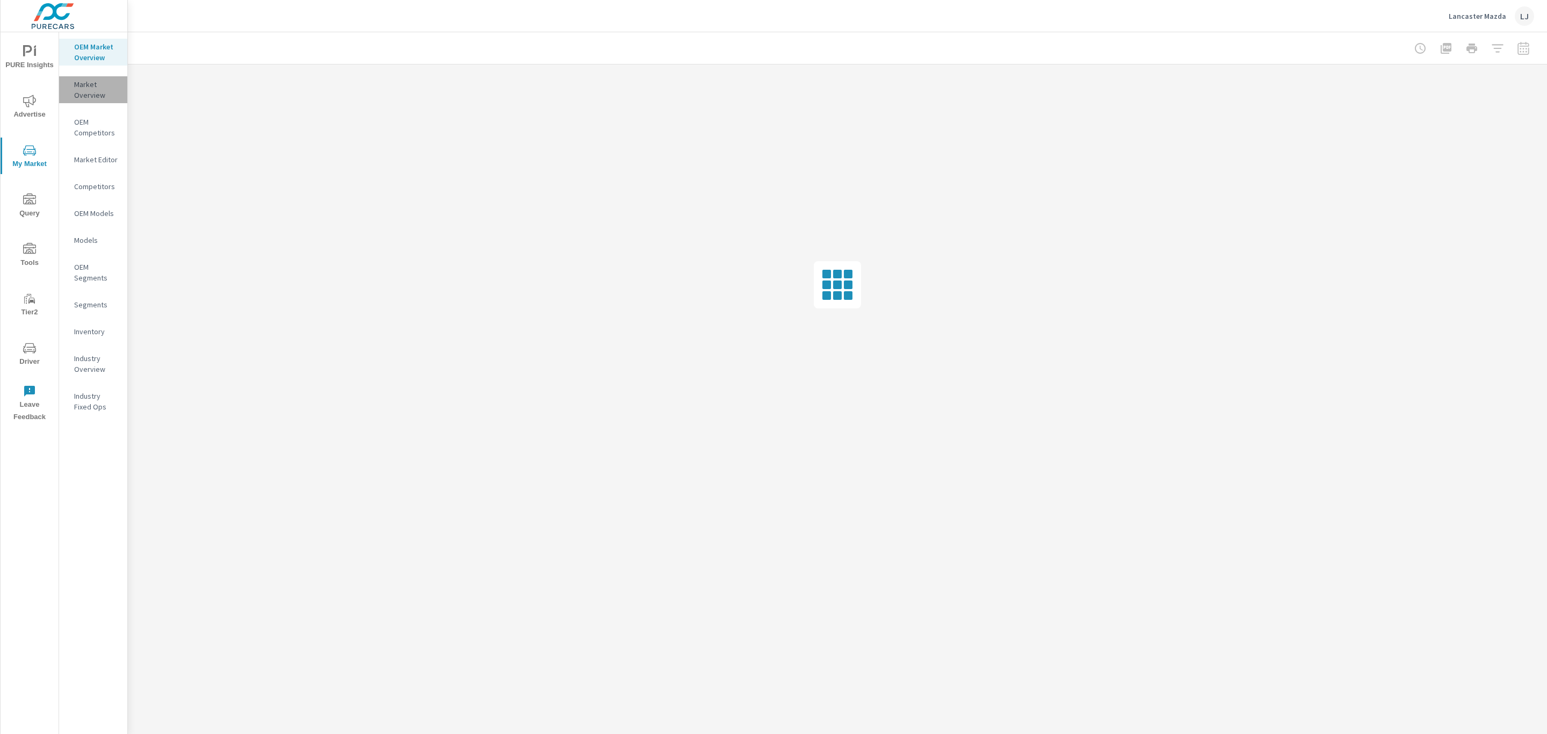
click at [84, 91] on p "Market Overview" at bounding box center [96, 89] width 45 height 21
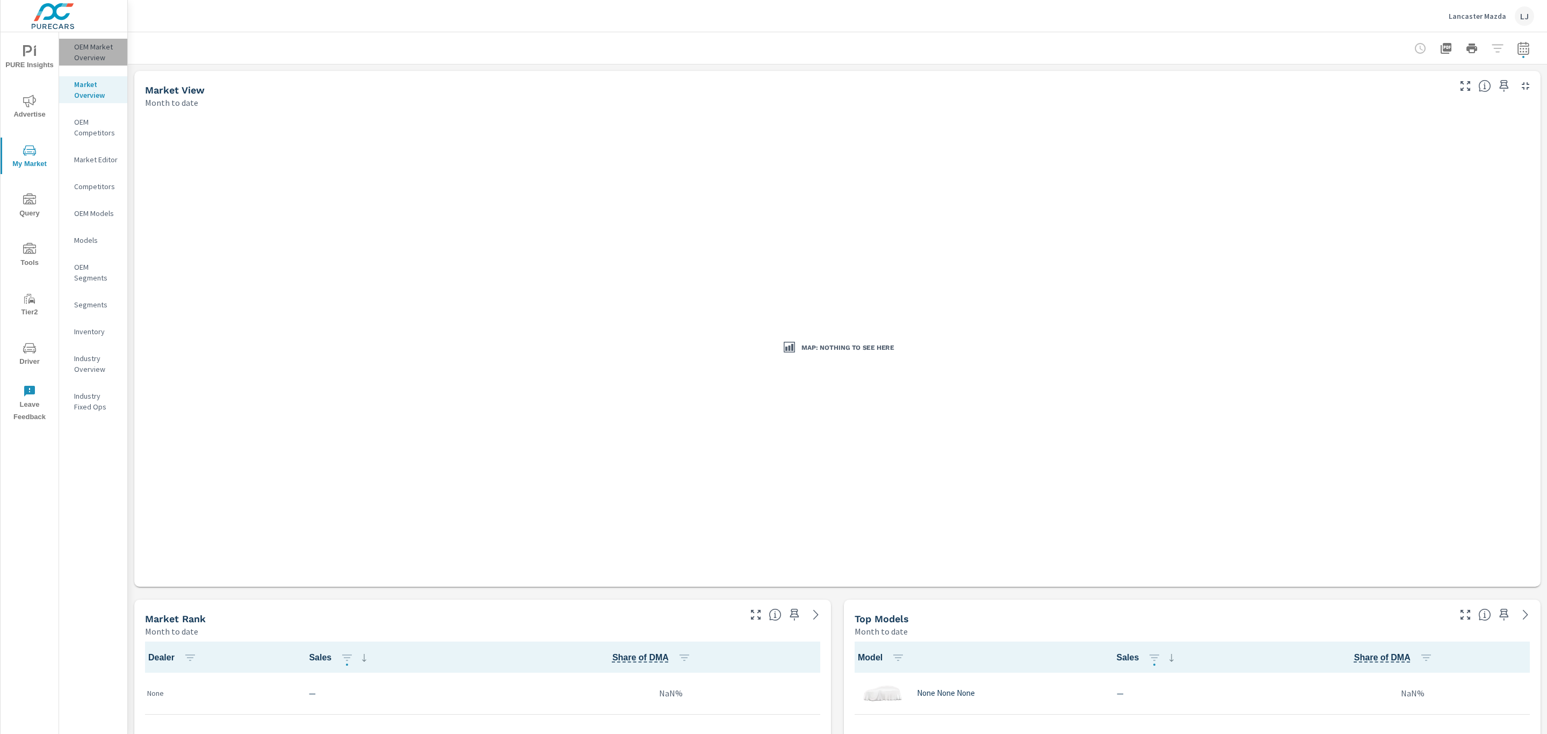
click at [106, 60] on p "OEM Market Overview" at bounding box center [96, 51] width 45 height 21
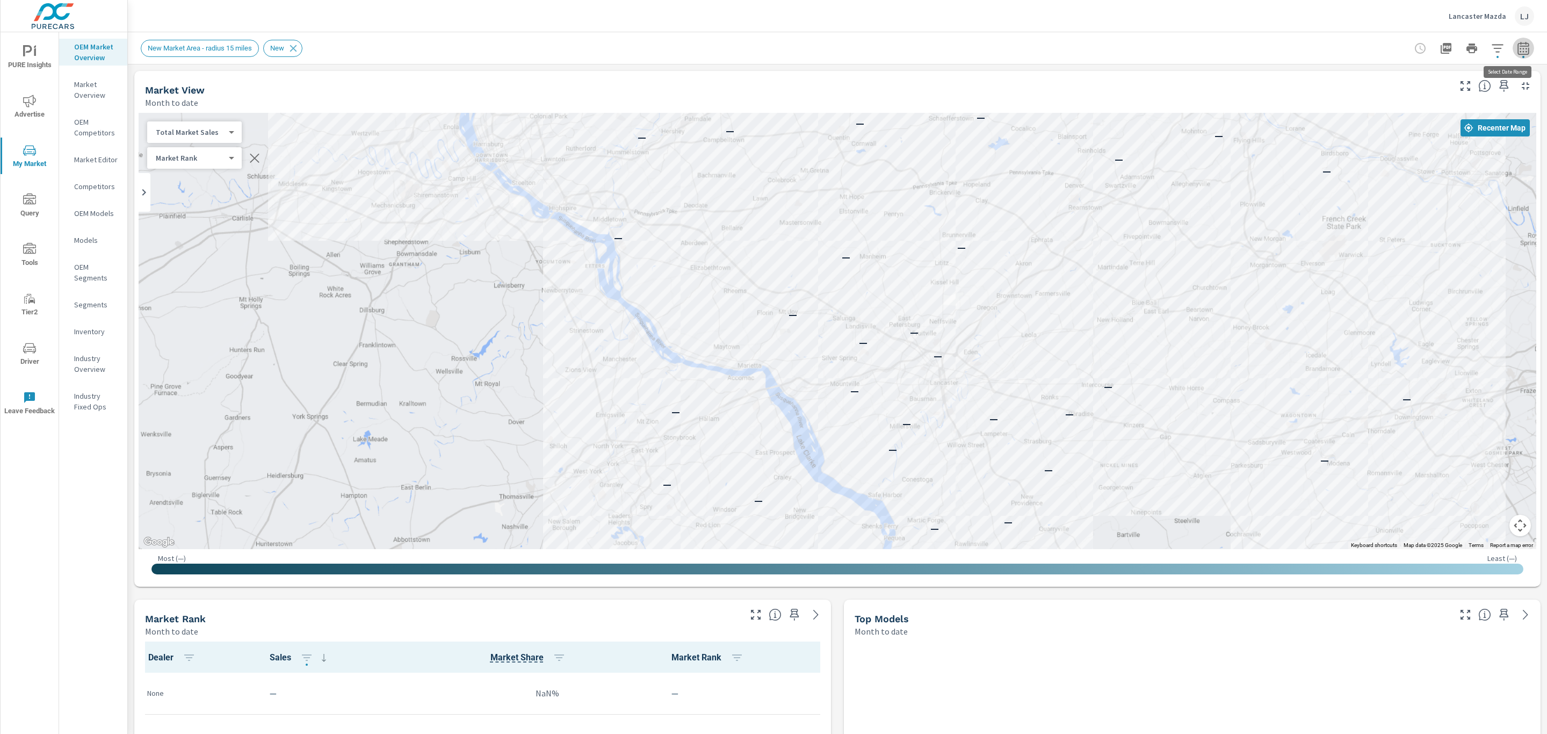
click at [1517, 50] on icon "button" at bounding box center [1523, 48] width 13 height 13
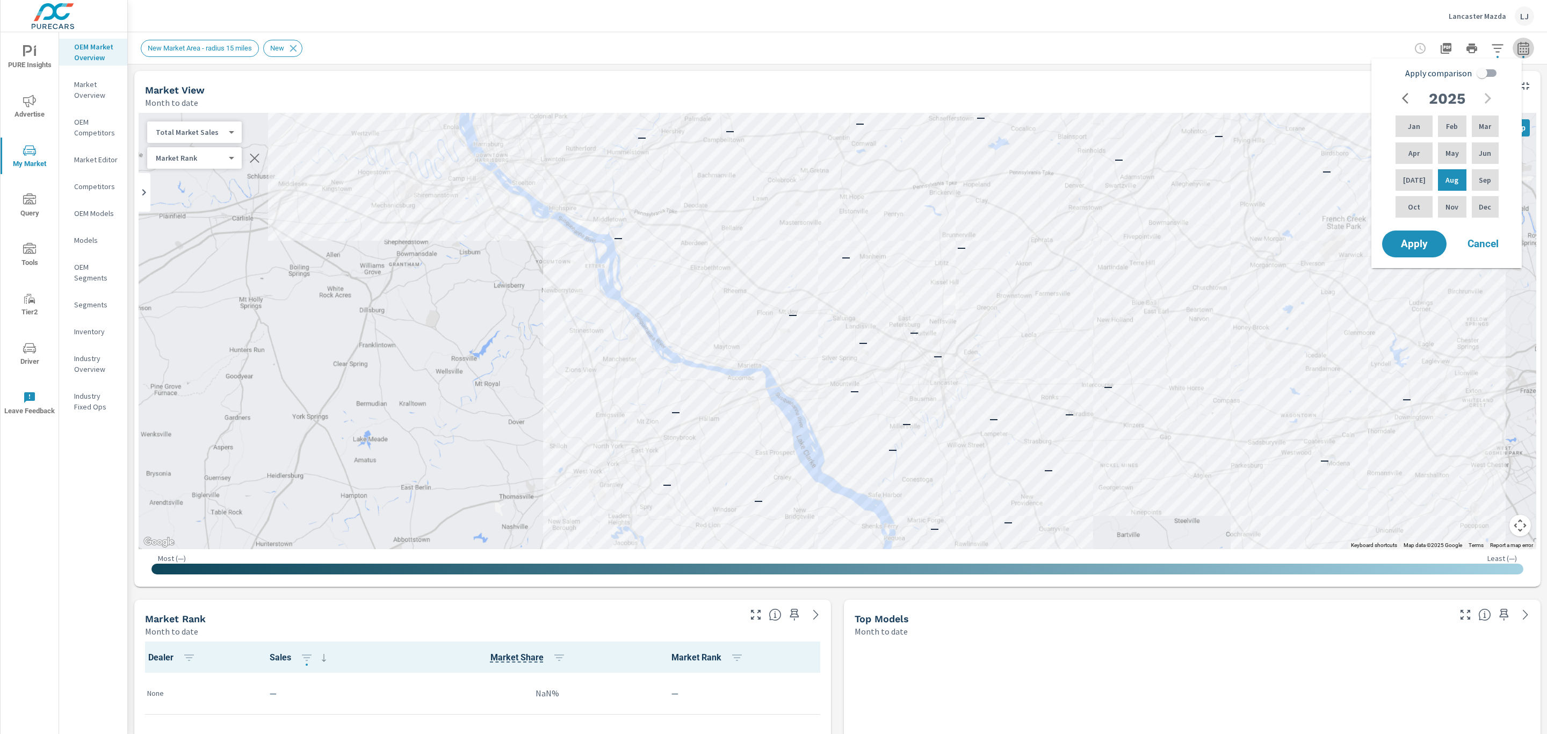
click at [1517, 50] on icon "button" at bounding box center [1523, 48] width 13 height 13
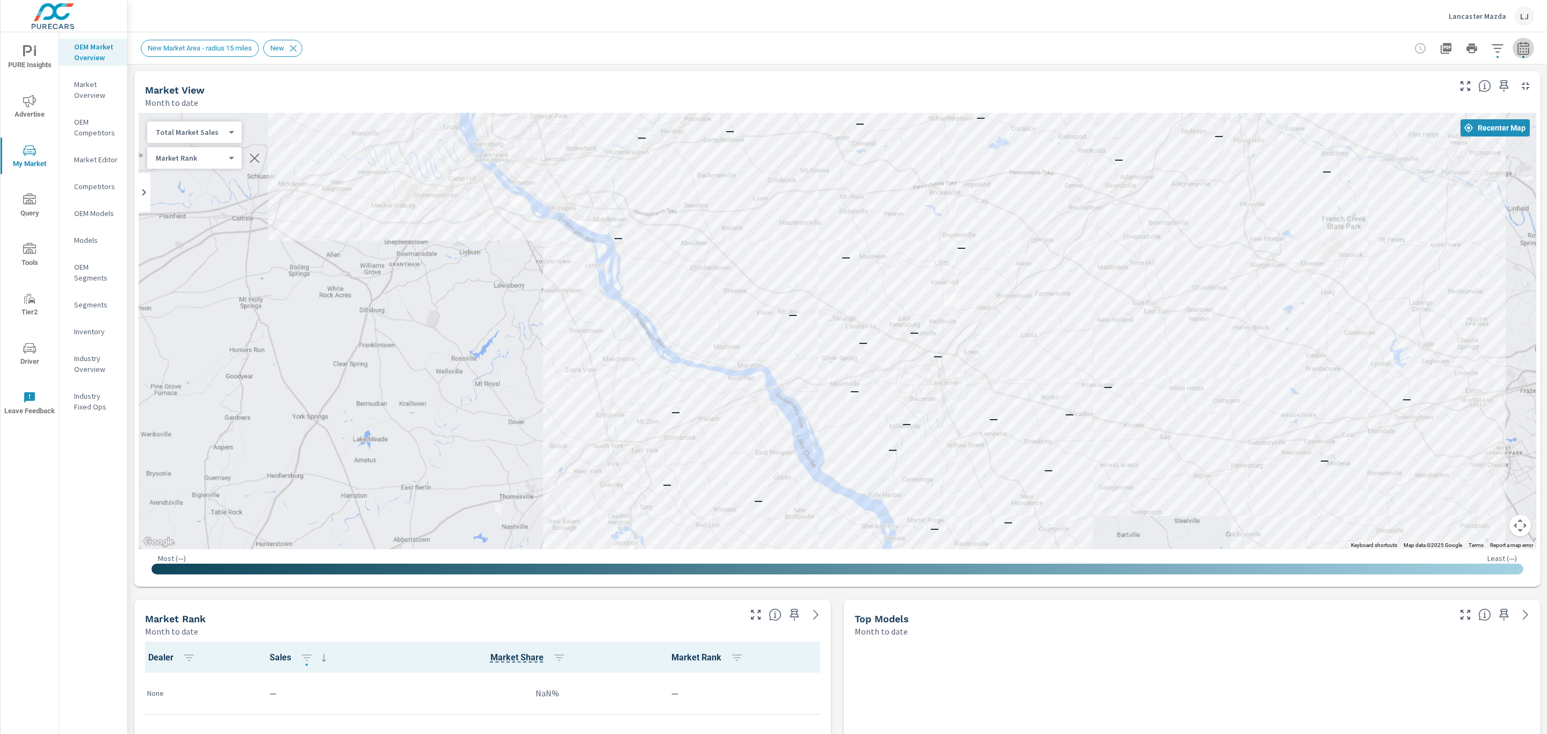
click at [1517, 50] on icon "button" at bounding box center [1523, 48] width 13 height 13
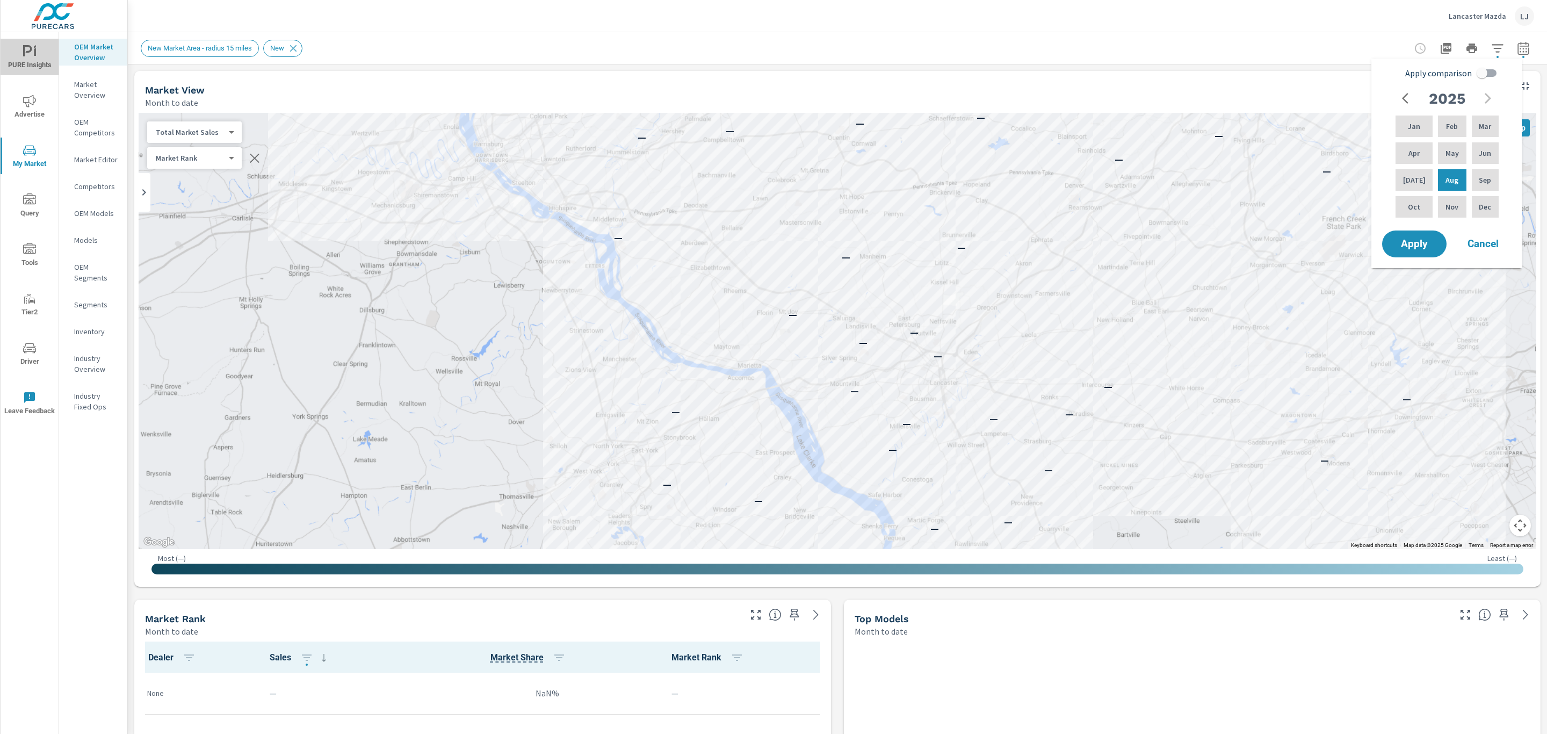
click at [14, 53] on span "PURE Insights" at bounding box center [30, 58] width 52 height 26
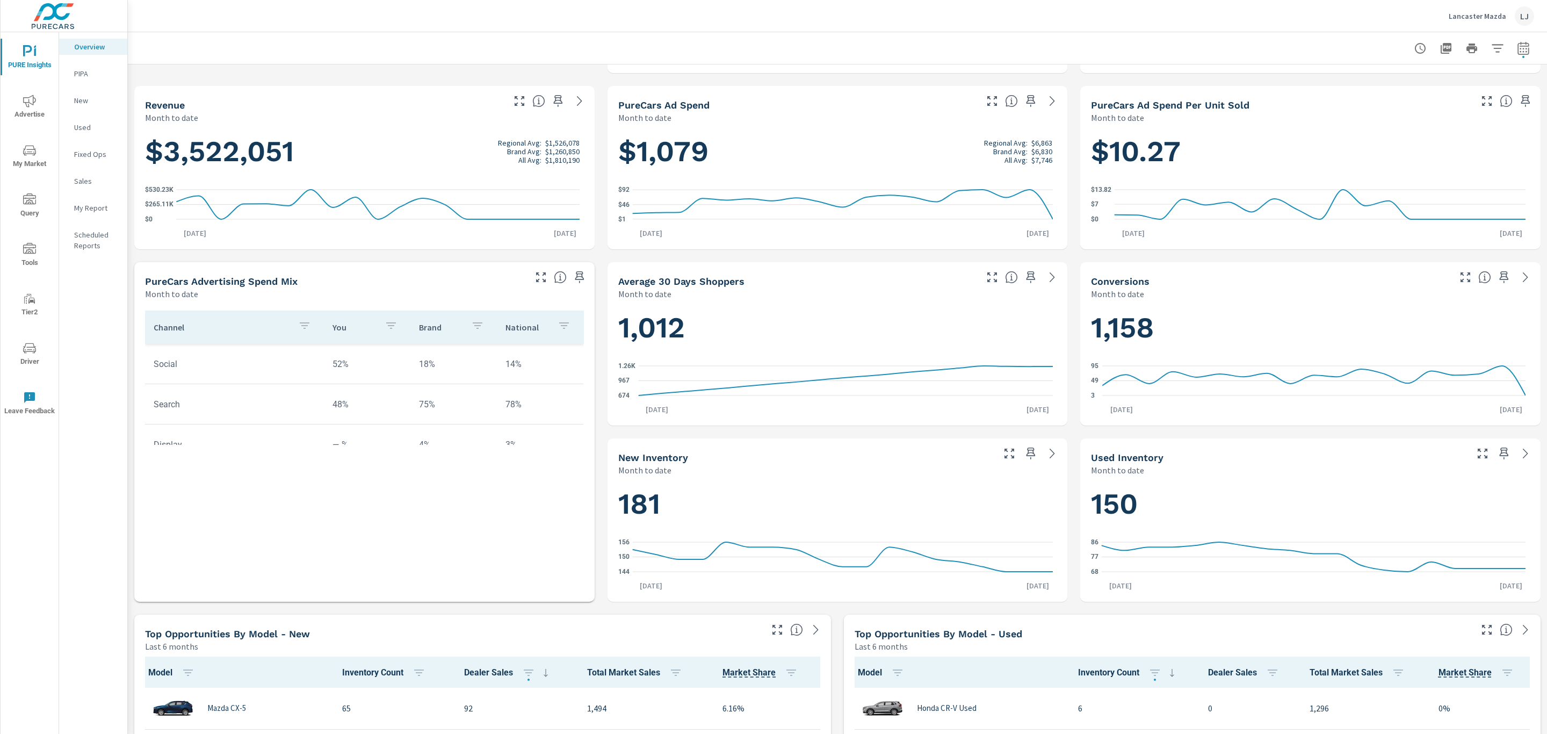
scroll to position [2095, 0]
click at [31, 107] on icon "nav menu" at bounding box center [29, 101] width 13 height 13
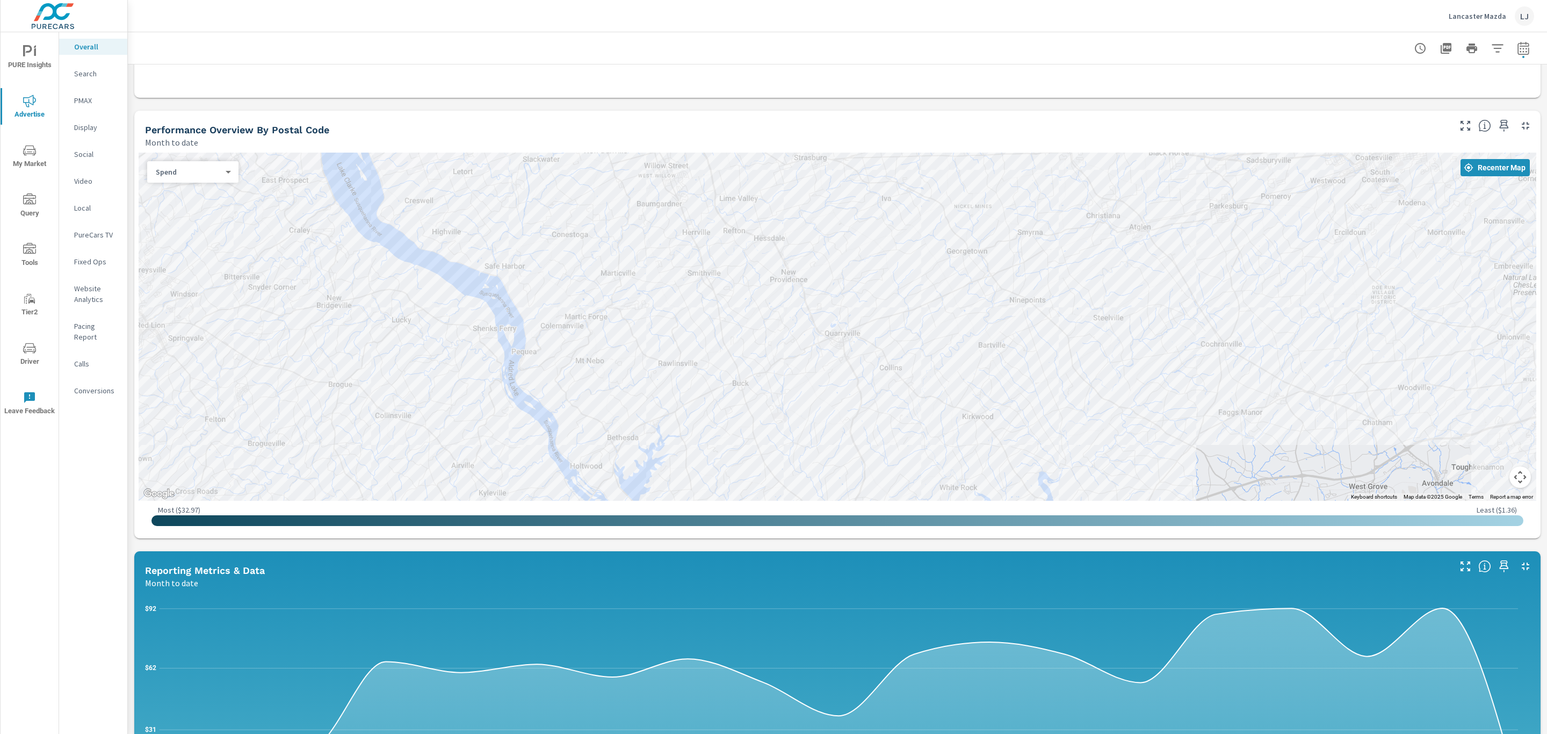
scroll to position [322, 0]
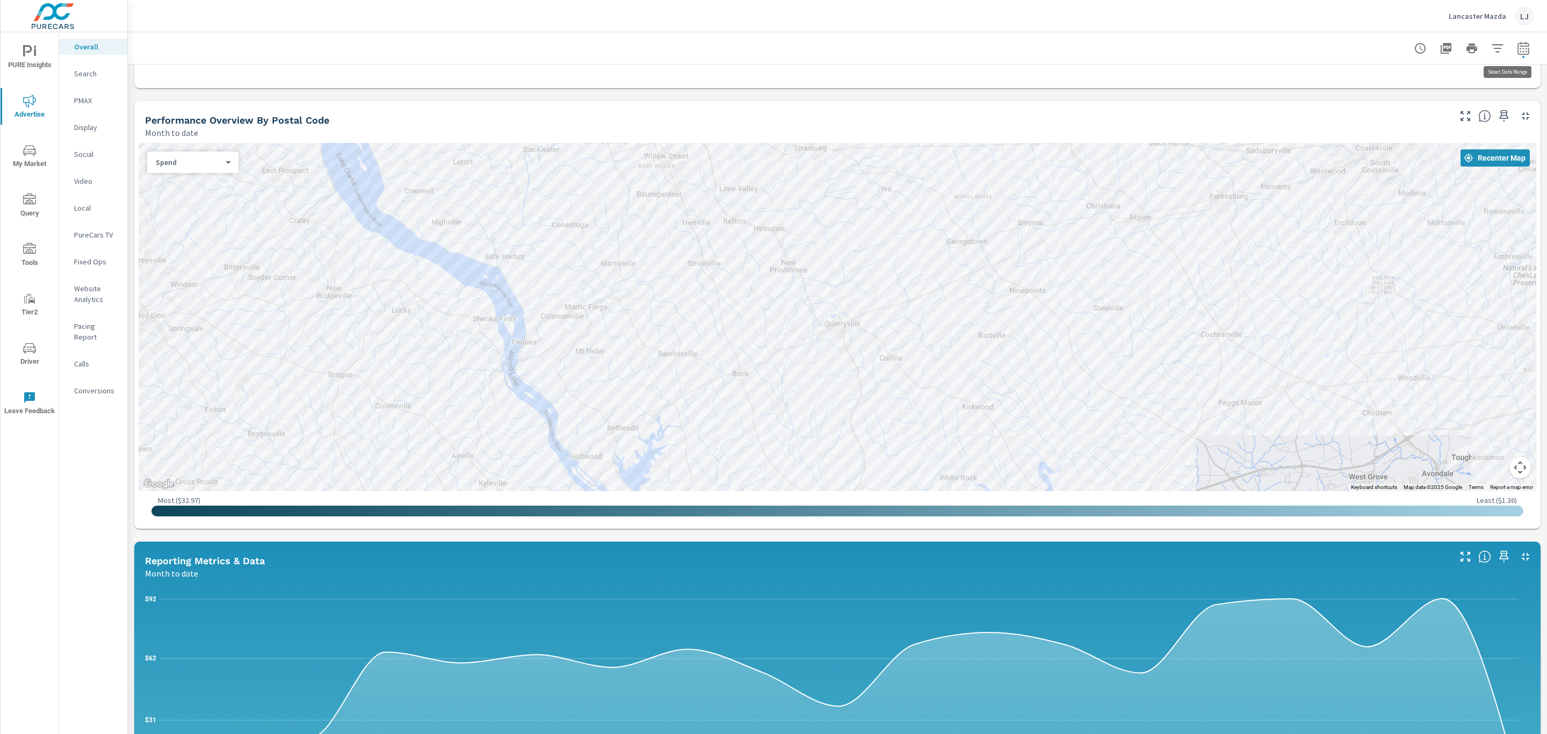
click at [1517, 47] on icon "button" at bounding box center [1523, 48] width 13 height 13
select select "Month to date"
click at [1439, 88] on select "Custom Yesterday Last week Last 7 days Last 14 days Last 30 days Last 45 days L…" at bounding box center [1424, 92] width 107 height 21
click at [1371, 82] on select "Custom Yesterday Last week Last 7 days Last 14 days Last 30 days Last 45 days L…" at bounding box center [1424, 92] width 107 height 21
click at [1411, 151] on span "Apply" at bounding box center [1401, 152] width 44 height 10
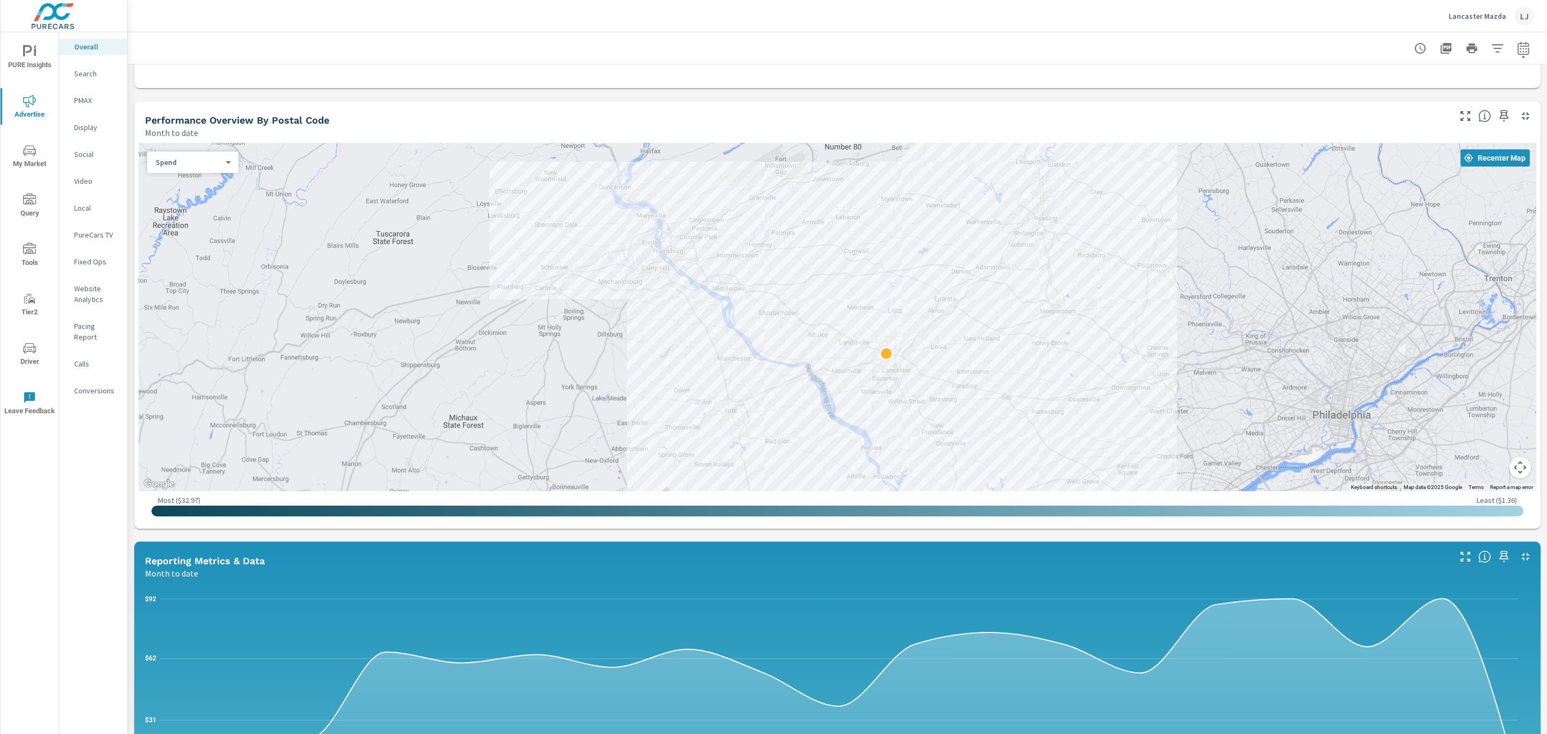
drag, startPoint x: 970, startPoint y: 207, endPoint x: 988, endPoint y: 379, distance: 173.3
click at [988, 379] on div at bounding box center [837, 317] width 1397 height 348
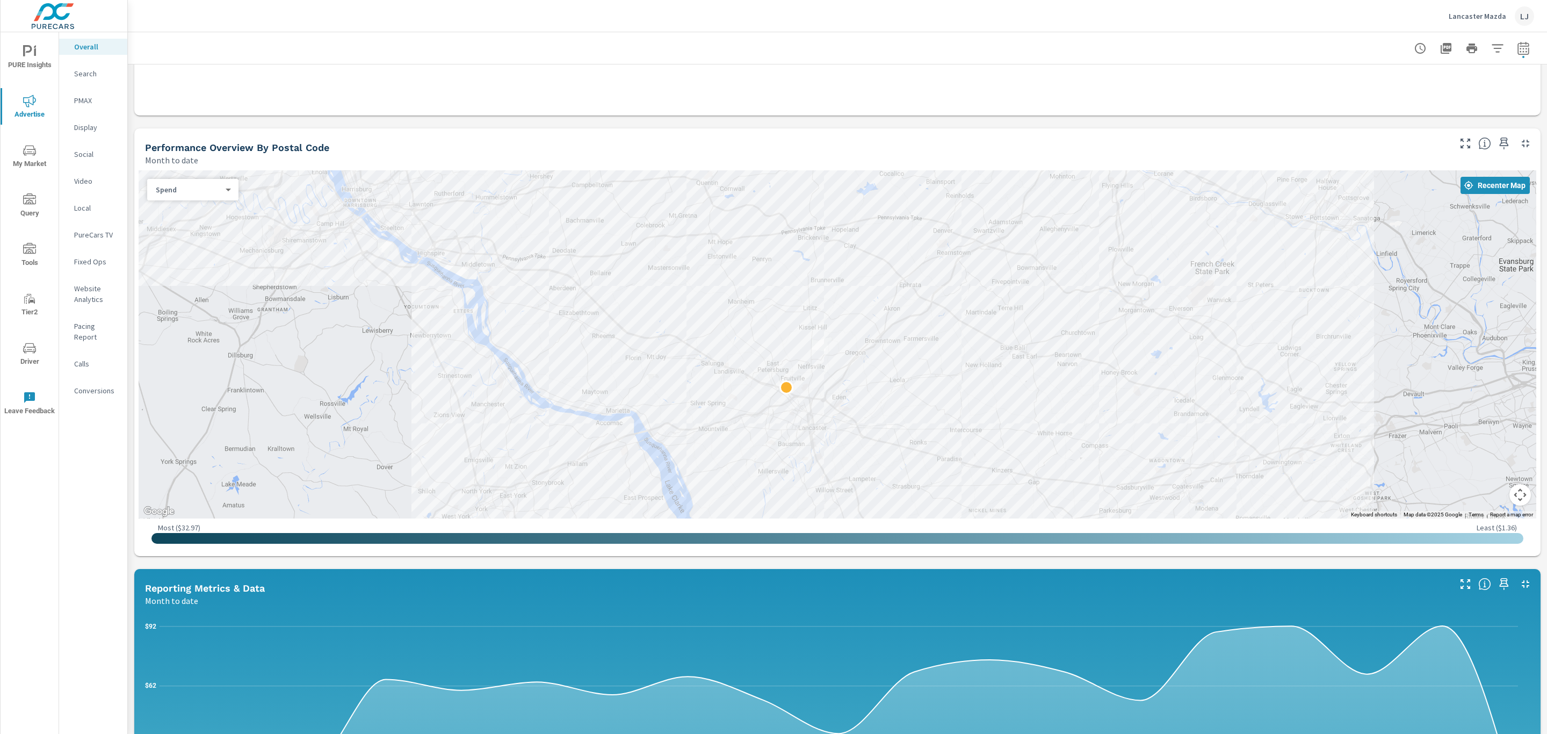
scroll to position [274, 0]
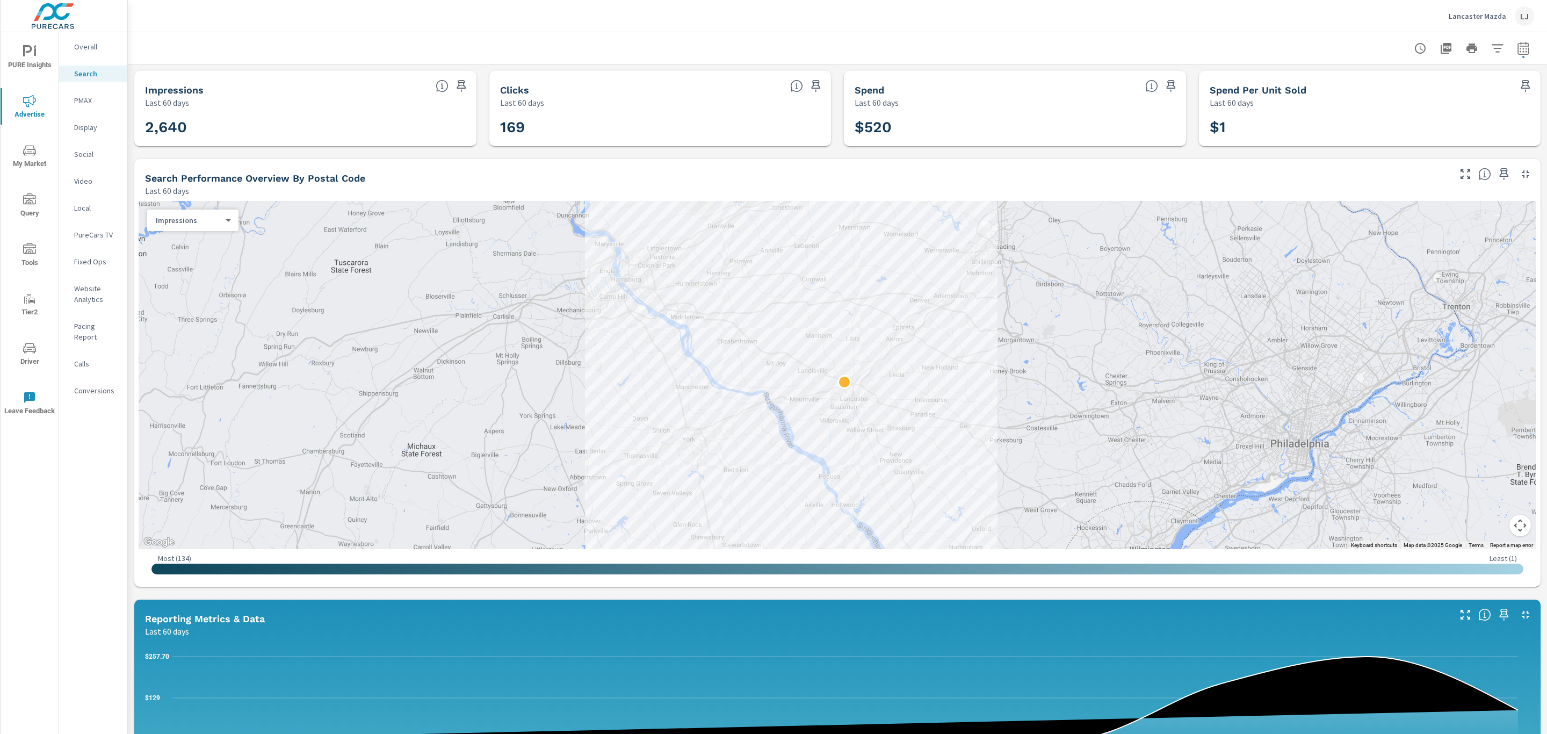
scroll to position [475, 0]
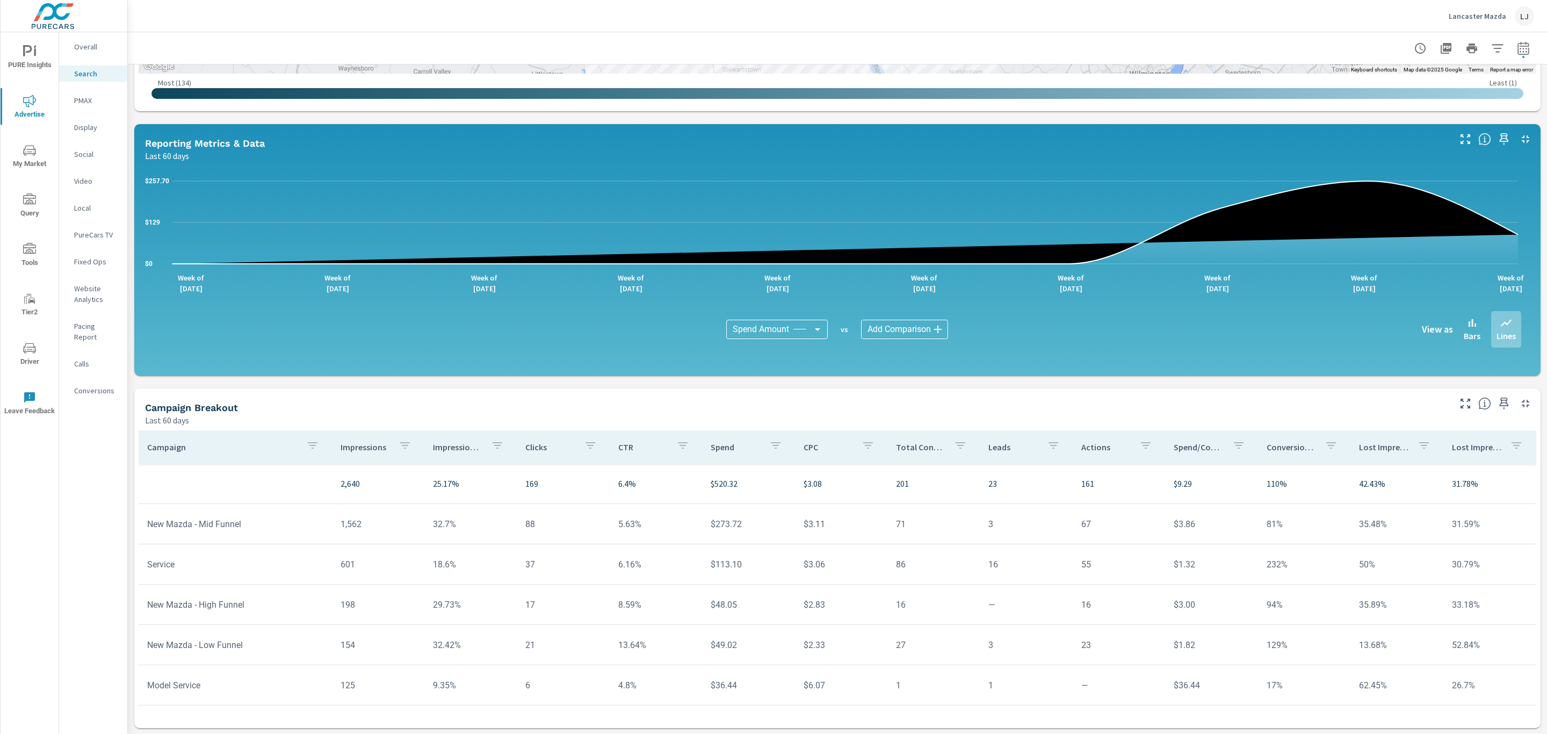
click at [29, 366] on span "Driver" at bounding box center [30, 355] width 52 height 26
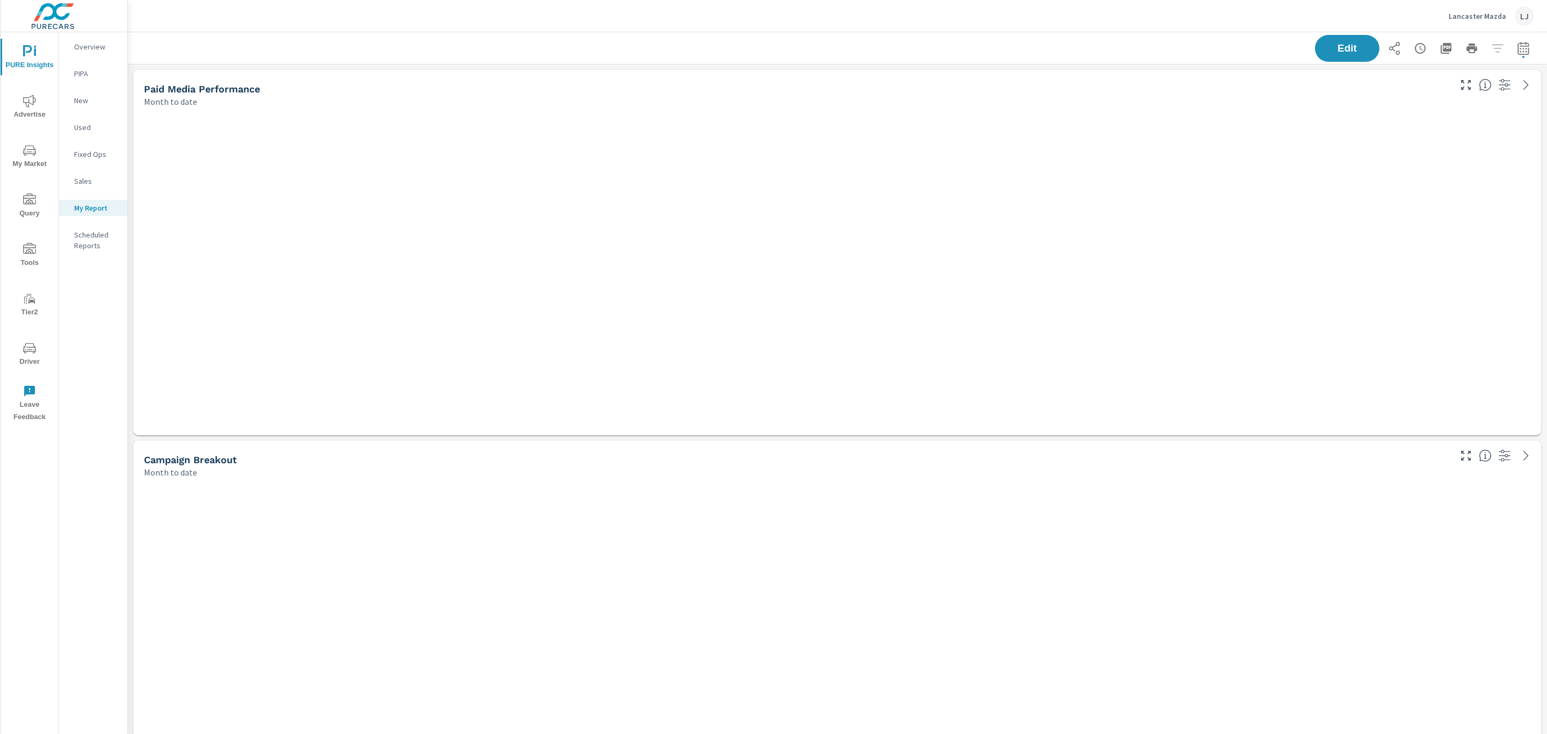
scroll to position [2254, 1431]
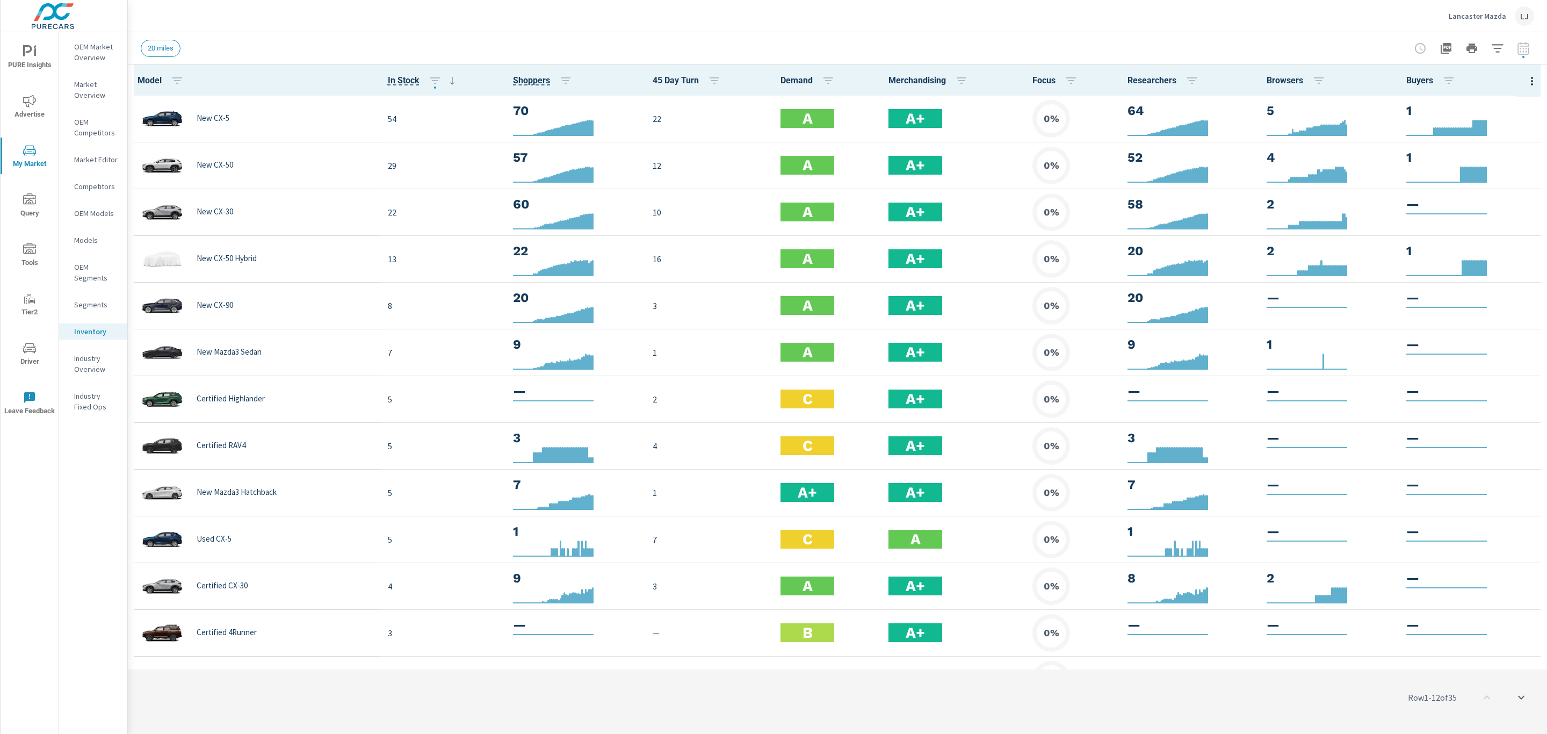
scroll to position [1, 0]
